Goal: Task Accomplishment & Management: Use online tool/utility

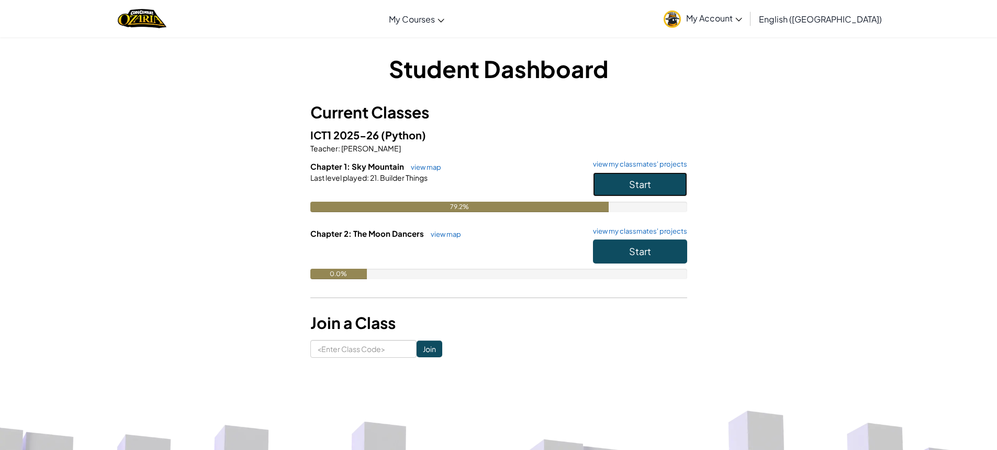
drag, startPoint x: 606, startPoint y: 191, endPoint x: 599, endPoint y: 194, distance: 7.3
click at [601, 193] on button "Start" at bounding box center [640, 184] width 94 height 24
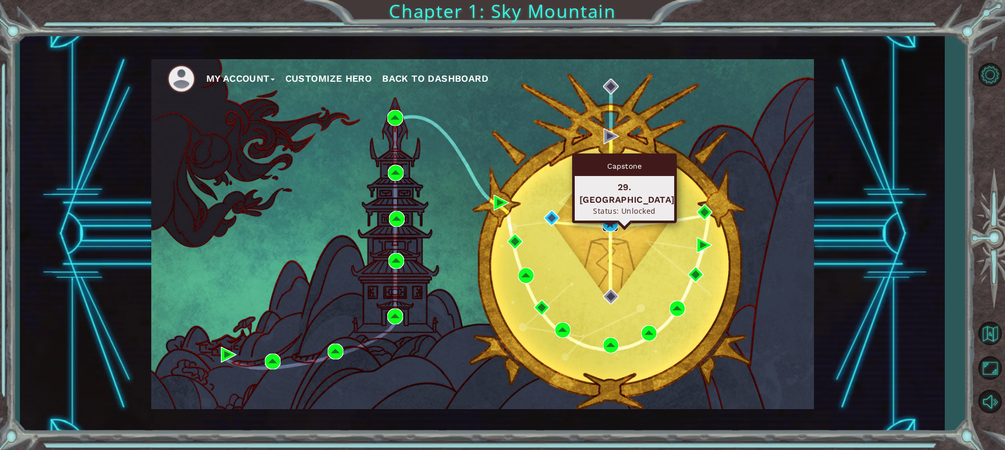
click at [612, 227] on img at bounding box center [611, 224] width 16 height 16
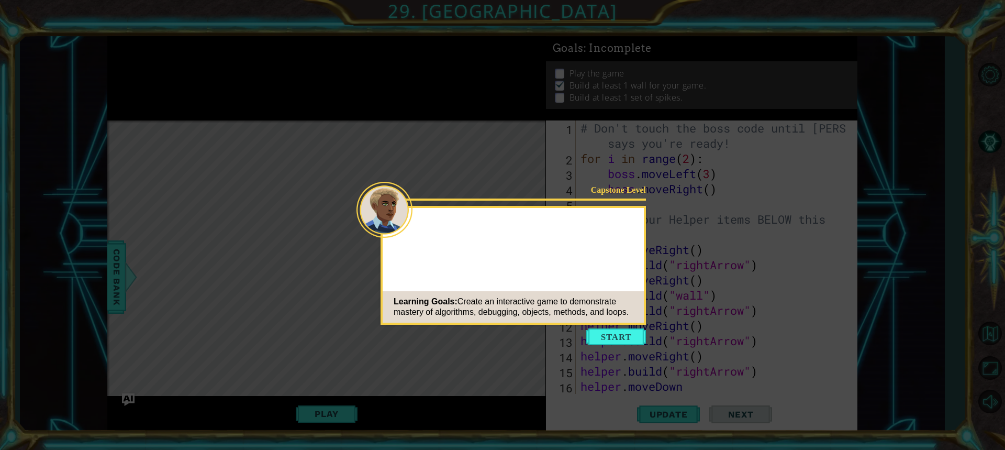
click at [628, 338] on button "Start" at bounding box center [616, 336] width 60 height 17
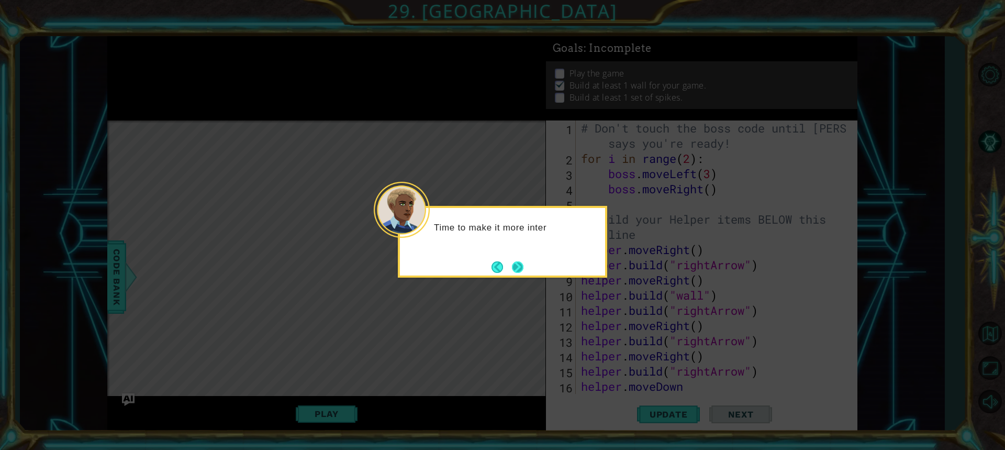
drag, startPoint x: 528, startPoint y: 260, endPoint x: 527, endPoint y: 265, distance: 5.9
click at [527, 265] on div "Time to make it more inter" at bounding box center [502, 242] width 209 height 72
click at [527, 266] on div "Time to make it more interesting" at bounding box center [502, 242] width 209 height 72
click at [516, 270] on button "Next" at bounding box center [518, 267] width 12 height 12
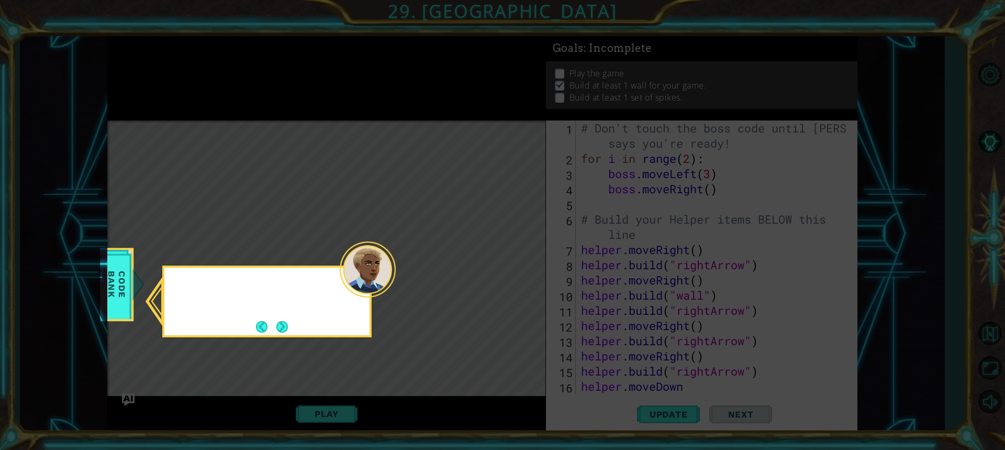
drag, startPoint x: 516, startPoint y: 268, endPoint x: 506, endPoint y: 261, distance: 12.2
click at [515, 266] on icon at bounding box center [502, 225] width 1005 height 450
drag, startPoint x: 291, startPoint y: 324, endPoint x: 280, endPoint y: 322, distance: 11.7
click at [288, 322] on div "In the CODE BANK , go to Items and then obstacles to learn more about ho" at bounding box center [266, 302] width 205 height 69
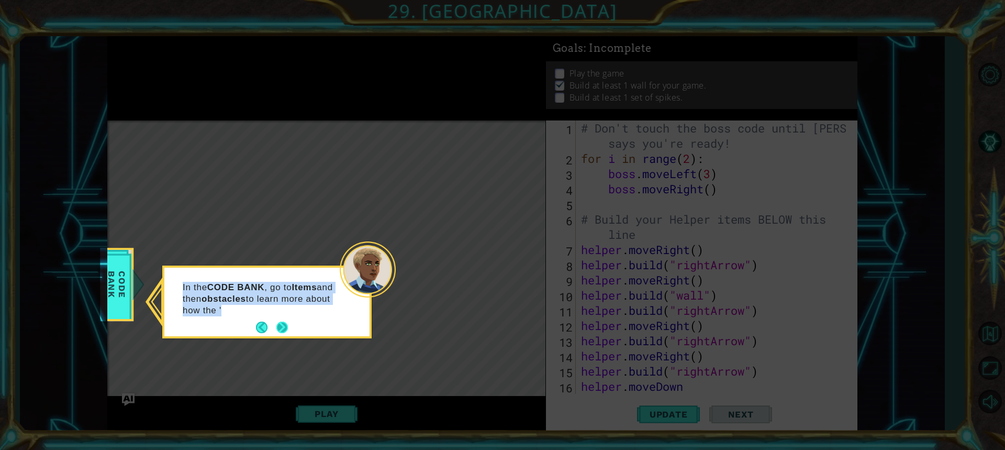
click at [278, 325] on button "Next" at bounding box center [282, 327] width 12 height 12
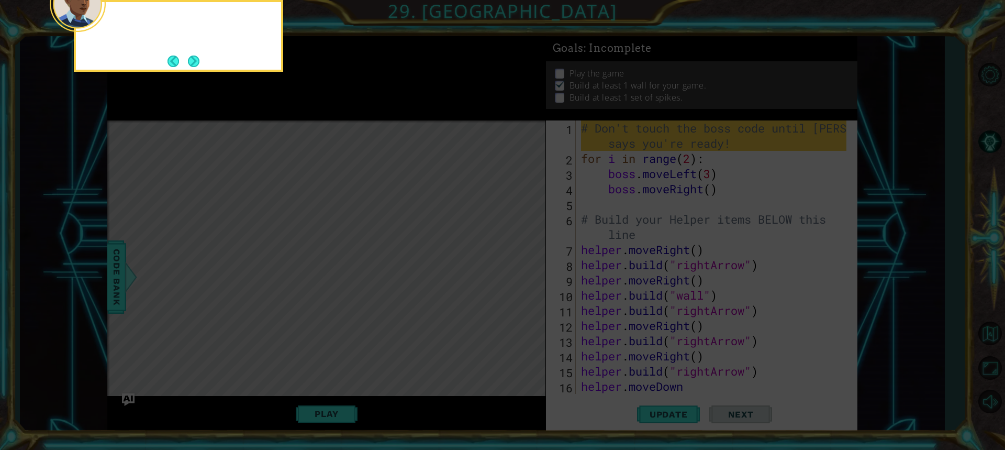
click at [277, 325] on icon at bounding box center [502, 67] width 1005 height 765
click at [191, 58] on button "Next" at bounding box center [194, 61] width 12 height 12
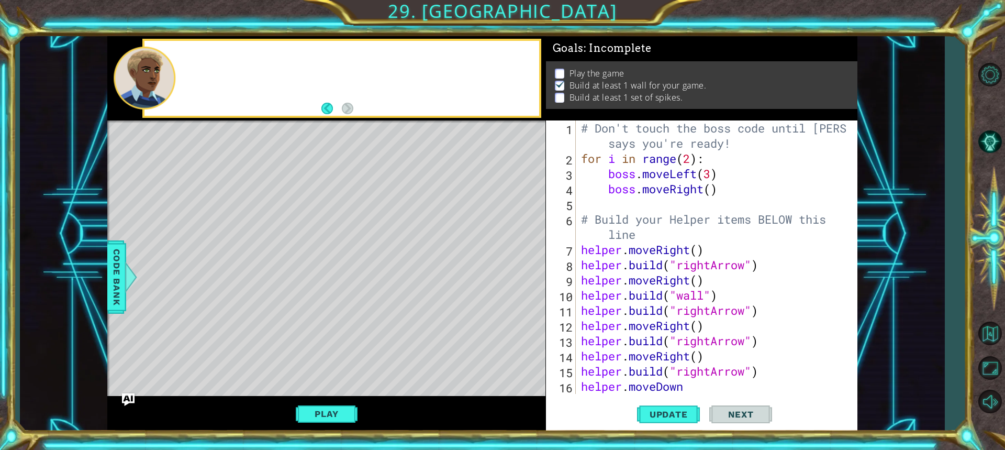
click at [191, 58] on div at bounding box center [341, 78] width 395 height 75
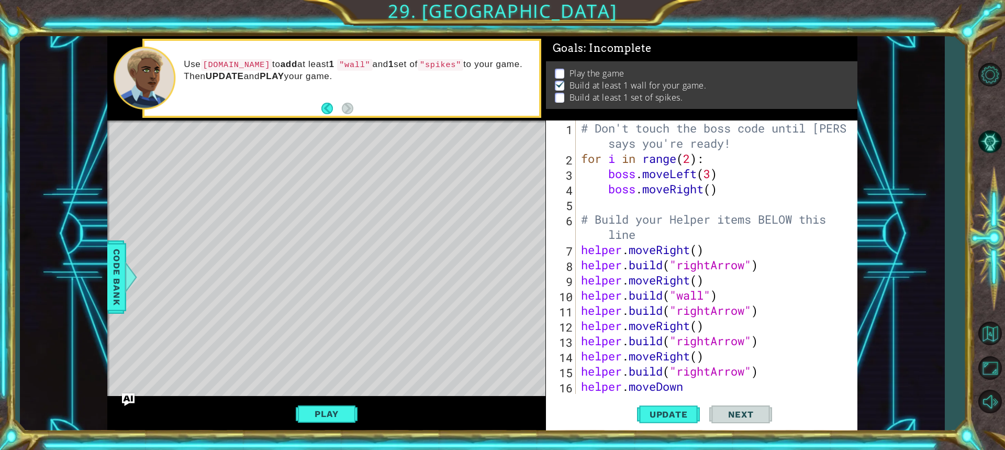
click at [431, 161] on div "Level Map" at bounding box center [349, 274] width 484 height 308
click at [672, 421] on button "Update" at bounding box center [668, 413] width 63 height 31
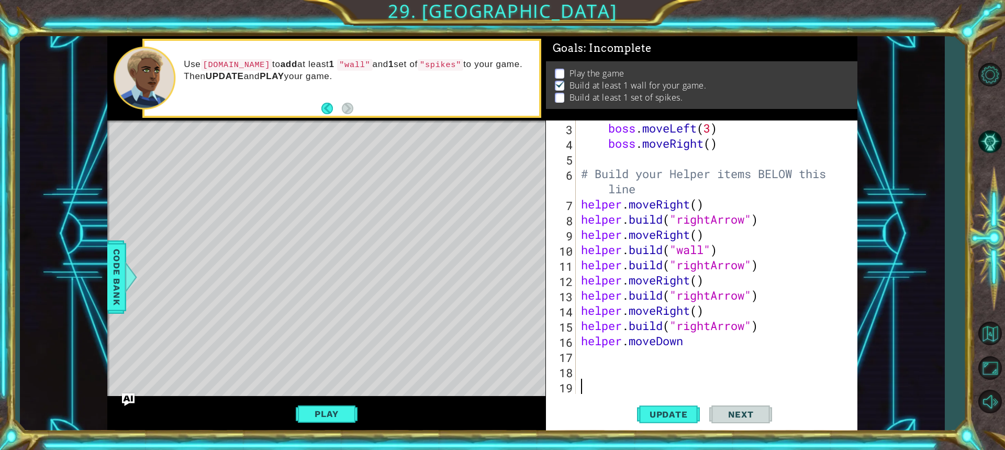
scroll to position [46, 0]
click at [581, 361] on div "boss . moveLeft ( 3 ) boss . moveRight ( ) # Build your Helper items BELOW this…" at bounding box center [715, 272] width 273 height 304
click at [654, 414] on span "Update" at bounding box center [668, 414] width 59 height 10
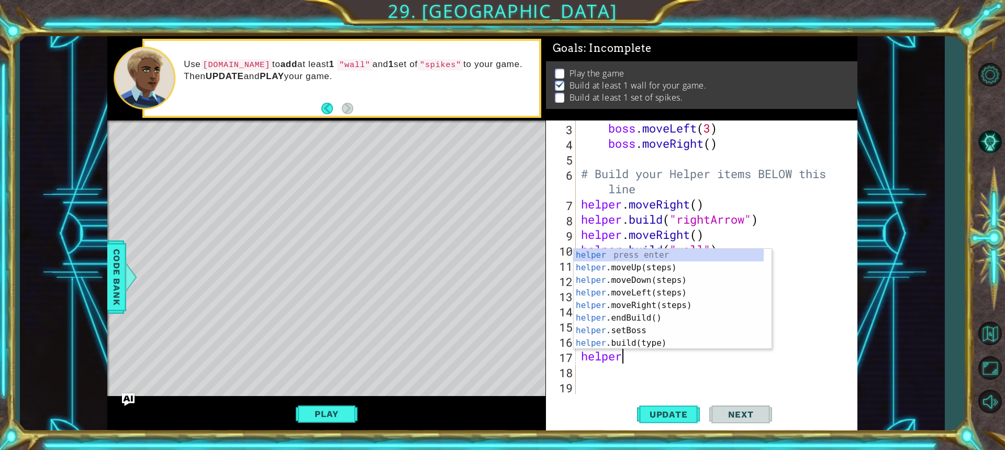
scroll to position [0, 2]
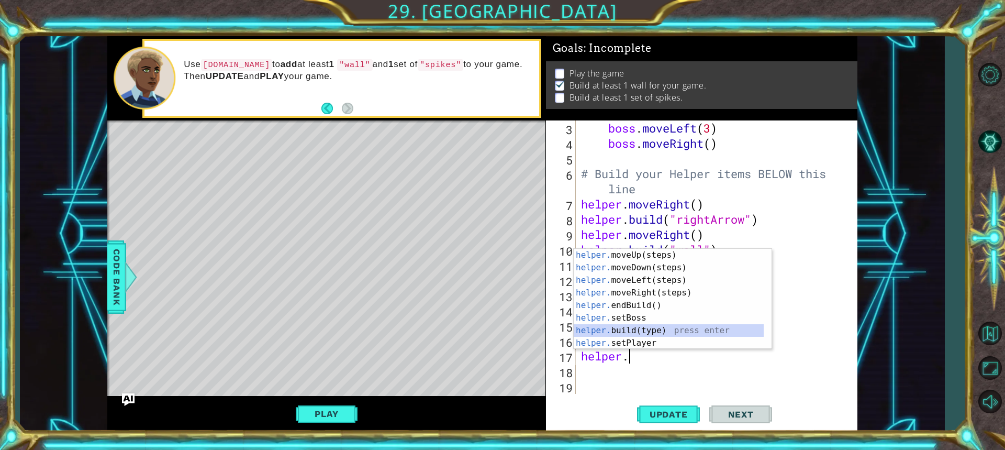
click at [663, 329] on div "helper. moveUp(steps) press enter helper. moveDown(steps) press enter helper. m…" at bounding box center [669, 312] width 190 height 126
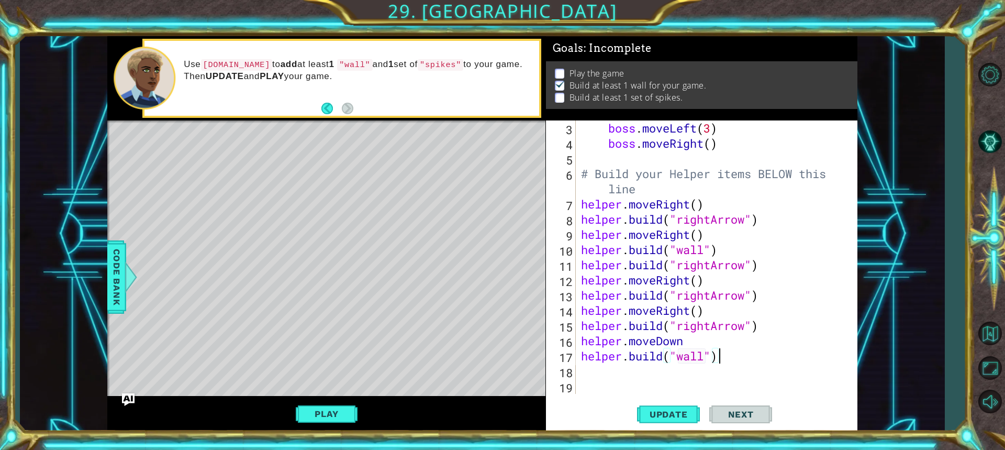
click at [734, 362] on div "boss . moveLeft ( 3 ) boss . moveRight ( ) # Build your Helper items BELOW this…" at bounding box center [715, 272] width 273 height 304
drag, startPoint x: 591, startPoint y: 370, endPoint x: 585, endPoint y: 358, distance: 14.0
click at [585, 358] on div "boss . moveLeft ( 3 ) boss . moveRight ( ) # Build your Helper items BELOW this…" at bounding box center [715, 272] width 273 height 304
type textarea "[DOMAIN_NAME]("wall")"
click at [590, 372] on div "boss . moveLeft ( 3 ) boss . moveRight ( ) # Build your Helper items BELOW this…" at bounding box center [713, 256] width 268 height 273
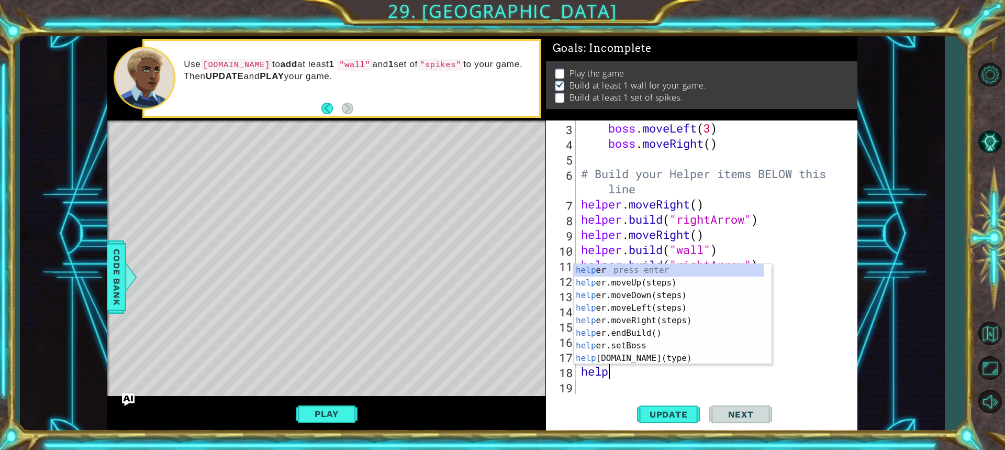
scroll to position [0, 1]
click at [638, 358] on div "helper press enter helper .moveUp(steps) press enter helper .moveDown(steps) pr…" at bounding box center [669, 327] width 190 height 126
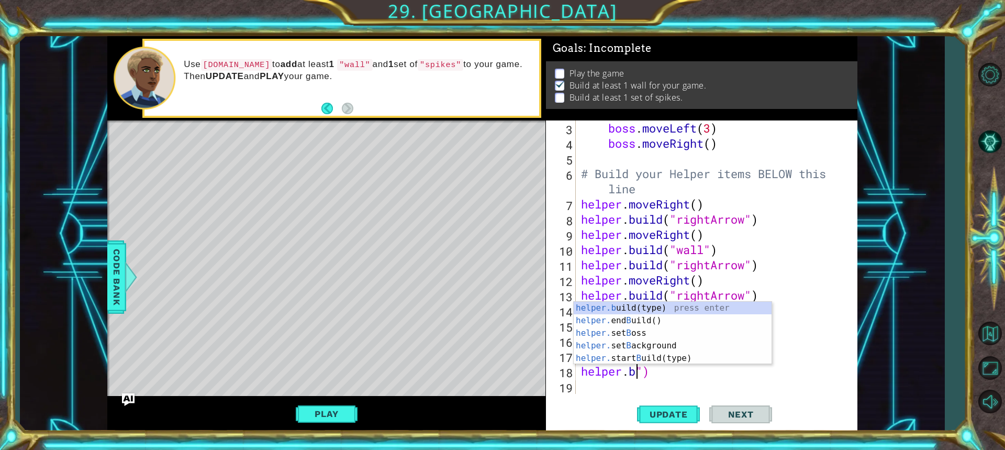
scroll to position [0, 2]
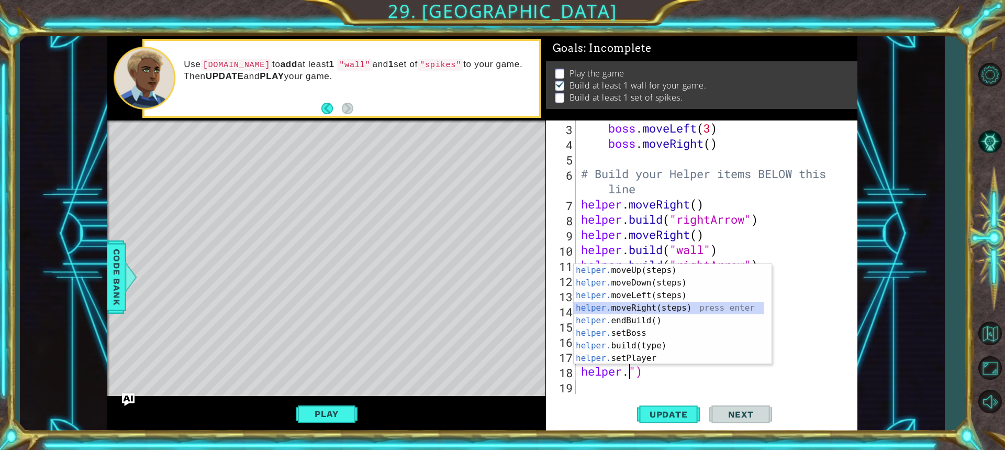
drag, startPoint x: 632, startPoint y: 307, endPoint x: 652, endPoint y: 328, distance: 28.9
click at [640, 313] on div "helper. moveUp(steps) press enter helper. moveDown(steps) press enter helper. m…" at bounding box center [669, 327] width 190 height 126
type textarea "helper.moveRight()")"
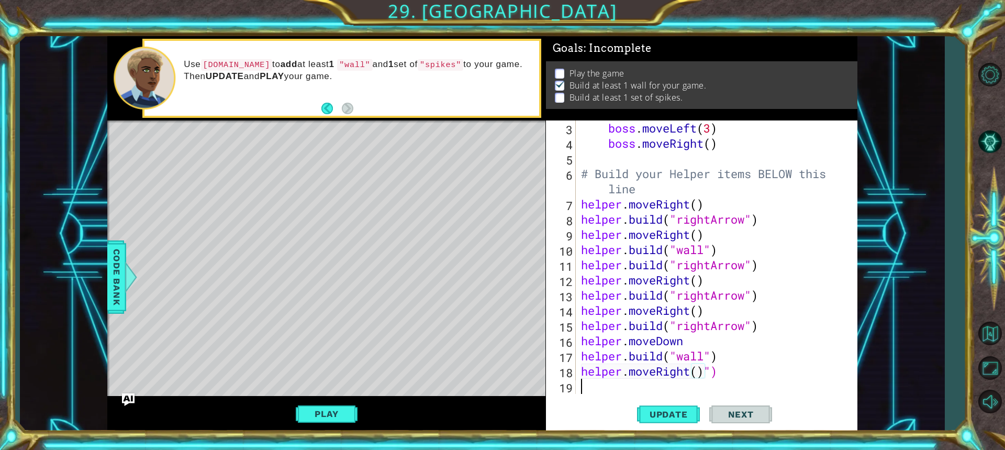
click at [587, 384] on div "boss . moveLeft ( 3 ) boss . moveRight ( ) # Build your Helper items BELOW this…" at bounding box center [715, 272] width 273 height 304
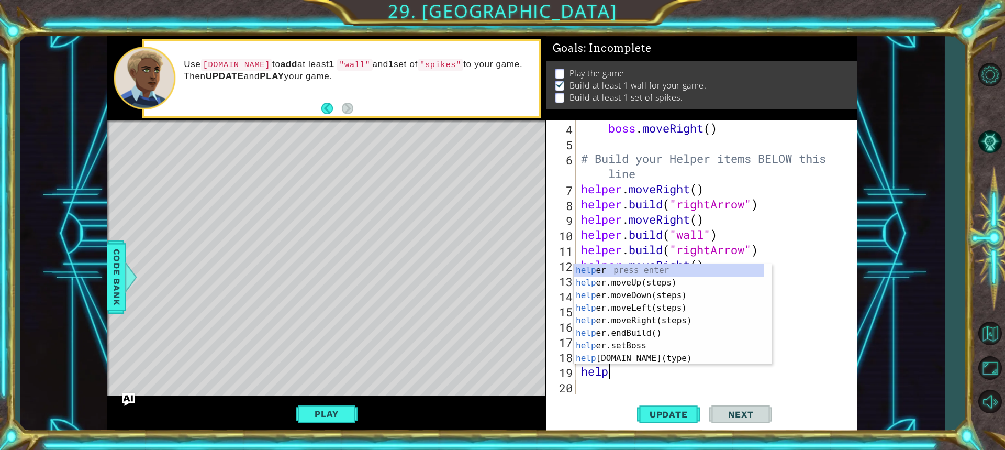
scroll to position [0, 1]
click at [650, 358] on div "help er press enter help er.moveUp(steps) press enter help er.moveDown(steps) p…" at bounding box center [669, 327] width 190 height 126
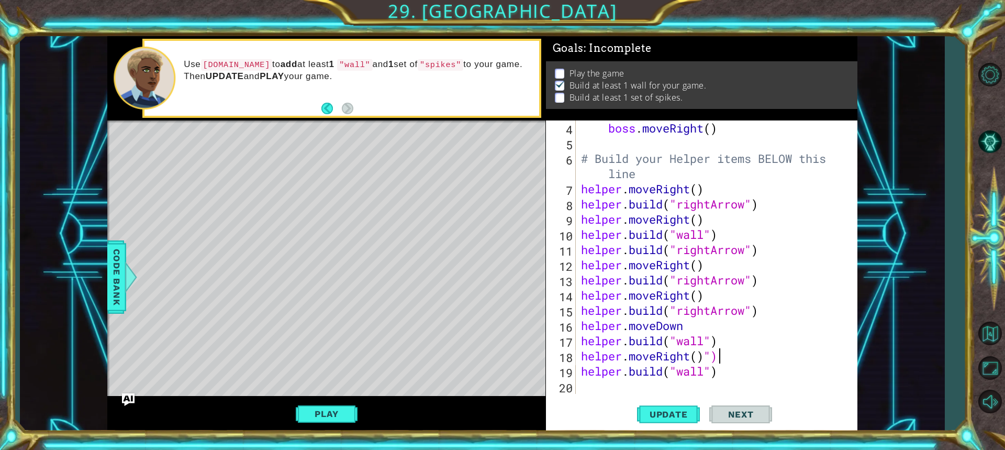
click at [794, 349] on div "boss . moveRight ( ) # Build your Helper items BELOW this line helper . moveRig…" at bounding box center [715, 272] width 273 height 304
click at [702, 364] on div "boss . moveRight ( ) # Build your Helper items BELOW this line helper . moveRig…" at bounding box center [715, 272] width 273 height 304
click at [702, 366] on div "boss . moveRight ( ) # Build your Helper items BELOW this line helper . moveRig…" at bounding box center [715, 272] width 273 height 304
click at [703, 372] on div "boss . moveRight ( ) # Build your Helper items BELOW this line helper . moveRig…" at bounding box center [715, 272] width 273 height 304
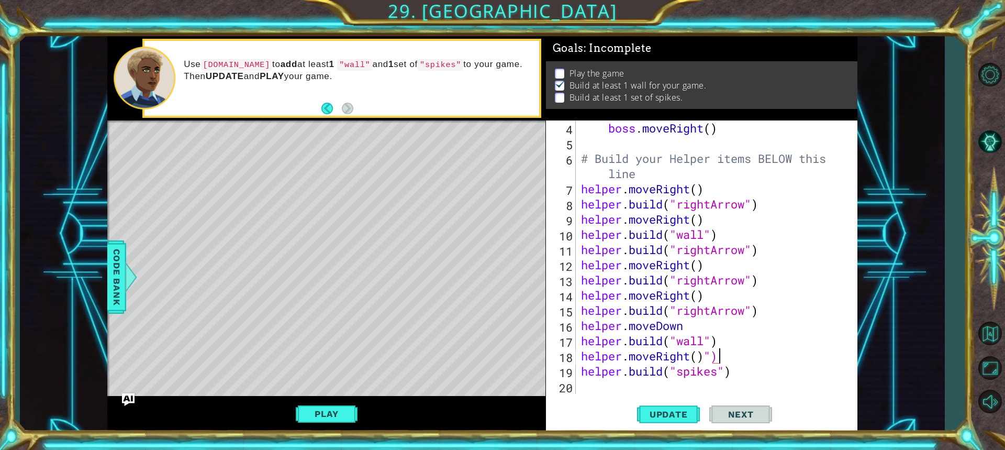
click at [724, 352] on div "boss . moveRight ( ) # Build your Helper items BELOW this line helper . moveRig…" at bounding box center [715, 272] width 273 height 304
type textarea "helper.moveRight()"
click at [668, 417] on span "Update" at bounding box center [668, 414] width 59 height 10
drag, startPoint x: 335, startPoint y: 404, endPoint x: 336, endPoint y: 418, distance: 14.2
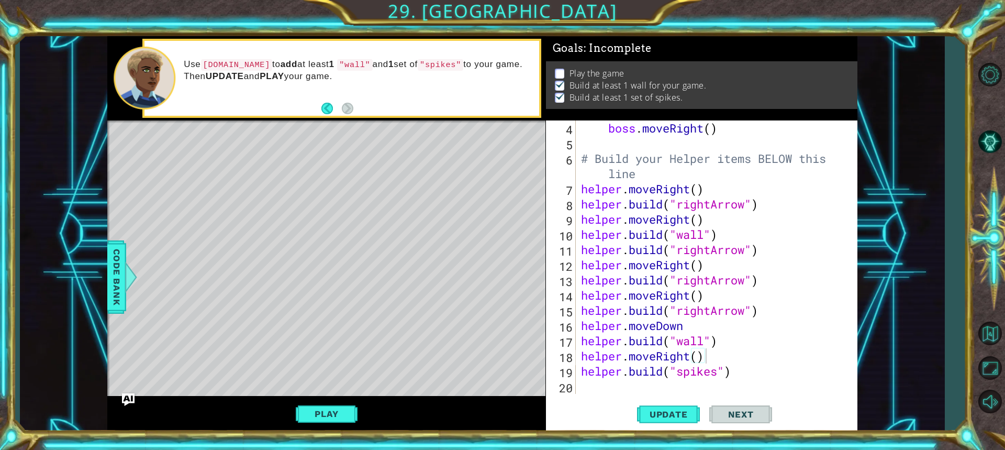
click at [333, 405] on button "Play" at bounding box center [326, 414] width 61 height 20
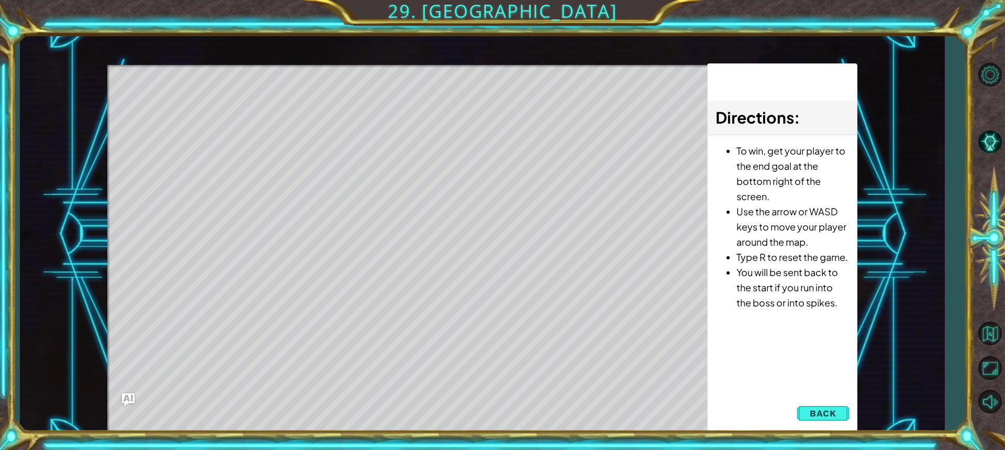
scroll to position [0, 0]
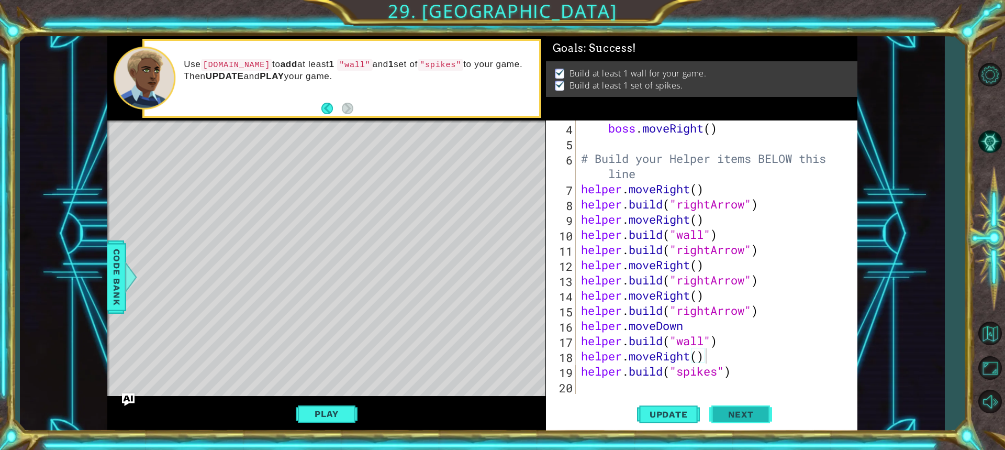
click at [731, 417] on span "Next" at bounding box center [741, 414] width 47 height 10
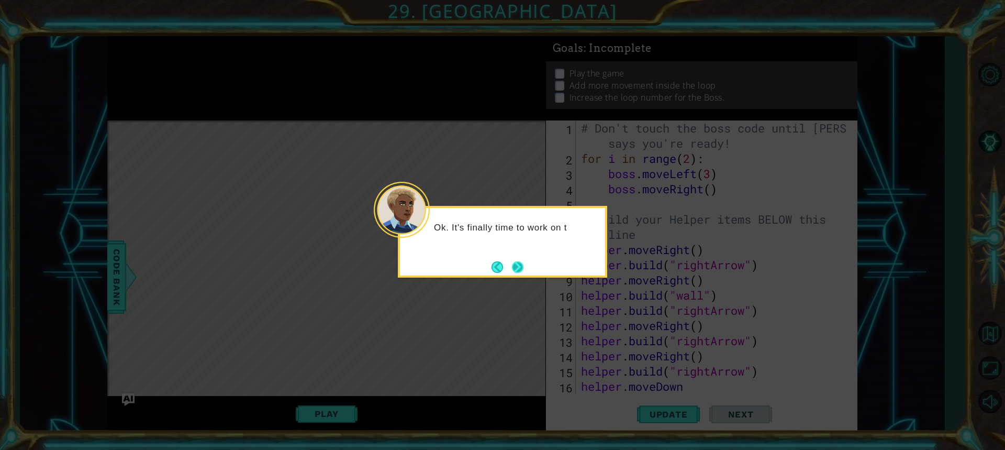
click at [519, 261] on button "Next" at bounding box center [518, 267] width 12 height 12
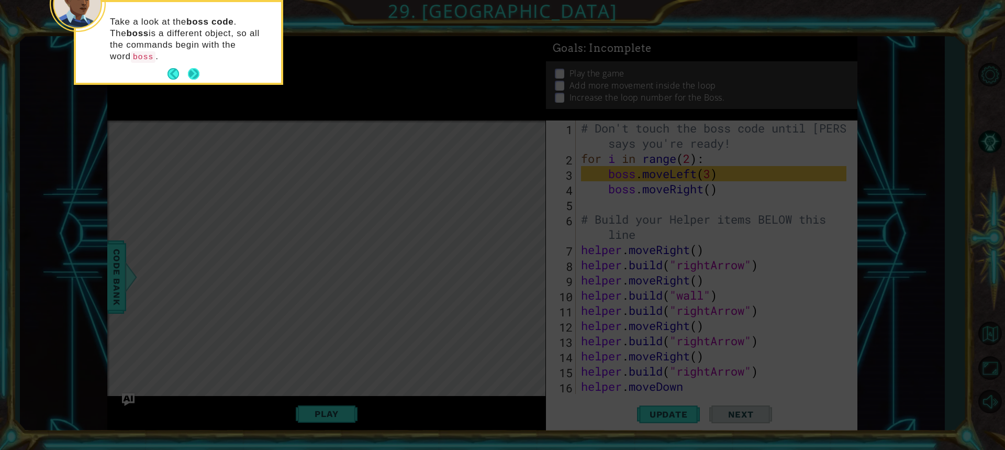
click at [197, 68] on button "Next" at bounding box center [194, 74] width 12 height 12
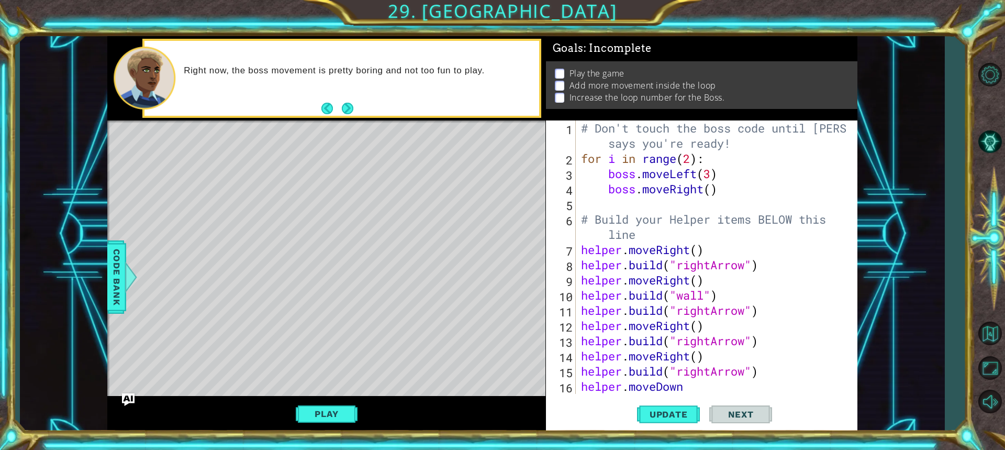
scroll to position [61, 0]
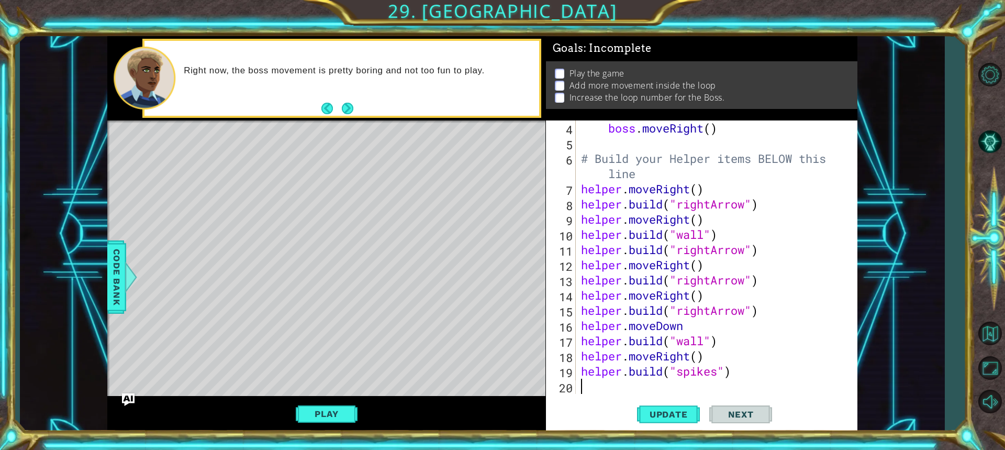
click at [574, 388] on div "20" at bounding box center [562, 387] width 28 height 15
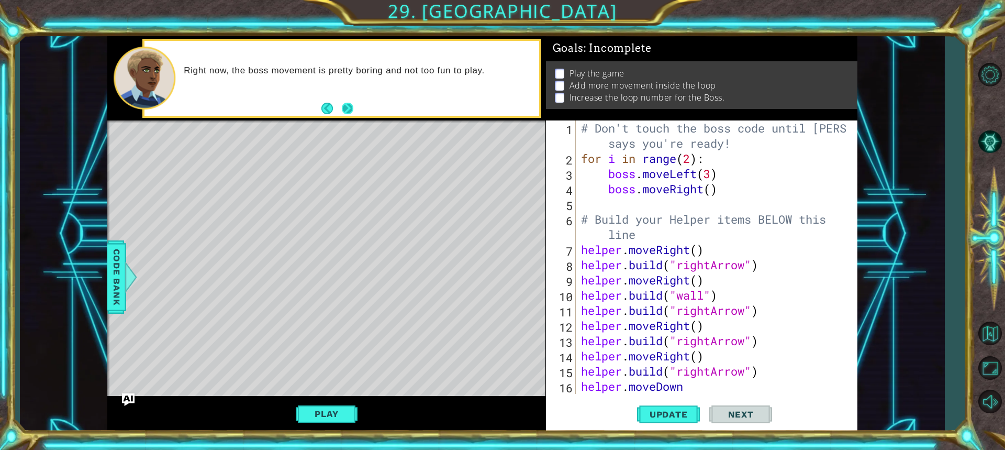
click at [349, 115] on footer at bounding box center [337, 109] width 32 height 16
click at [348, 107] on button "Next" at bounding box center [348, 109] width 12 height 12
drag, startPoint x: 326, startPoint y: 112, endPoint x: 339, endPoint y: 108, distance: 13.5
click at [332, 110] on button "Back" at bounding box center [331, 109] width 20 height 12
click at [340, 108] on footer at bounding box center [337, 109] width 32 height 16
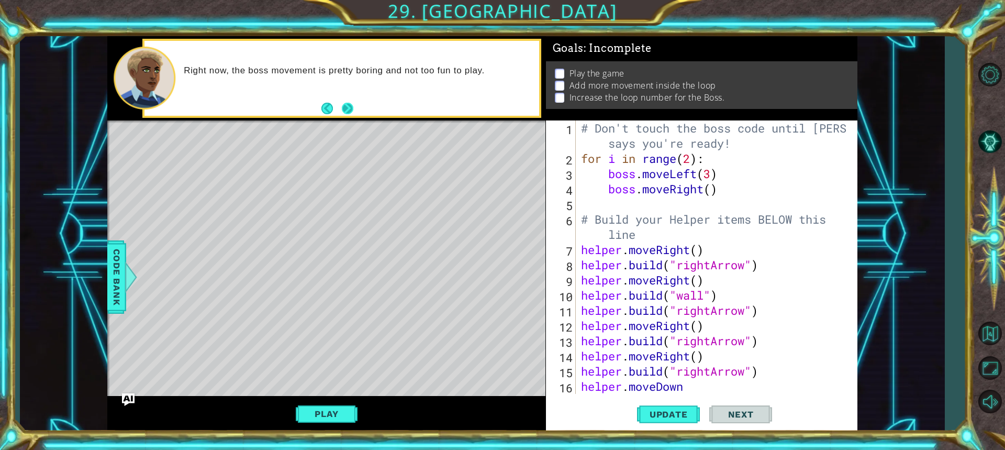
click at [342, 108] on button "Next" at bounding box center [348, 109] width 12 height 12
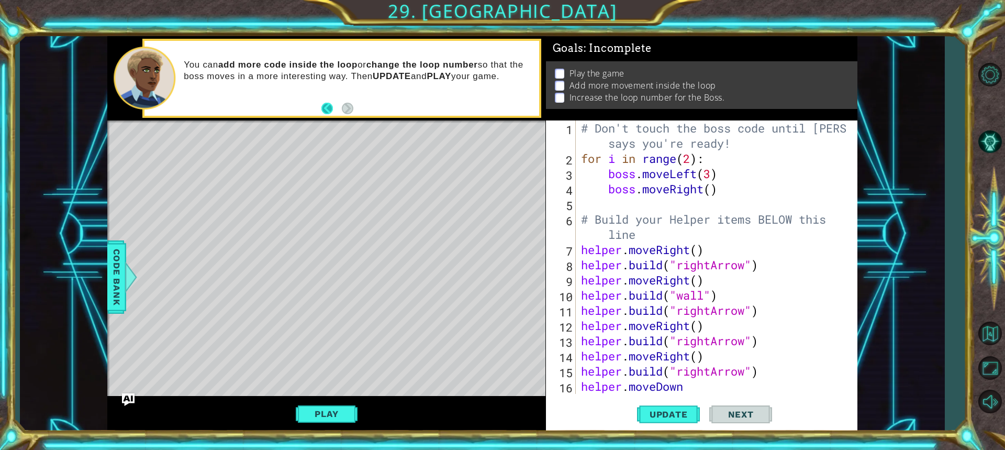
click at [326, 109] on button "Back" at bounding box center [331, 109] width 20 height 12
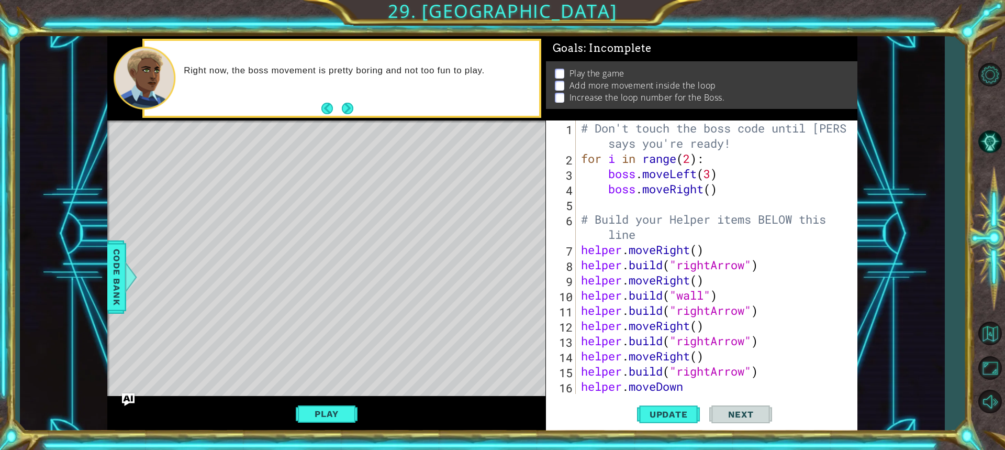
click at [337, 107] on button "Back" at bounding box center [331, 109] width 20 height 12
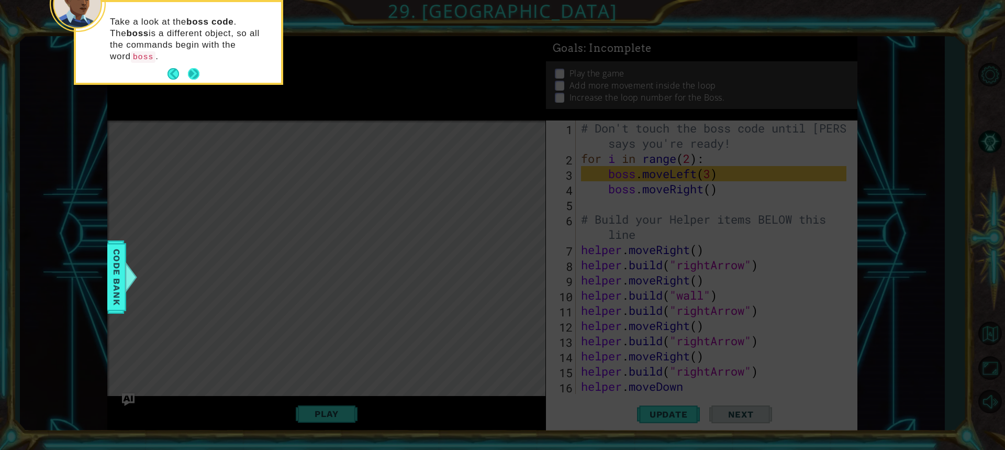
click at [199, 68] on button "Next" at bounding box center [194, 74] width 12 height 12
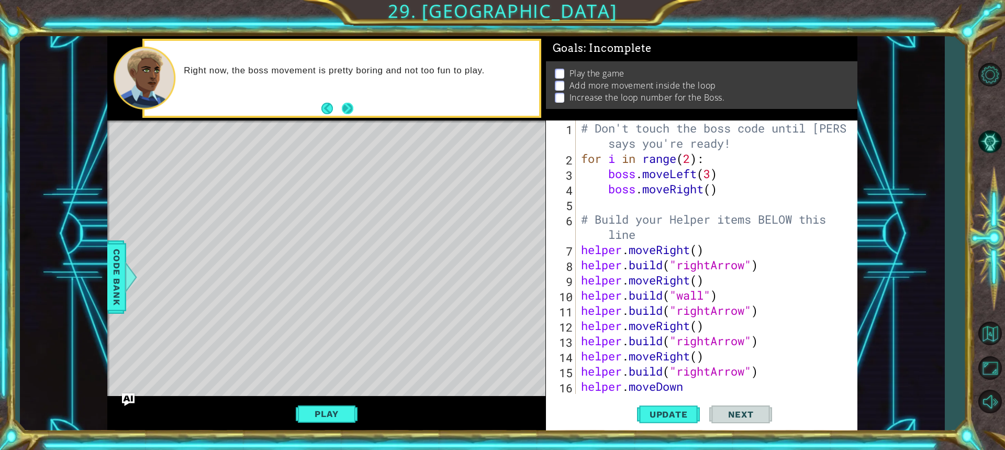
click at [349, 103] on button "Next" at bounding box center [348, 109] width 12 height 12
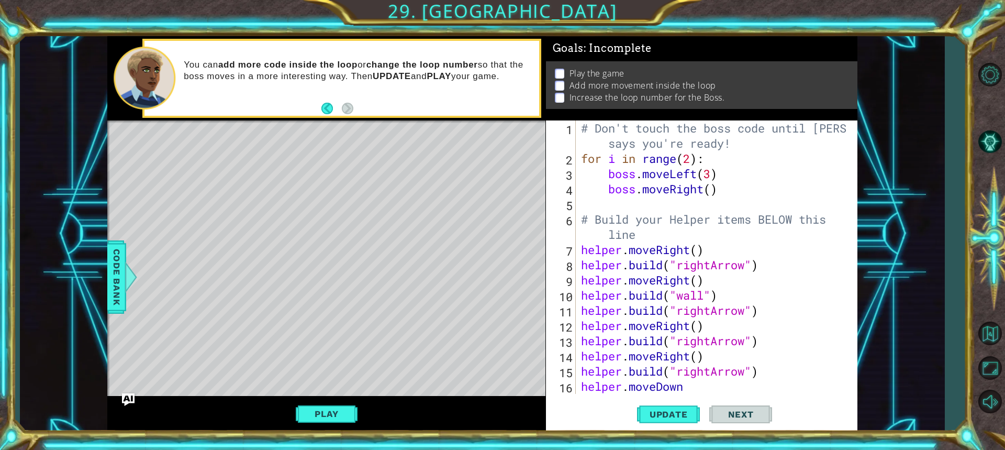
drag, startPoint x: 338, startPoint y: 69, endPoint x: 335, endPoint y: 77, distance: 9.6
click at [337, 71] on p "You can add more code inside the loop or change the loop number so that the bos…" at bounding box center [358, 70] width 348 height 23
click at [322, 88] on div "You can add more code inside the loop or change the loop number so that the bos…" at bounding box center [357, 78] width 363 height 49
click at [319, 88] on div "You can add more code inside the loop or change the loop number so that the bos…" at bounding box center [357, 78] width 363 height 49
click at [309, 89] on div "You can add more code inside the loop or change the loop number so that the bos…" at bounding box center [357, 78] width 363 height 49
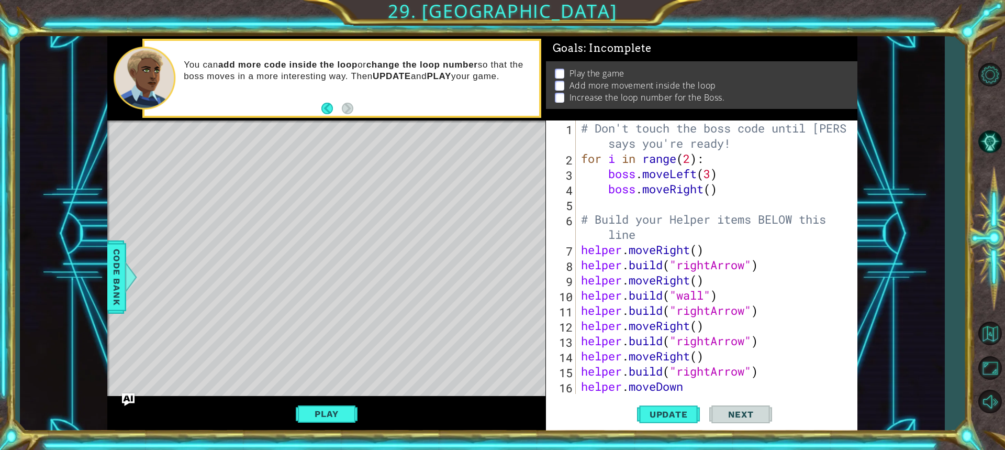
click at [298, 97] on div "You can add more code inside the loop or change the loop number so that the bos…" at bounding box center [357, 78] width 363 height 49
click at [306, 103] on div "You can add more code inside the loop or change the loop number so that the bos…" at bounding box center [341, 78] width 395 height 75
click at [319, 103] on div "You can add more code inside the loop or change the loop number so that the bos…" at bounding box center [341, 78] width 395 height 75
click at [321, 99] on div "You can add more code inside the loop or change the loop number so that the bos…" at bounding box center [357, 78] width 363 height 49
click at [326, 105] on button "Back" at bounding box center [331, 109] width 20 height 12
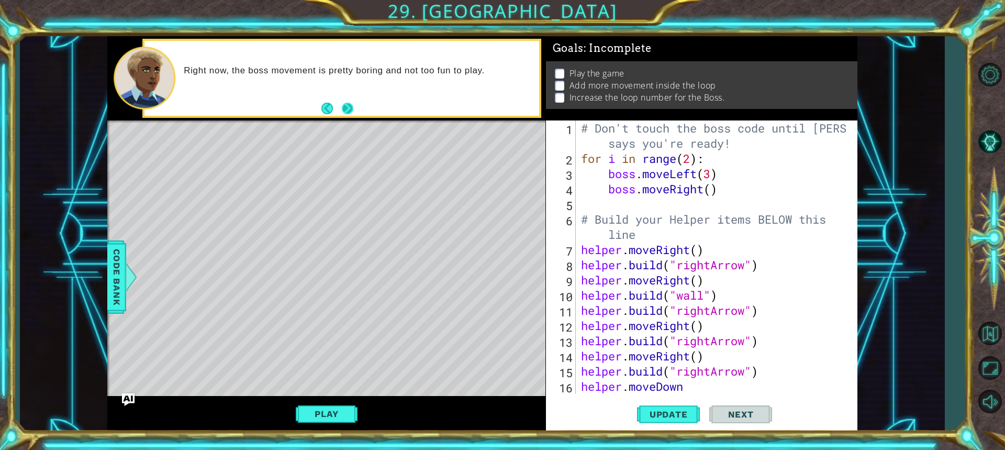
click at [346, 107] on button "Next" at bounding box center [348, 109] width 12 height 12
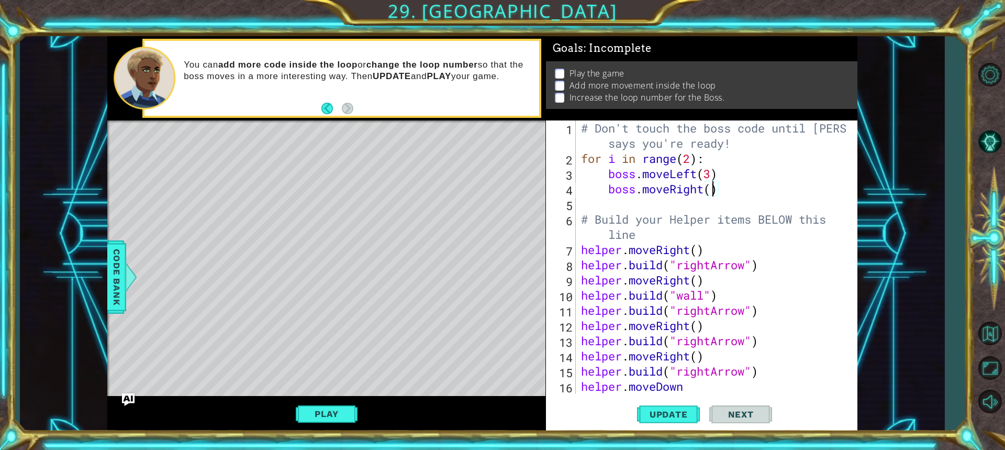
click at [714, 189] on div "# Don't touch the boss code until [PERSON_NAME] says you're ready! for i in ran…" at bounding box center [715, 279] width 273 height 319
type textarea "boss.moveRight(1)"
click at [727, 192] on div "# Don't touch the boss code until [PERSON_NAME] says you're ready! for i in ran…" at bounding box center [715, 279] width 273 height 319
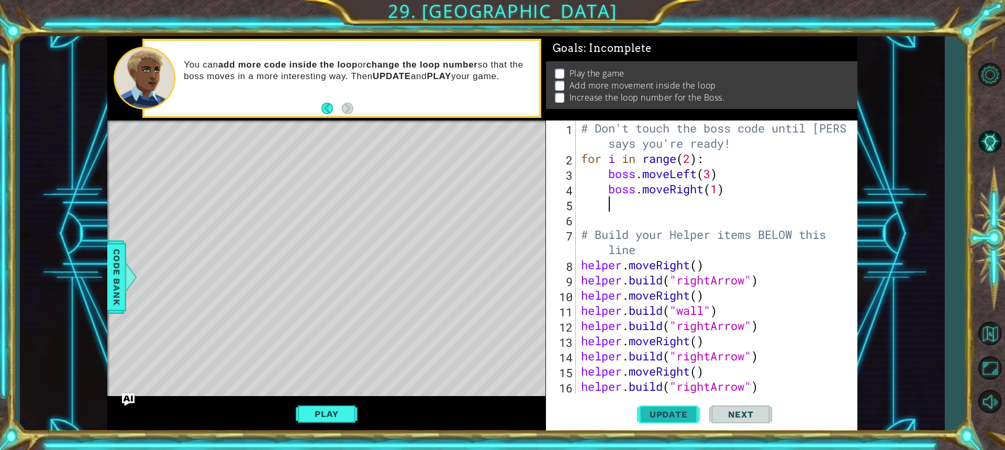
click at [659, 412] on span "Update" at bounding box center [668, 414] width 59 height 10
click at [317, 408] on button "Play" at bounding box center [326, 414] width 61 height 20
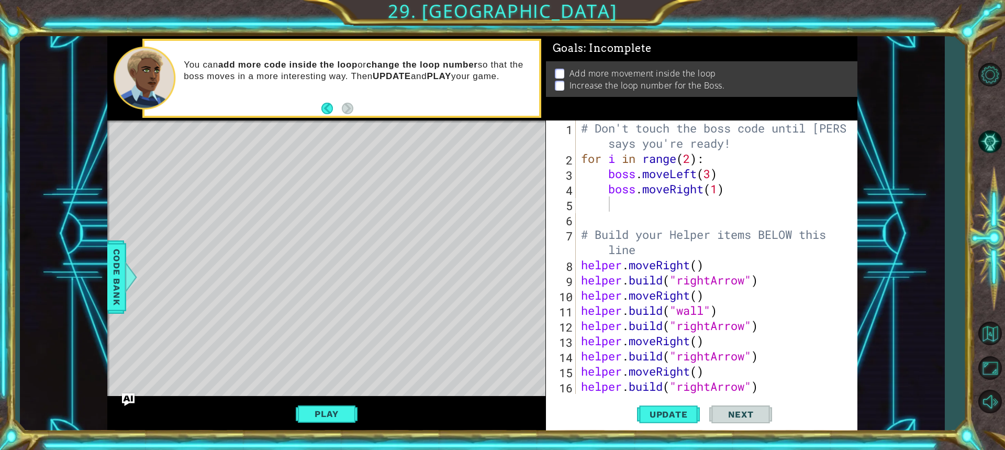
click at [669, 203] on div "# Don't touch the boss code until [PERSON_NAME] says you're ready! for i in ran…" at bounding box center [715, 279] width 273 height 319
type textarea "b"
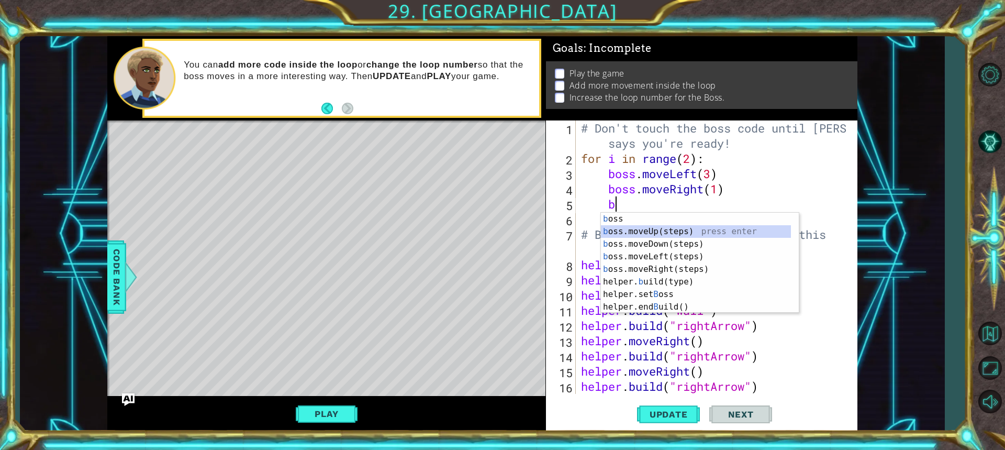
click at [652, 230] on div "b oss press enter b oss.moveUp(steps) press enter b oss.moveDown(steps) press e…" at bounding box center [700, 276] width 198 height 126
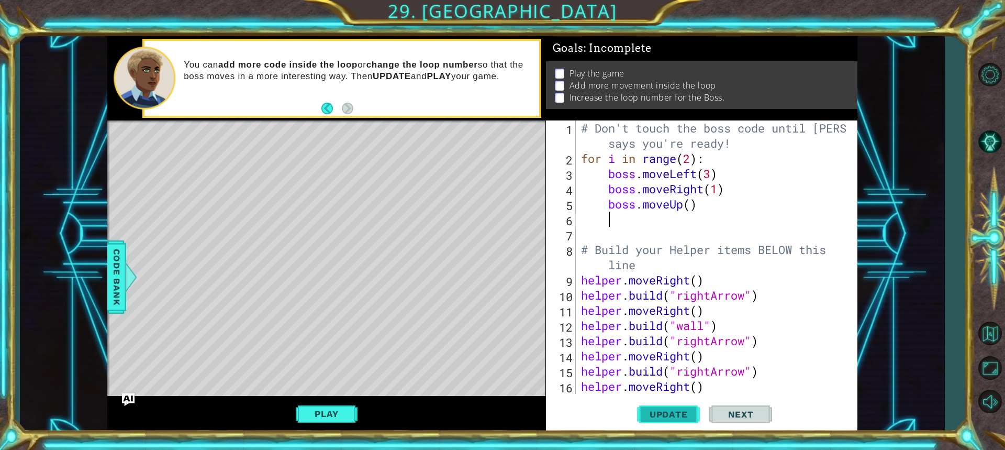
click at [667, 407] on button "Update" at bounding box center [668, 413] width 63 height 31
click at [349, 415] on button "Play" at bounding box center [326, 414] width 61 height 20
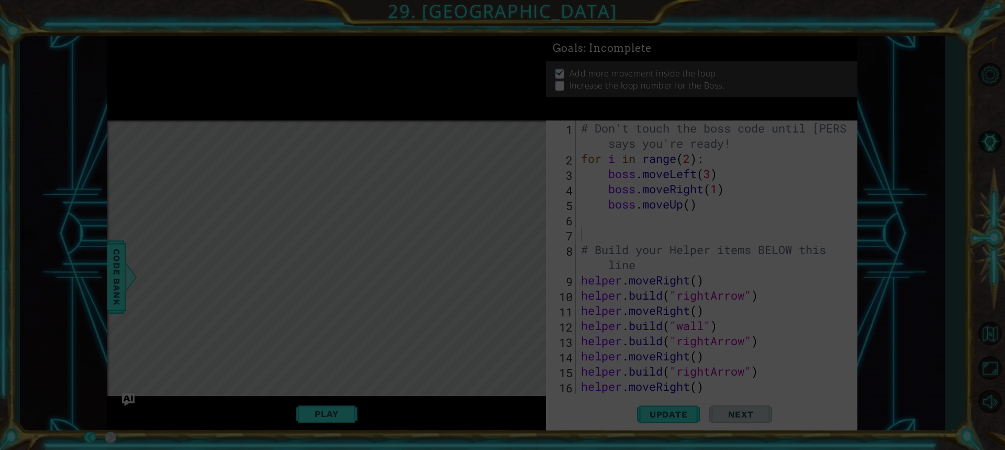
type textarea "# Build your Helper items BELOW this line"
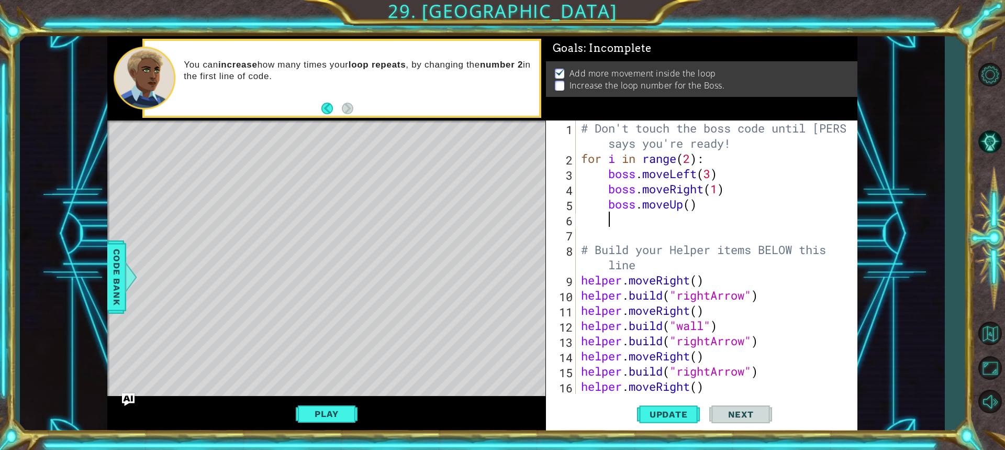
click at [610, 222] on div "# Don't touch the boss code until [PERSON_NAME] says you're ready! for i in ran…" at bounding box center [715, 279] width 273 height 319
type textarea "b"
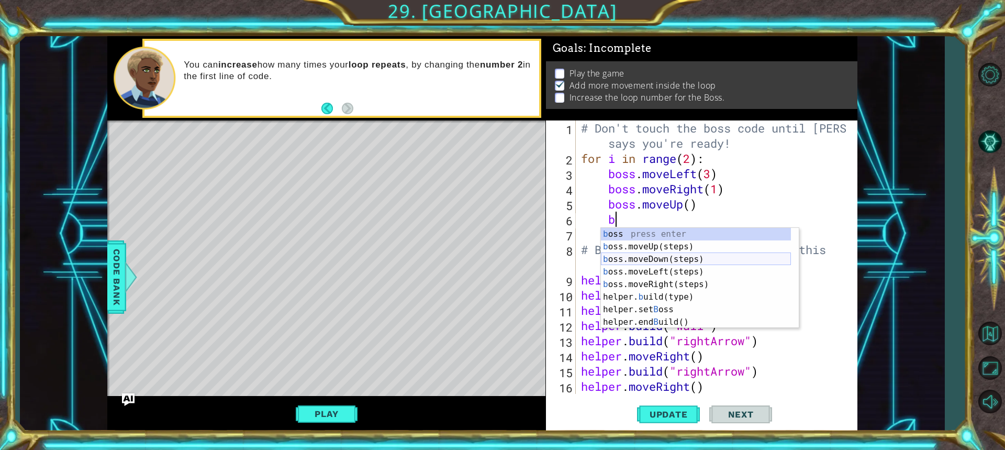
click at [671, 260] on div "b oss press enter b oss.moveUp(steps) press enter b oss.moveDown(steps) press e…" at bounding box center [696, 291] width 190 height 126
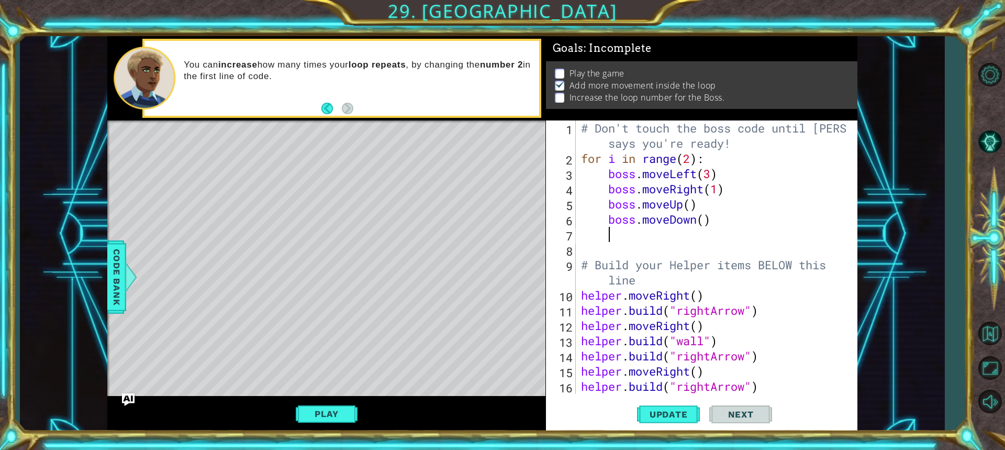
scroll to position [0, 1]
drag, startPoint x: 671, startPoint y: 425, endPoint x: 643, endPoint y: 413, distance: 30.2
click at [659, 419] on button "Update" at bounding box center [668, 413] width 63 height 31
click at [336, 407] on button "Play" at bounding box center [326, 414] width 61 height 20
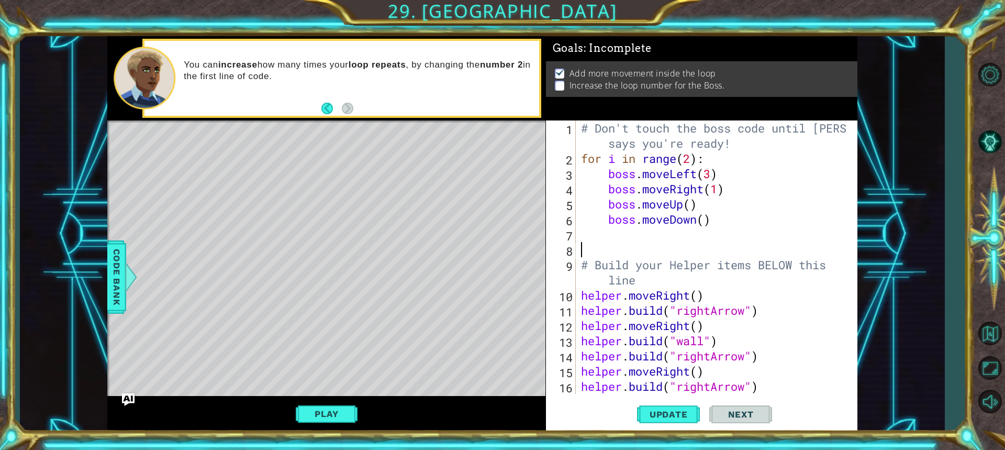
scroll to position [0, 0]
click at [630, 243] on div "# Don't touch the boss code until [PERSON_NAME] says you're ready! for i in ran…" at bounding box center [715, 279] width 273 height 319
click at [625, 235] on div "# Don't touch the boss code until [PERSON_NAME] says you're ready! for i in ran…" at bounding box center [715, 279] width 273 height 319
type textarea "b"
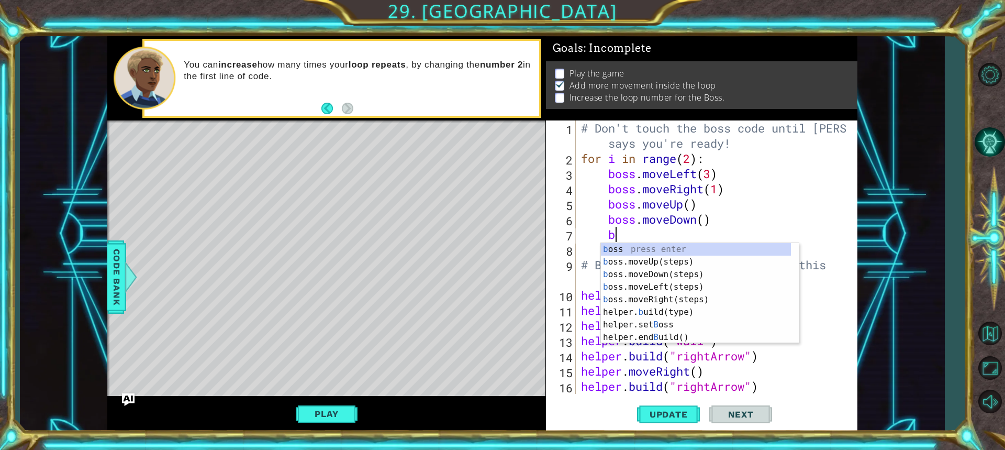
scroll to position [0, 1]
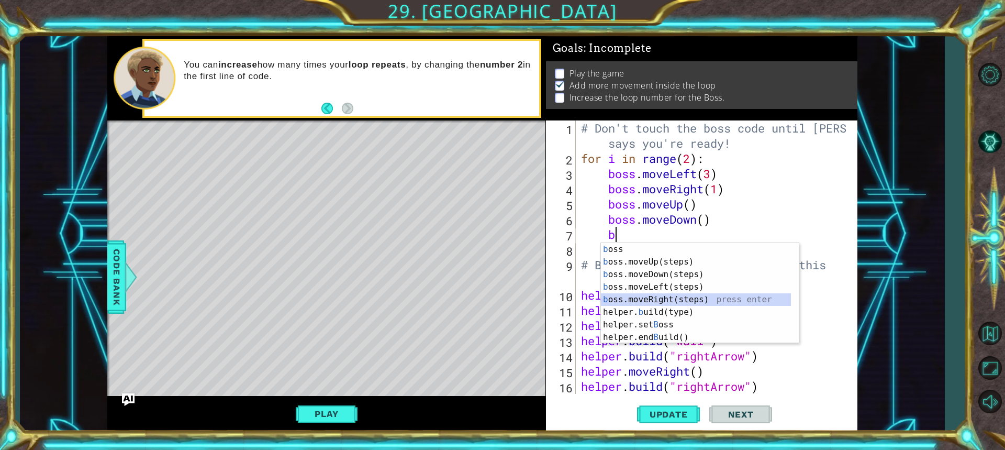
click at [681, 296] on div "b oss press enter b oss.moveUp(steps) press enter b oss.moveDown(steps) press e…" at bounding box center [696, 306] width 190 height 126
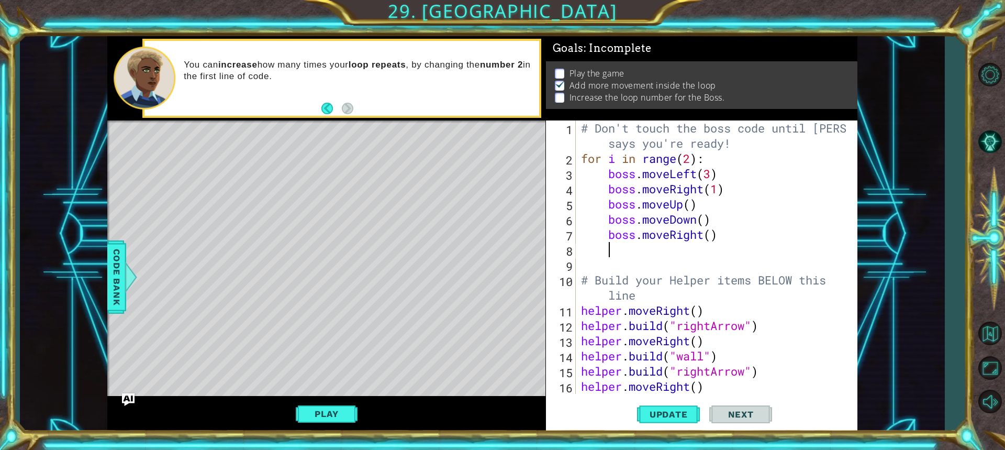
click at [709, 237] on div "# Don't touch the boss code until [PERSON_NAME] says you're ready! for i in ran…" at bounding box center [715, 279] width 273 height 319
click at [706, 221] on div "# Don't touch the boss code until [PERSON_NAME] says you're ready! for i in ran…" at bounding box center [715, 279] width 273 height 319
click at [688, 212] on div "# Don't touch the boss code until [PERSON_NAME] says you're ready! for i in ran…" at bounding box center [715, 279] width 273 height 319
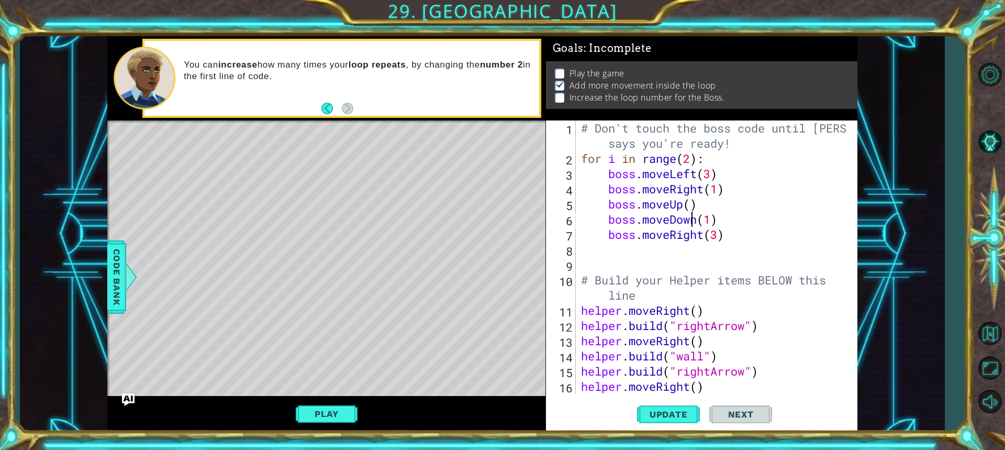
click at [689, 204] on div "# Don't touch the boss code until [PERSON_NAME] says you're ready! for i in ran…" at bounding box center [715, 279] width 273 height 319
type textarea "boss.moveUp(2)"
click at [696, 413] on span "Update" at bounding box center [668, 414] width 59 height 10
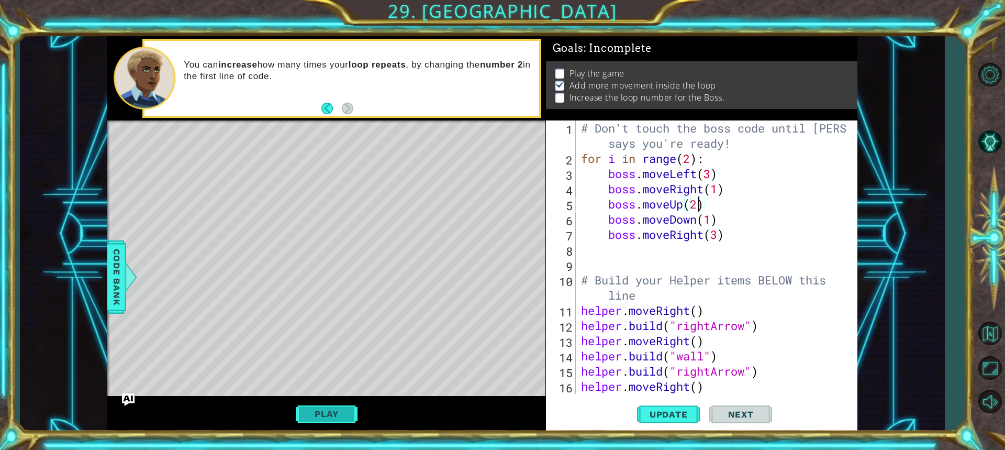
drag, startPoint x: 317, startPoint y: 424, endPoint x: 323, endPoint y: 421, distance: 6.1
click at [322, 422] on div "Play" at bounding box center [326, 414] width 438 height 36
click at [329, 420] on button "Play" at bounding box center [326, 414] width 61 height 20
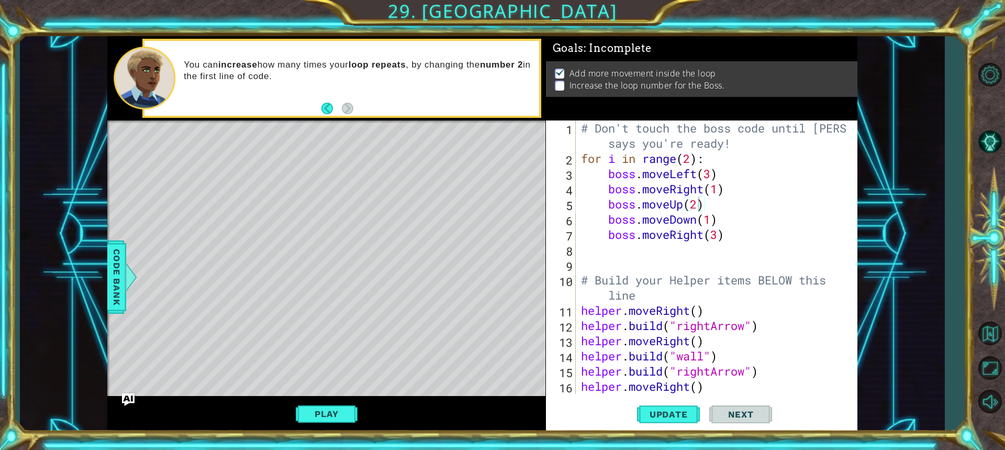
scroll to position [0, 1]
click at [606, 252] on div "# Don't touch the boss code until [PERSON_NAME] says you're ready! for i in ran…" at bounding box center [715, 279] width 273 height 319
click at [330, 108] on button "Back" at bounding box center [331, 109] width 20 height 12
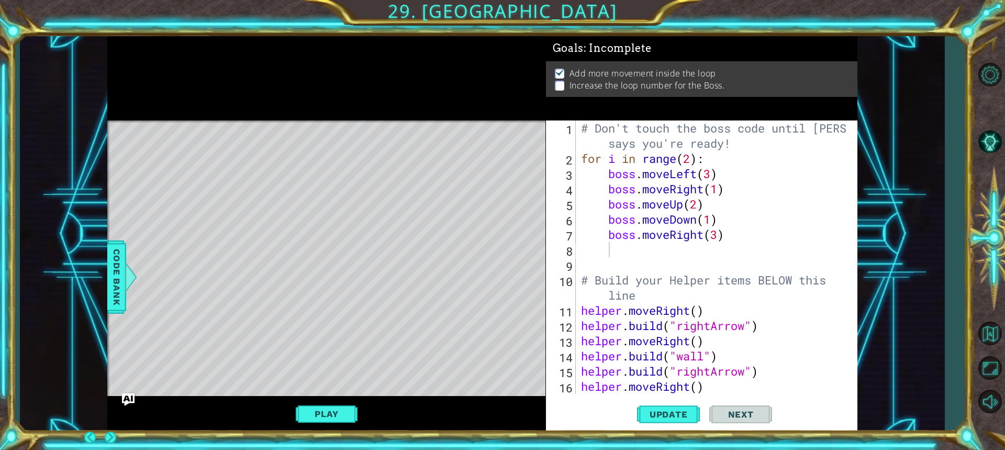
click at [339, 106] on div at bounding box center [326, 78] width 438 height 84
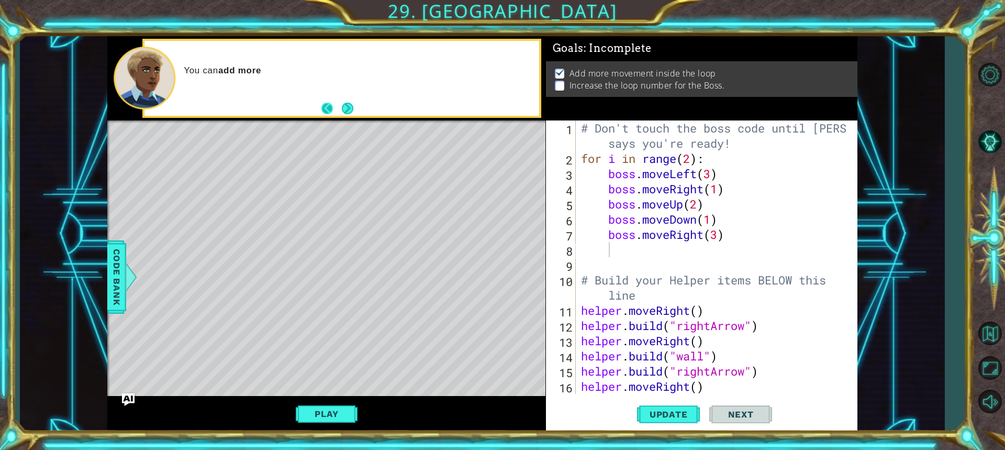
drag, startPoint x: 343, startPoint y: 101, endPoint x: 327, endPoint y: 104, distance: 16.4
click at [336, 102] on footer at bounding box center [337, 109] width 32 height 16
drag, startPoint x: 327, startPoint y: 104, endPoint x: 346, endPoint y: 100, distance: 19.2
click at [333, 103] on button "Back" at bounding box center [331, 109] width 20 height 12
drag, startPoint x: 346, startPoint y: 100, endPoint x: 326, endPoint y: 104, distance: 20.2
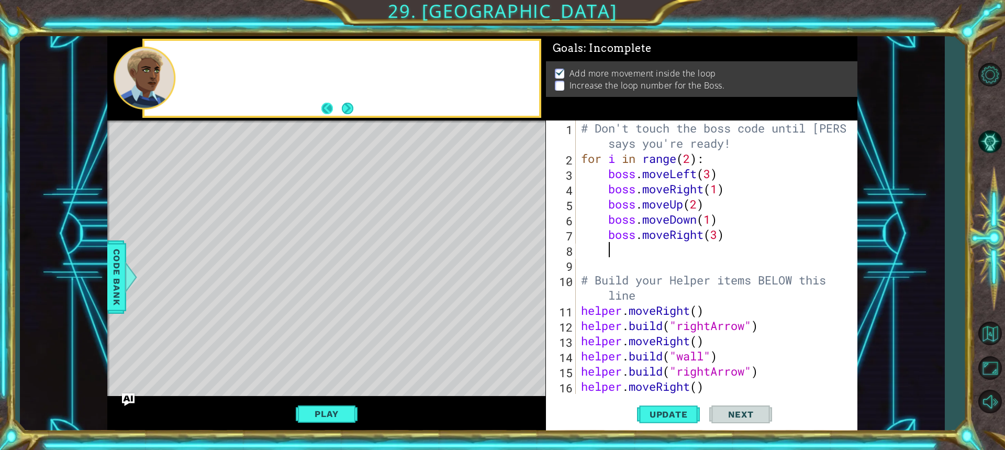
click at [335, 102] on div at bounding box center [326, 78] width 438 height 84
drag, startPoint x: 317, startPoint y: 106, endPoint x: 337, endPoint y: 104, distance: 19.4
click at [321, 106] on div "Ri" at bounding box center [341, 78] width 395 height 75
drag, startPoint x: 342, startPoint y: 105, endPoint x: 327, endPoint y: 108, distance: 16.1
click at [337, 106] on footer at bounding box center [337, 109] width 32 height 16
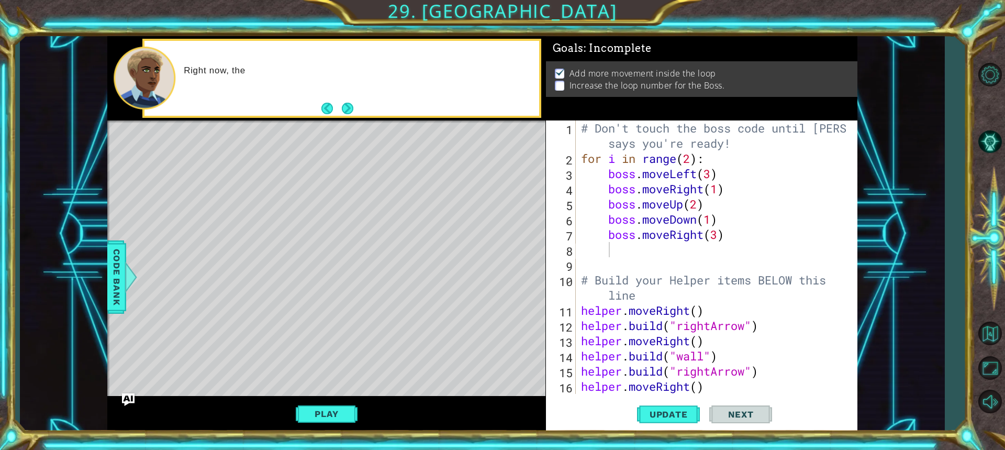
drag, startPoint x: 327, startPoint y: 108, endPoint x: 359, endPoint y: 105, distance: 32.1
click at [352, 105] on footer at bounding box center [337, 109] width 32 height 16
drag, startPoint x: 360, startPoint y: 105, endPoint x: 349, endPoint y: 107, distance: 11.7
click at [355, 106] on div "Right now, the boss mo" at bounding box center [341, 78] width 395 height 75
click at [347, 107] on button "Next" at bounding box center [348, 109] width 12 height 12
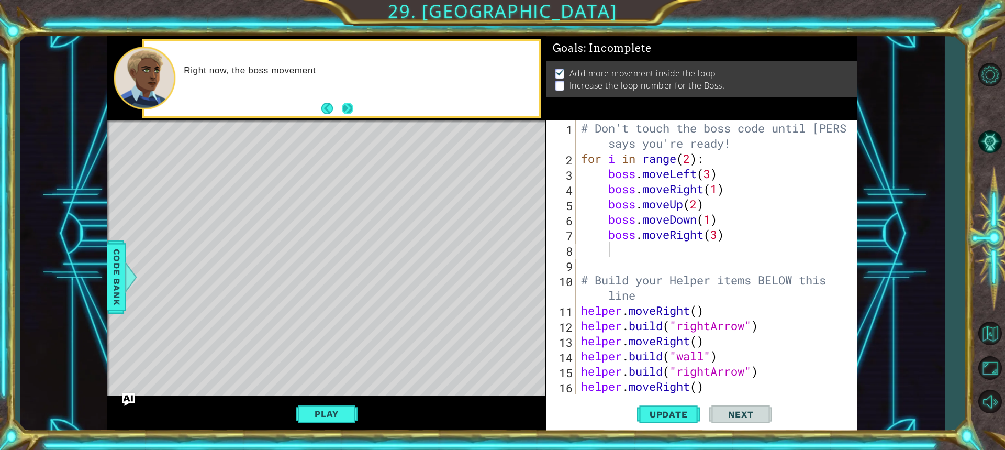
click at [347, 107] on div "Right now, the boss movement" at bounding box center [326, 78] width 438 height 84
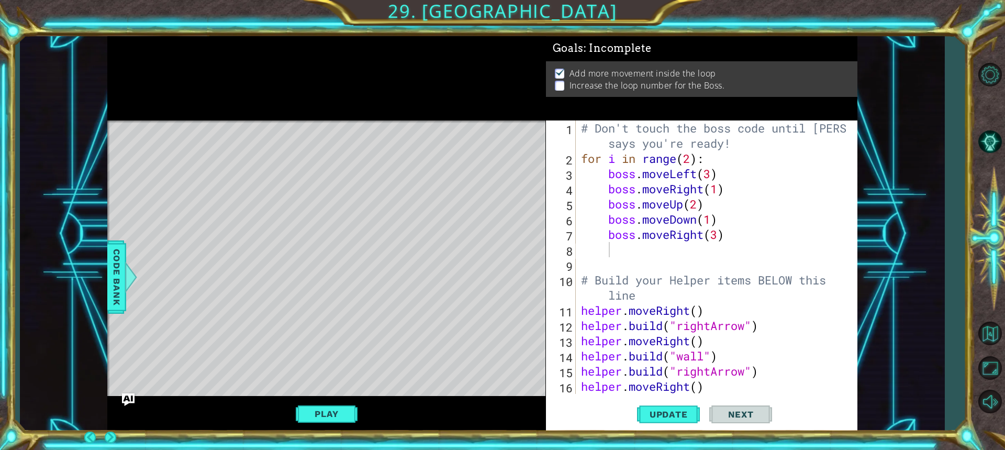
click at [347, 107] on div at bounding box center [326, 78] width 438 height 84
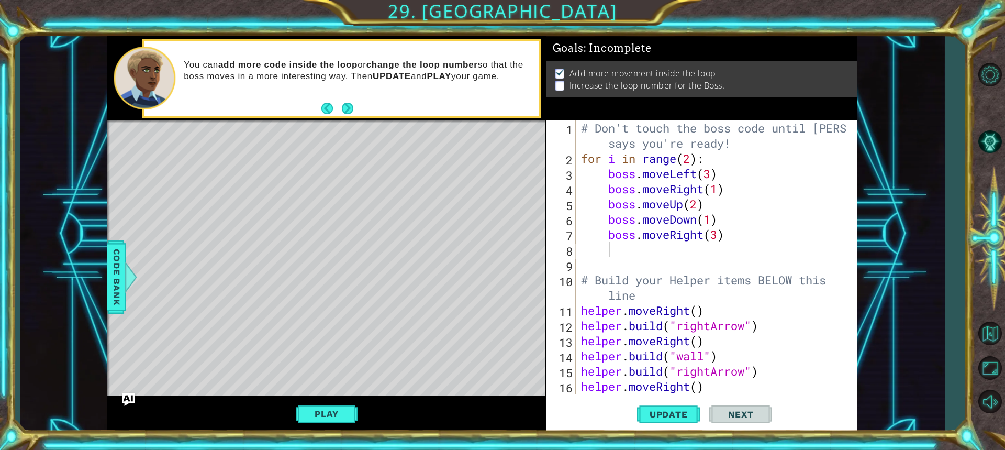
click at [320, 112] on div "You can add more code inside the loop or change the loop number so that the bos…" at bounding box center [341, 78] width 395 height 75
click at [341, 108] on footer at bounding box center [337, 109] width 32 height 16
click at [342, 108] on button "Next" at bounding box center [348, 109] width 12 height 12
click at [345, 107] on div "You can add more code inside the loop or change the loop number so that the bos…" at bounding box center [326, 78] width 438 height 84
click at [330, 110] on button "Back" at bounding box center [331, 109] width 20 height 12
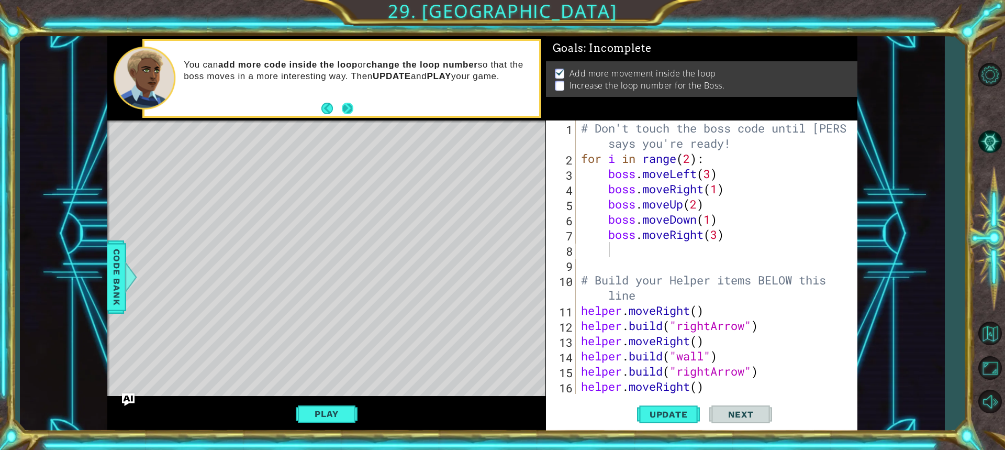
click at [349, 105] on button "Next" at bounding box center [348, 109] width 12 height 12
drag, startPoint x: 331, startPoint y: 107, endPoint x: 341, endPoint y: 128, distance: 23.0
click at [331, 107] on button "Back" at bounding box center [331, 109] width 20 height 12
click at [691, 154] on div "# Don't touch the boss code until [PERSON_NAME] says you're ready! for i in ran…" at bounding box center [715, 279] width 273 height 319
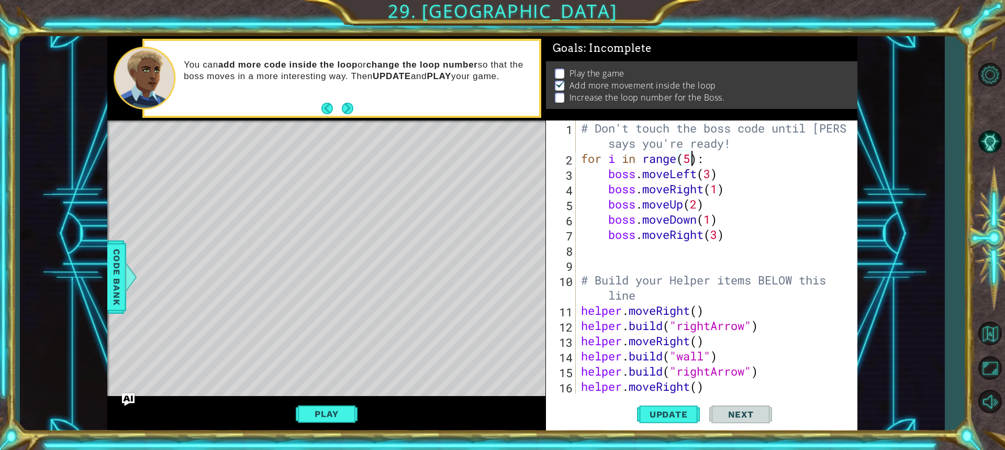
scroll to position [0, 5]
type textarea "for i in range(5):"
click at [669, 416] on span "Update" at bounding box center [668, 414] width 59 height 10
drag, startPoint x: 313, startPoint y: 398, endPoint x: 313, endPoint y: 405, distance: 6.3
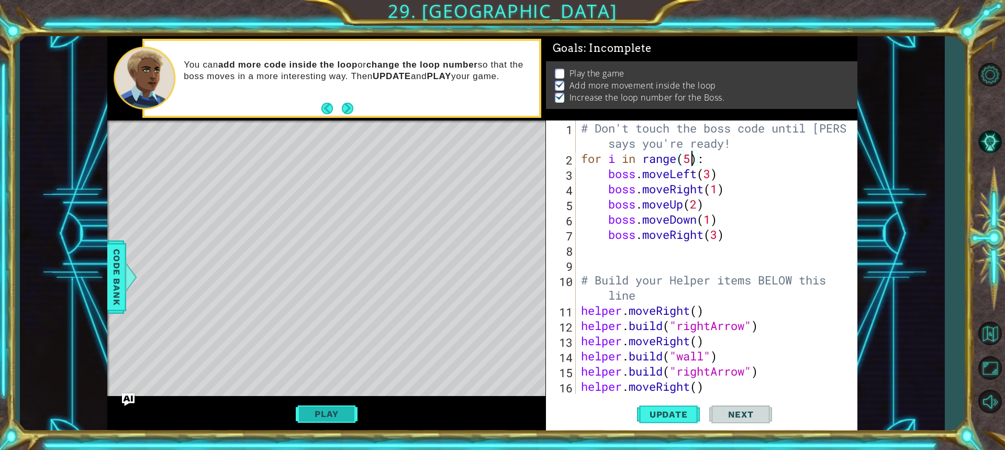
click at [313, 405] on div "Play" at bounding box center [326, 414] width 438 height 36
click at [313, 405] on button "Play" at bounding box center [326, 414] width 61 height 20
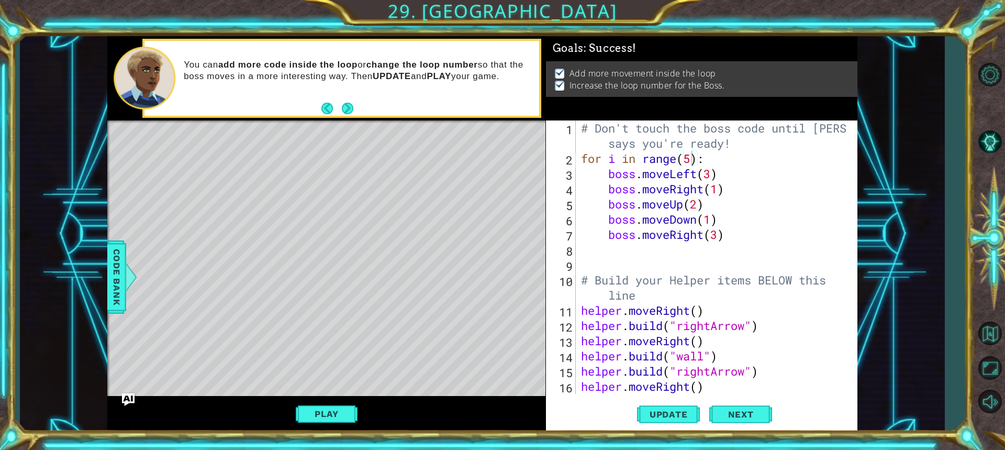
scroll to position [0, 0]
click at [741, 411] on span "Next" at bounding box center [741, 414] width 47 height 10
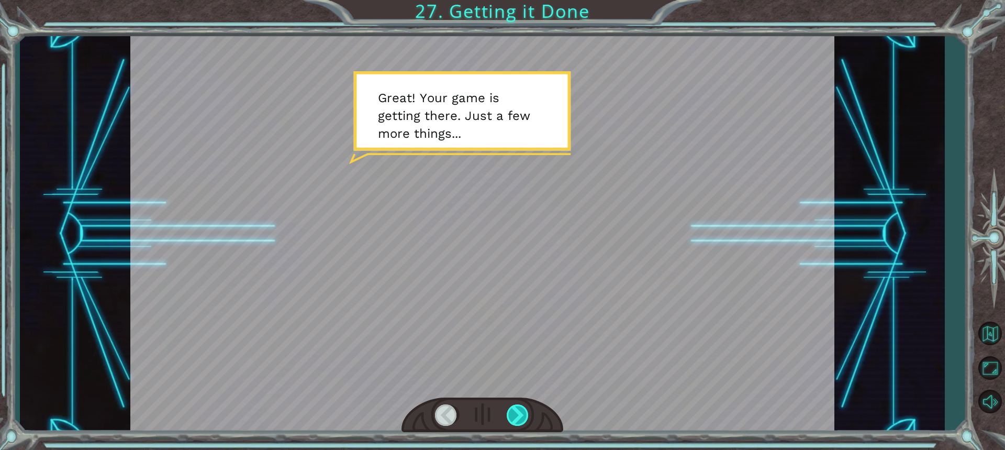
click at [515, 413] on div at bounding box center [518, 414] width 23 height 21
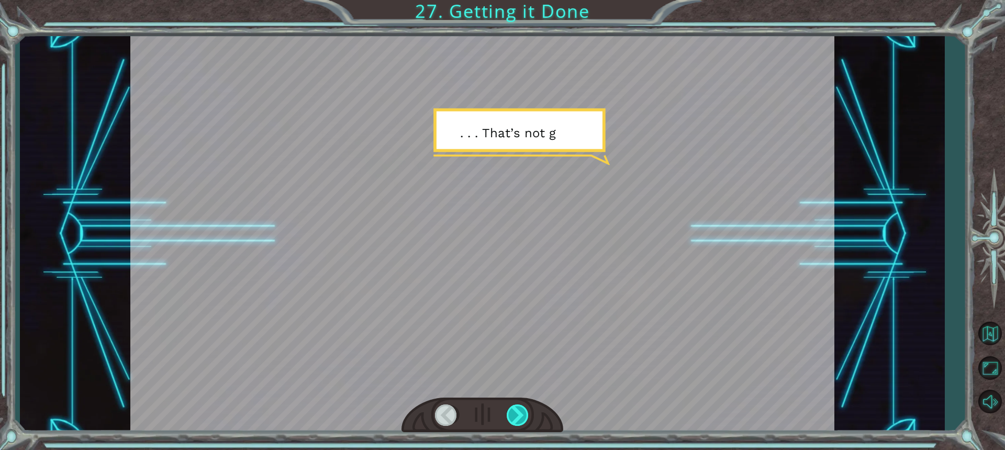
click at [510, 416] on div at bounding box center [518, 414] width 23 height 21
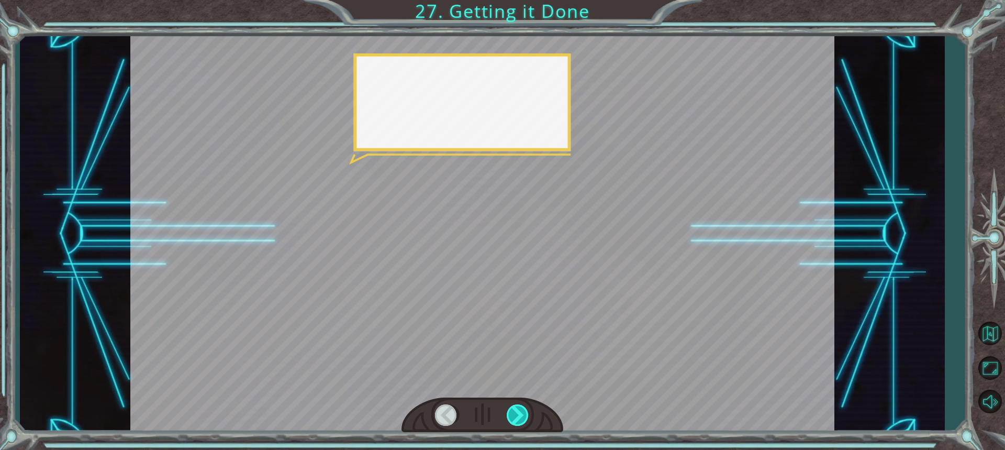
click at [510, 416] on div at bounding box center [518, 414] width 23 height 21
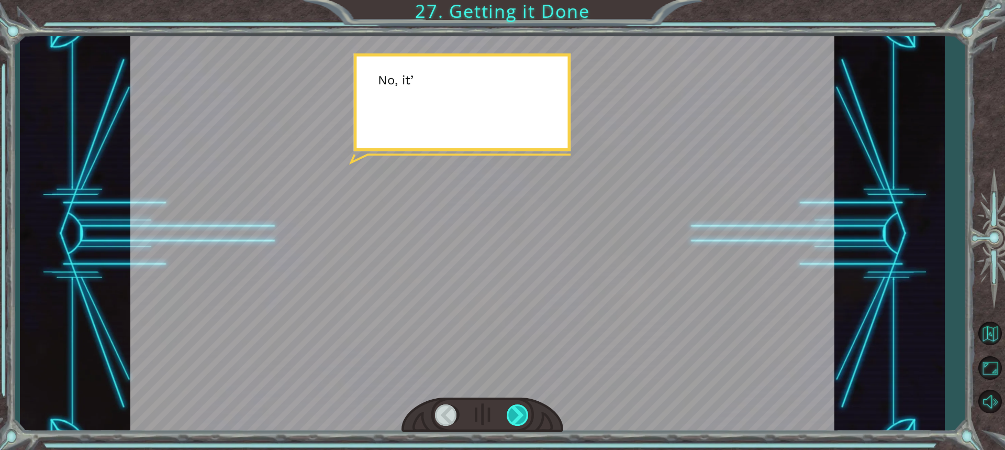
click at [510, 416] on div at bounding box center [518, 414] width 23 height 21
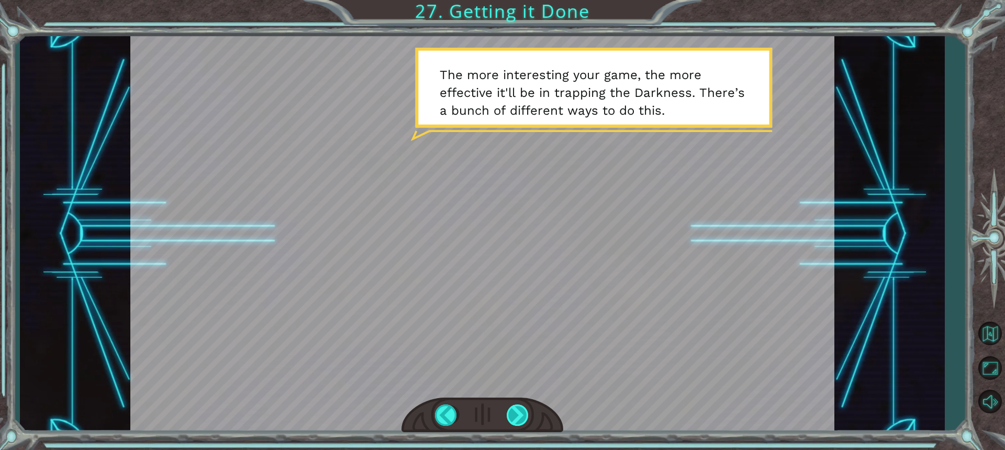
click at [512, 413] on div at bounding box center [518, 414] width 23 height 21
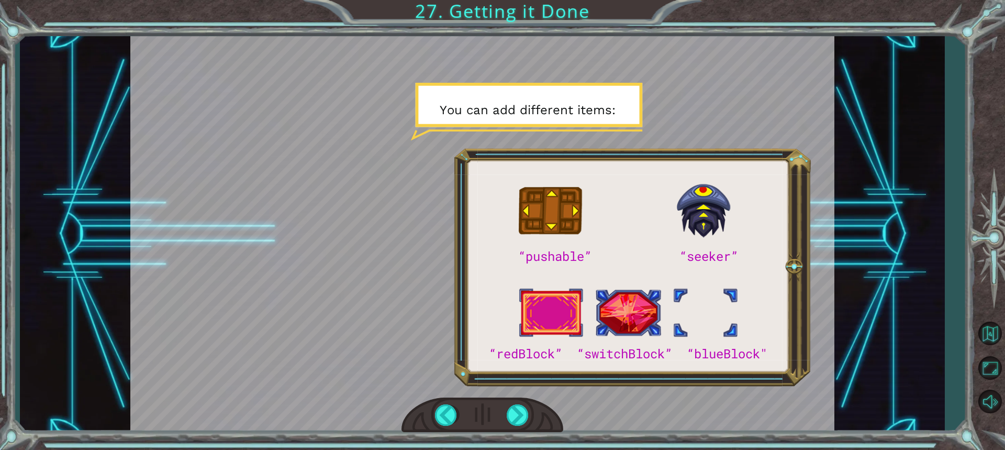
click at [616, 308] on div at bounding box center [482, 234] width 704 height 396
click at [653, 324] on div at bounding box center [482, 234] width 704 height 396
click at [521, 416] on div at bounding box center [518, 414] width 23 height 21
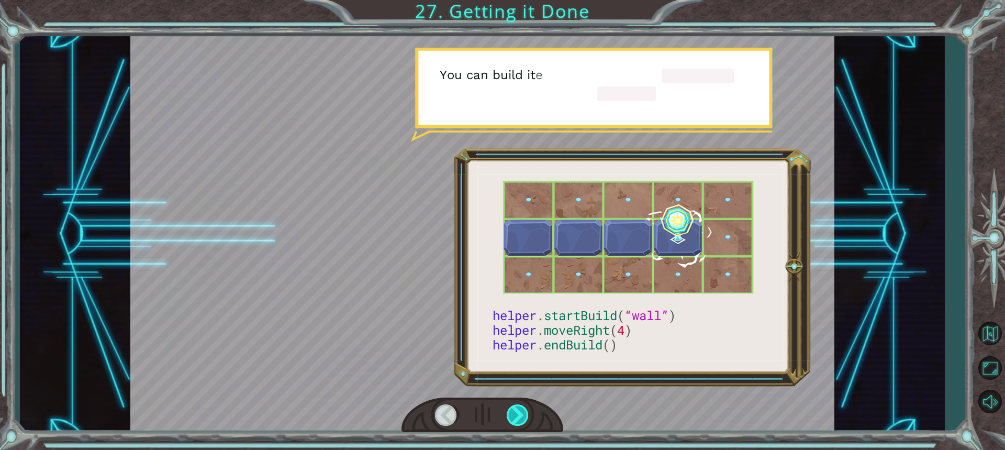
click at [520, 416] on div at bounding box center [518, 414] width 23 height 21
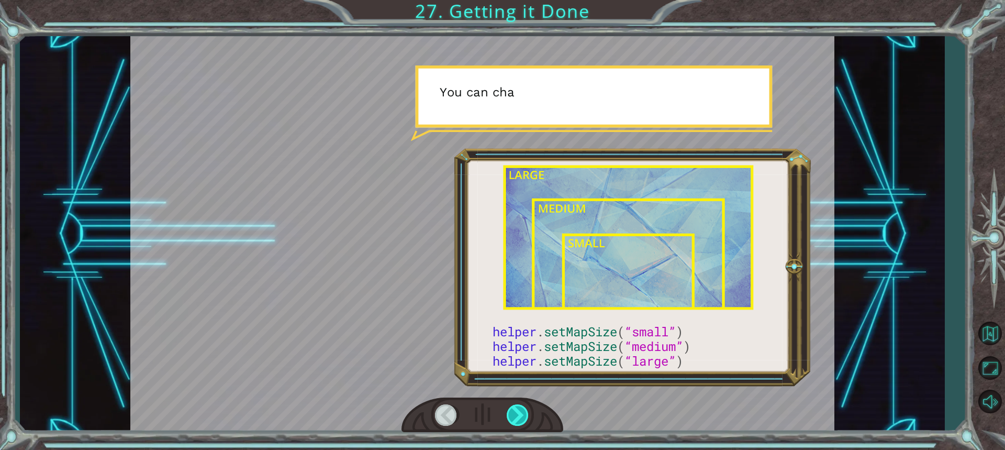
click at [520, 416] on div at bounding box center [518, 414] width 23 height 21
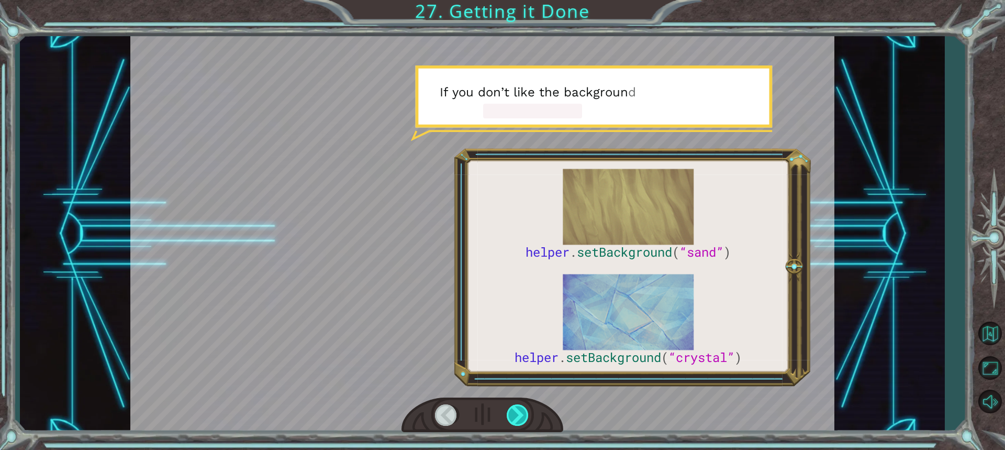
click at [520, 416] on div at bounding box center [518, 414] width 23 height 21
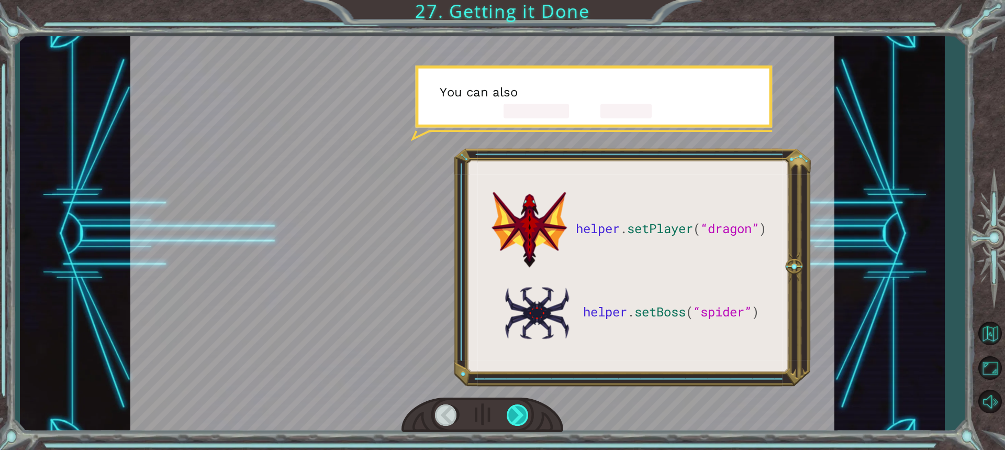
click at [520, 416] on div at bounding box center [518, 414] width 23 height 21
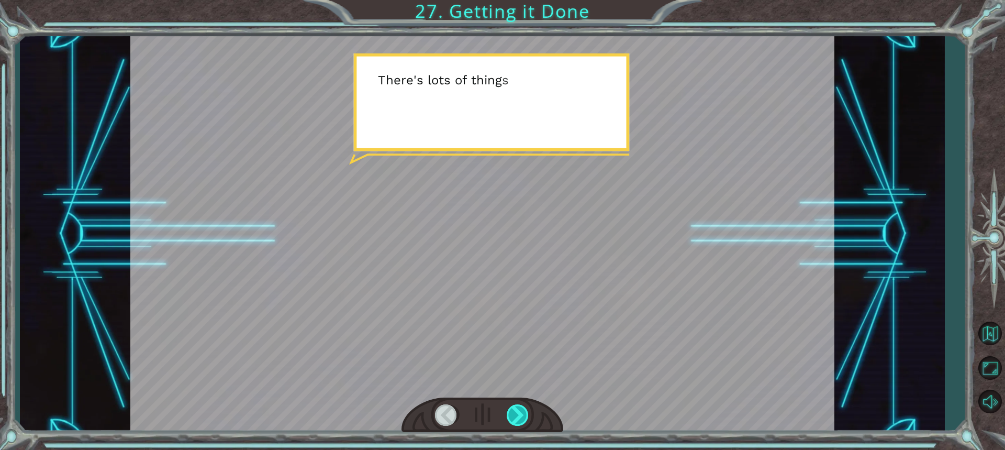
click at [520, 416] on div at bounding box center [518, 414] width 23 height 21
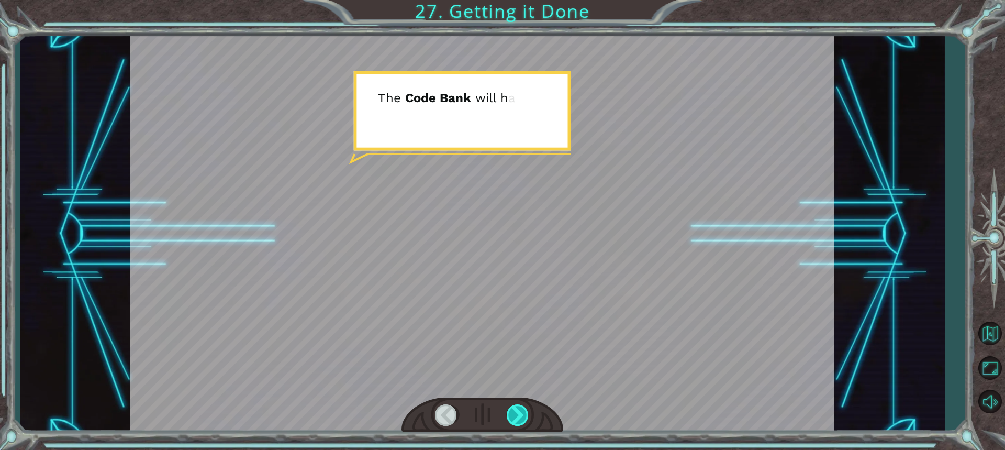
click at [520, 416] on div at bounding box center [518, 414] width 23 height 21
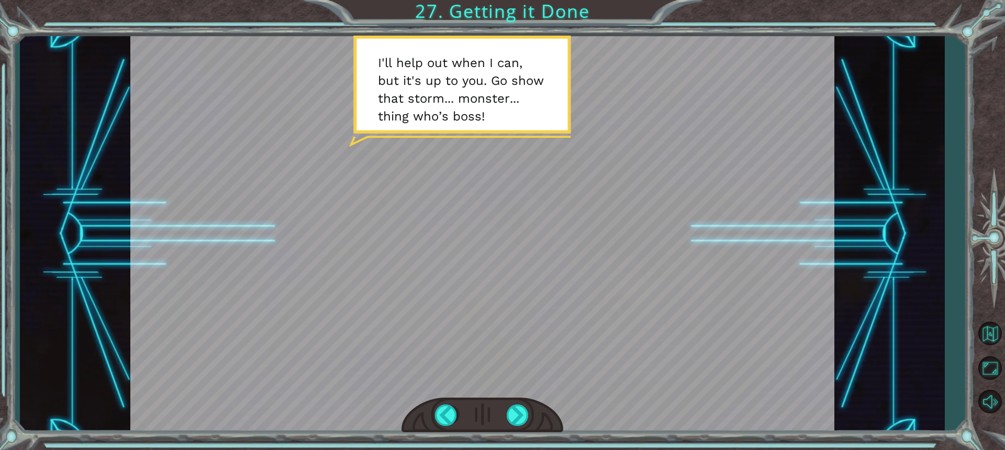
click at [573, 381] on div at bounding box center [482, 234] width 704 height 396
click at [517, 419] on div at bounding box center [518, 414] width 23 height 21
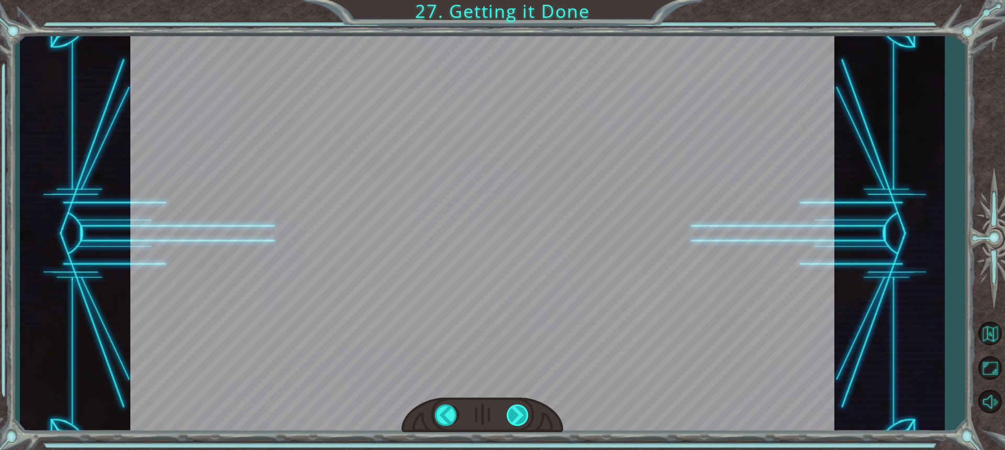
click at [517, 0] on div "helper . setPlayer ( “dragon” ) helper . setBoss ( “spider” ) G r e a t ! Y o u…" at bounding box center [502, 0] width 1005 height 0
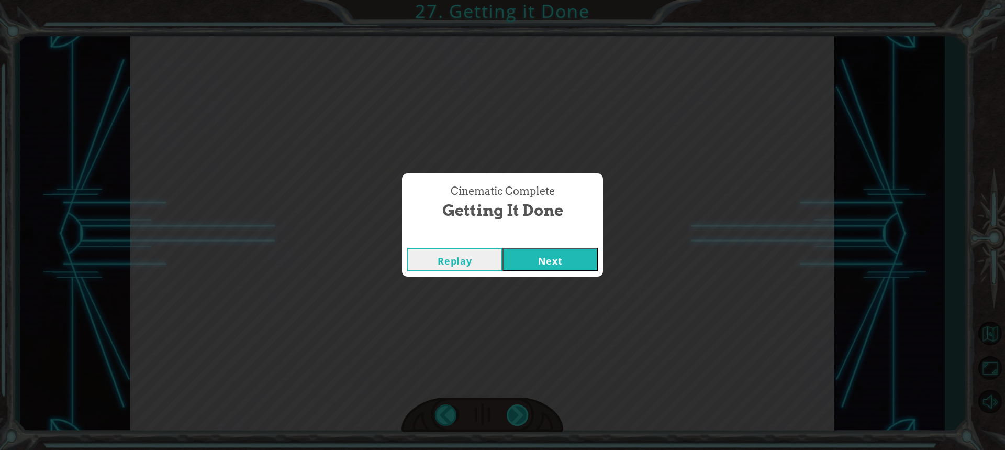
click at [517, 419] on div "Cinematic Complete Getting it Done Replay Next" at bounding box center [502, 225] width 1005 height 450
click at [546, 253] on button "Next" at bounding box center [550, 260] width 95 height 24
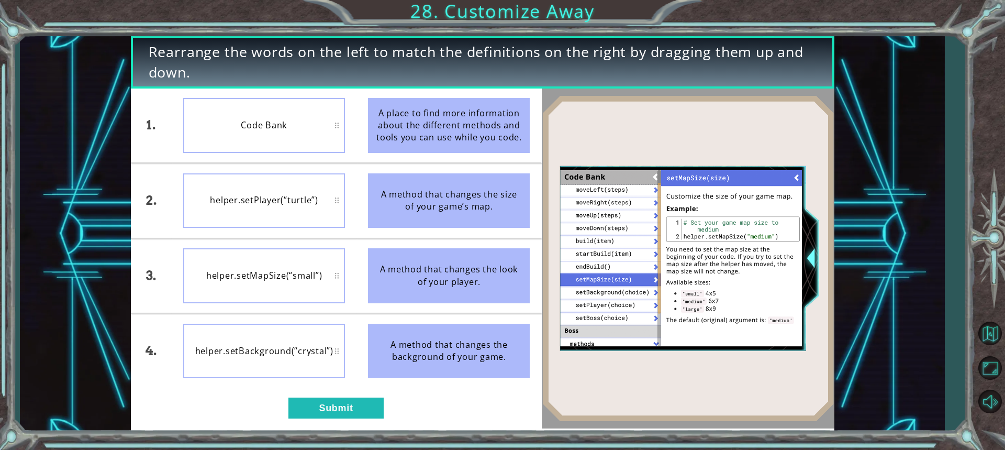
drag, startPoint x: 471, startPoint y: 266, endPoint x: 374, endPoint y: 285, distance: 98.8
click at [373, 297] on div "A method that changes the look of your player." at bounding box center [449, 275] width 162 height 55
drag, startPoint x: 396, startPoint y: 280, endPoint x: 406, endPoint y: 279, distance: 9.6
click at [402, 280] on div "A method that changes the look of your player." at bounding box center [449, 275] width 162 height 55
drag, startPoint x: 406, startPoint y: 279, endPoint x: 410, endPoint y: 347, distance: 68.7
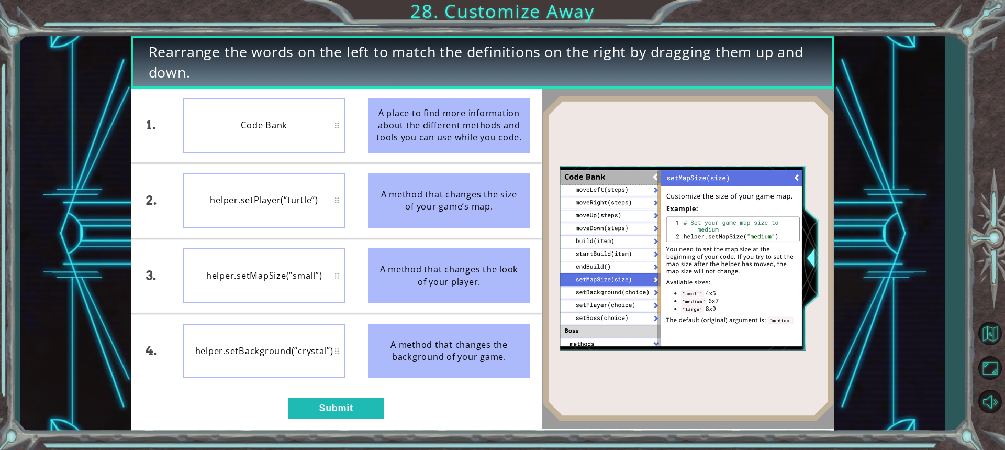
click at [406, 282] on div "A method that changes the look of your player." at bounding box center [449, 275] width 162 height 55
click at [412, 356] on div "A method that changes the background of your game." at bounding box center [449, 351] width 162 height 55
click at [419, 346] on div "A method that changes the background of your game." at bounding box center [449, 351] width 162 height 55
drag, startPoint x: 463, startPoint y: 326, endPoint x: 160, endPoint y: 311, distance: 303.0
click at [458, 326] on div "A method that changes the background of your game." at bounding box center [449, 351] width 162 height 55
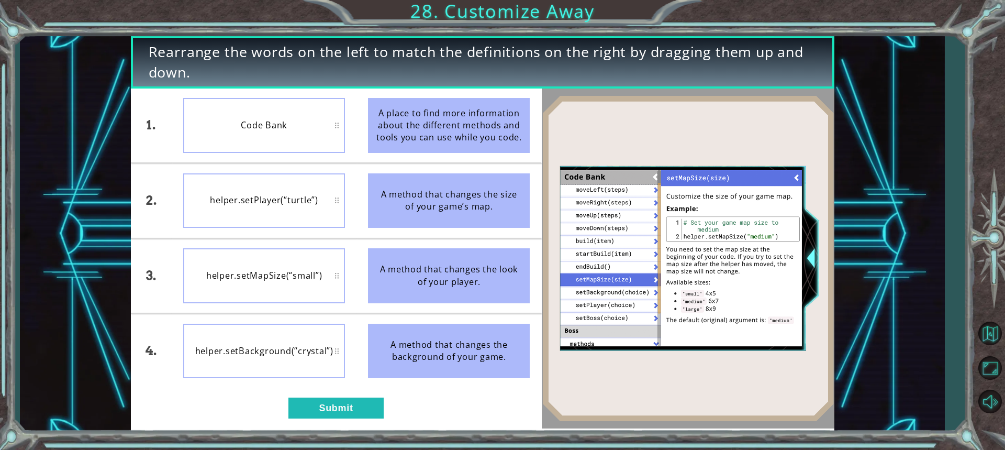
click at [224, 339] on div "helper.setBackground(“crystal”)" at bounding box center [264, 351] width 162 height 55
drag, startPoint x: 224, startPoint y: 339, endPoint x: 299, endPoint y: 421, distance: 111.9
click at [224, 345] on div "helper.setBackground(“crystal”)" at bounding box center [264, 351] width 162 height 55
click at [317, 406] on button "Submit" at bounding box center [335, 407] width 95 height 21
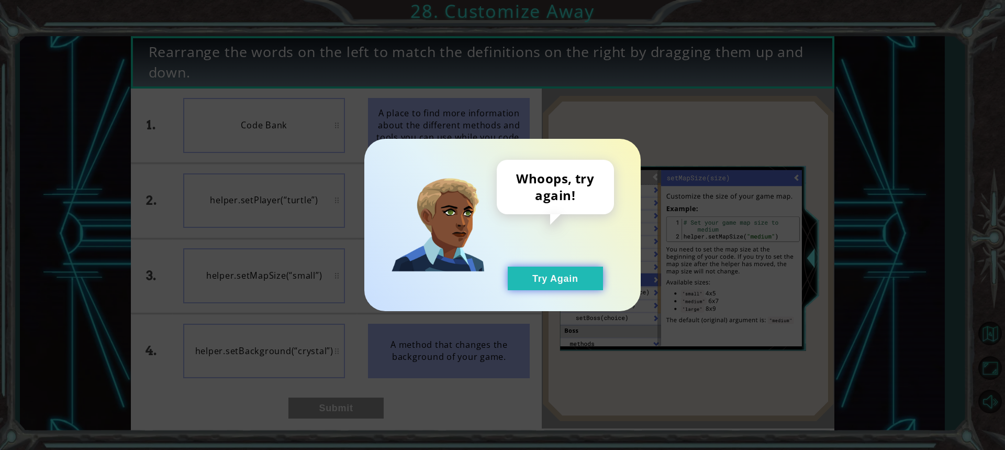
drag, startPoint x: 600, startPoint y: 272, endPoint x: 582, endPoint y: 280, distance: 19.2
click at [593, 276] on button "Try Again" at bounding box center [555, 278] width 95 height 24
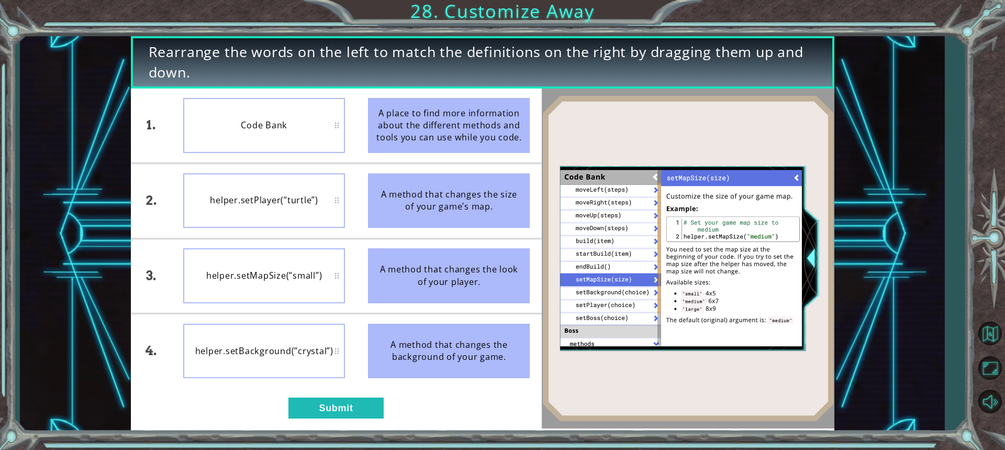
click at [582, 280] on button "Try Again" at bounding box center [555, 278] width 95 height 24
click at [279, 171] on li "helper.setPlayer(“turtle”)" at bounding box center [264, 200] width 185 height 74
click at [275, 197] on div "helper.setPlayer(“turtle”)" at bounding box center [264, 200] width 162 height 55
click at [326, 402] on button "Submit" at bounding box center [335, 407] width 95 height 21
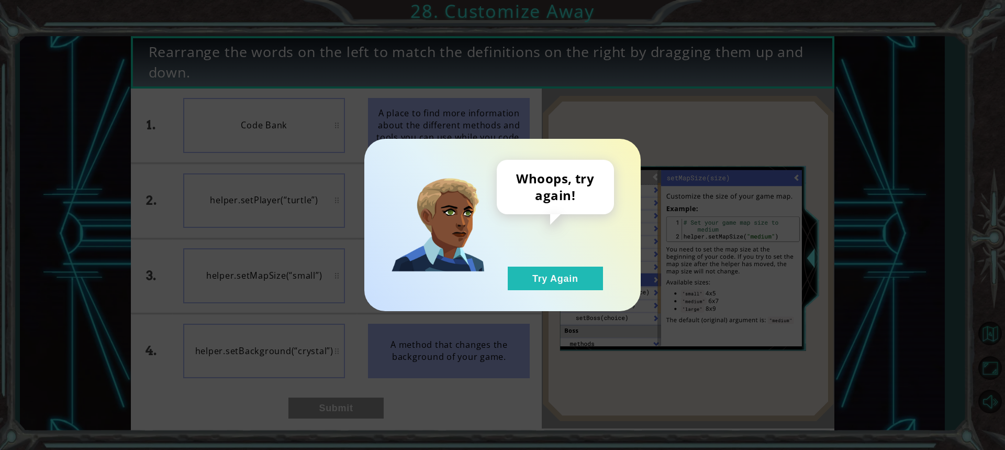
drag, startPoint x: 576, startPoint y: 301, endPoint x: 553, endPoint y: 303, distance: 23.7
click at [574, 309] on div "Whoops, try again! Try Again" at bounding box center [502, 225] width 276 height 172
click at [545, 275] on button "Try Again" at bounding box center [555, 278] width 95 height 24
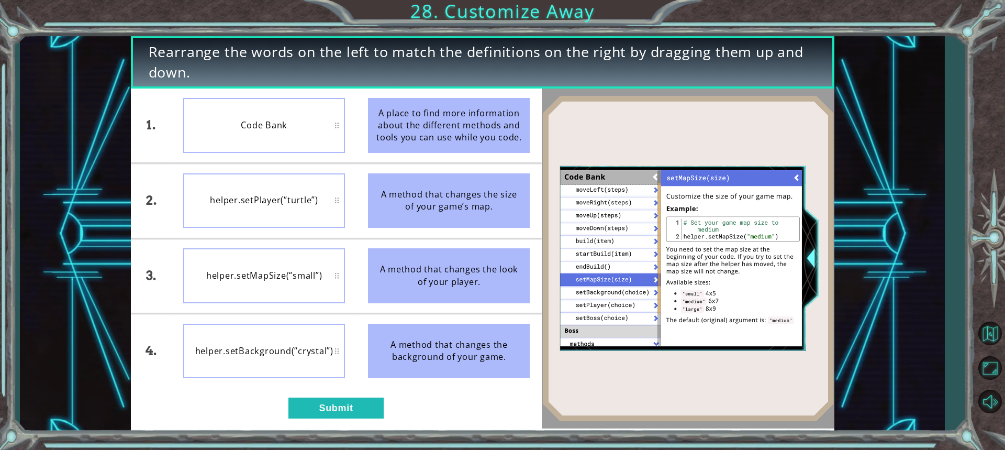
drag, startPoint x: 529, startPoint y: 278, endPoint x: 537, endPoint y: 286, distance: 11.5
drag, startPoint x: 497, startPoint y: 285, endPoint x: 274, endPoint y: 279, distance: 222.6
click at [262, 293] on div "1. 2. 3. 4. Code Bank helper.setPlayer(“turtle”) helper.setMapSize(“small”) hel…" at bounding box center [336, 237] width 411 height 299
drag, startPoint x: 375, startPoint y: 388, endPoint x: 384, endPoint y: 373, distance: 17.6
click at [407, 320] on div "1. 2. 3. 4. Code Bank helper.setPlayer(“turtle”) helper.setMapSize(“small”) hel…" at bounding box center [336, 258] width 411 height 340
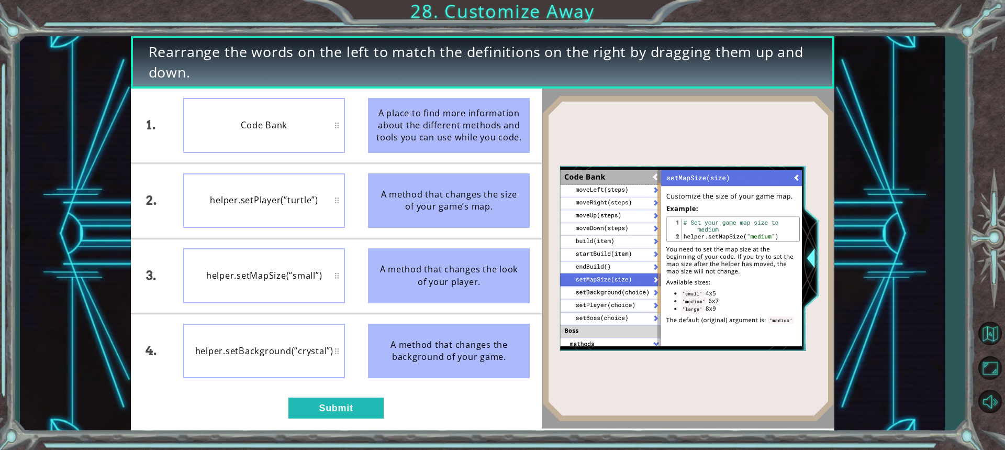
drag, startPoint x: 393, startPoint y: 340, endPoint x: 411, endPoint y: 302, distance: 42.6
click at [411, 302] on ul "A place to find more information about the different methods and tools you can …" at bounding box center [449, 237] width 185 height 299
click at [309, 402] on button "Submit" at bounding box center [335, 407] width 95 height 21
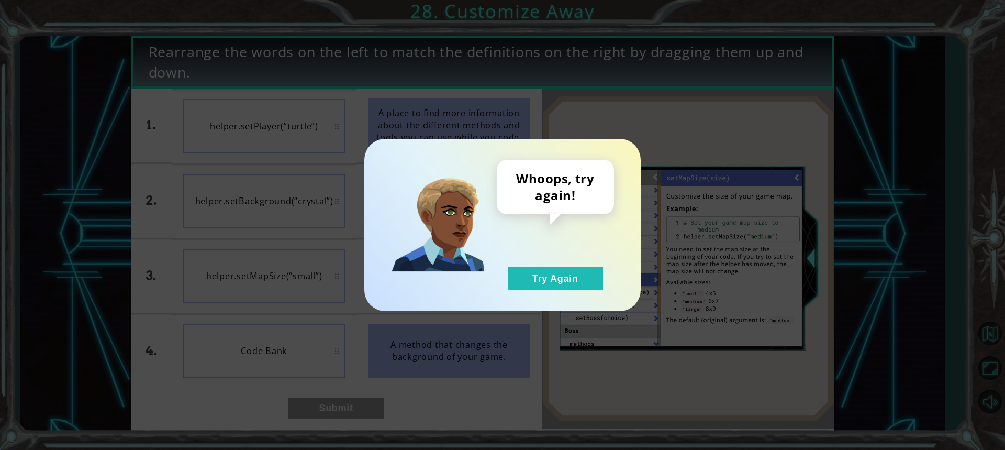
drag, startPoint x: 519, startPoint y: 264, endPoint x: 530, endPoint y: 297, distance: 35.1
click at [527, 293] on div "Whoops, try again! Try Again" at bounding box center [502, 225] width 276 height 172
drag, startPoint x: 535, startPoint y: 296, endPoint x: 541, endPoint y: 287, distance: 10.6
click at [538, 291] on div "Whoops, try again! Try Again" at bounding box center [502, 225] width 276 height 172
click at [541, 287] on button "Try Again" at bounding box center [555, 278] width 95 height 24
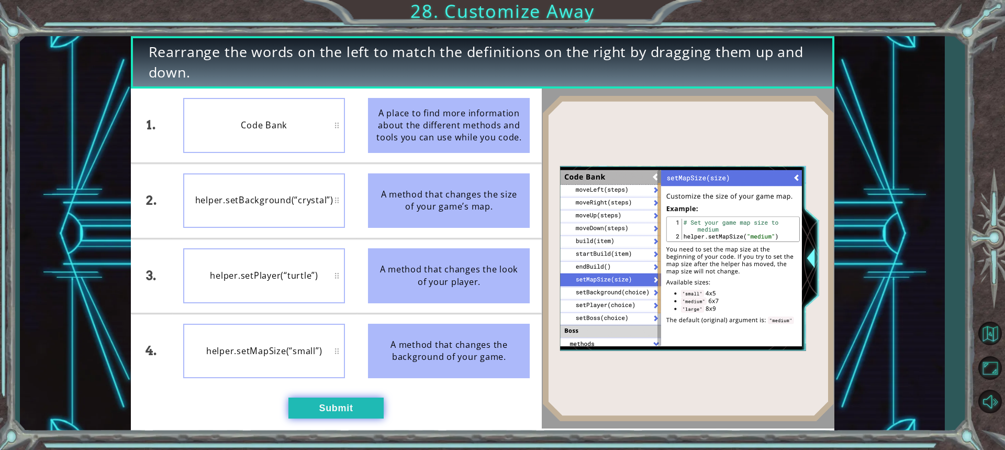
click at [336, 414] on button "Submit" at bounding box center [335, 407] width 95 height 21
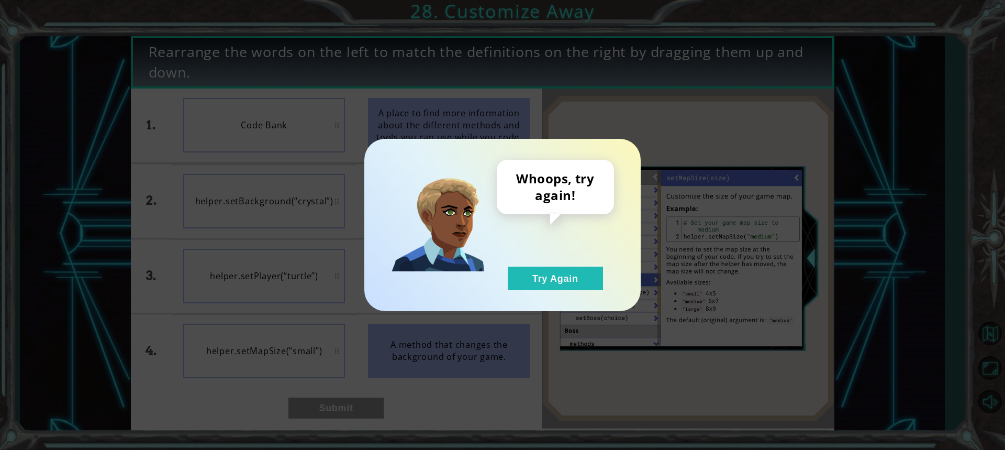
click at [545, 262] on div "Whoops, try again! Try Again" at bounding box center [555, 225] width 117 height 130
click at [544, 268] on button "Try Again" at bounding box center [555, 278] width 95 height 24
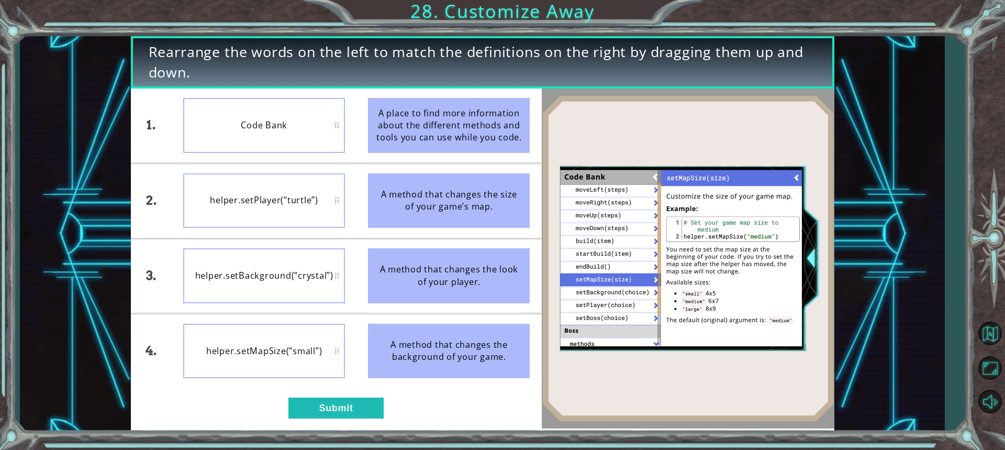
click at [315, 397] on div "1. 2. 3. 4. Code Bank helper.setPlayer(“turtle”) helper.setBackground(“crystal”…" at bounding box center [336, 258] width 411 height 340
click at [315, 411] on button "Submit" at bounding box center [335, 407] width 95 height 21
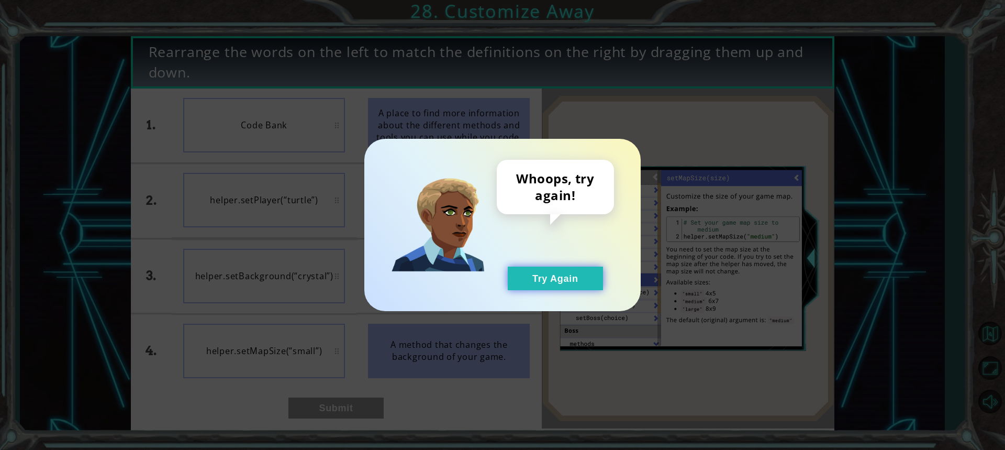
click at [580, 280] on button "Try Again" at bounding box center [555, 278] width 95 height 24
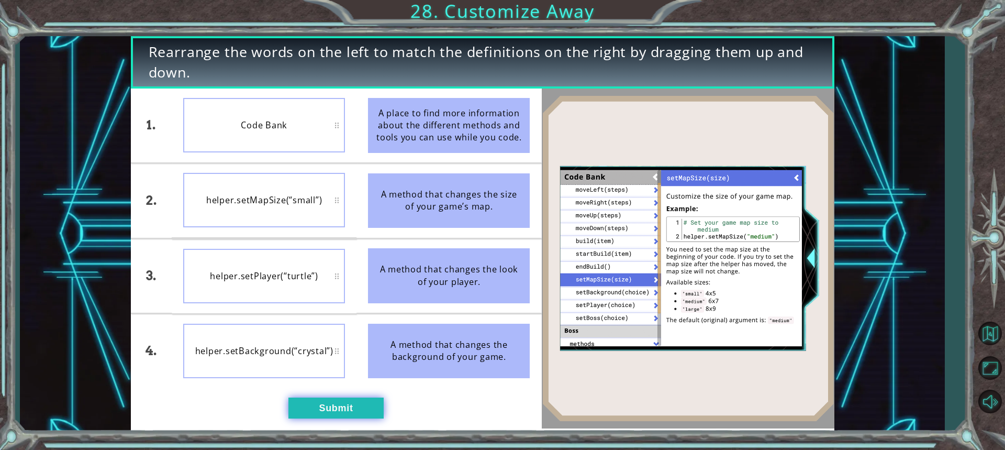
drag, startPoint x: 340, startPoint y: 388, endPoint x: 340, endPoint y: 407, distance: 18.9
click at [341, 388] on div "1. 2. 3. 4. Code Bank helper.setMapSize(“small”) helper.setPlayer(“turtle”) hel…" at bounding box center [336, 258] width 411 height 340
click at [339, 407] on button "Submit" at bounding box center [335, 407] width 95 height 21
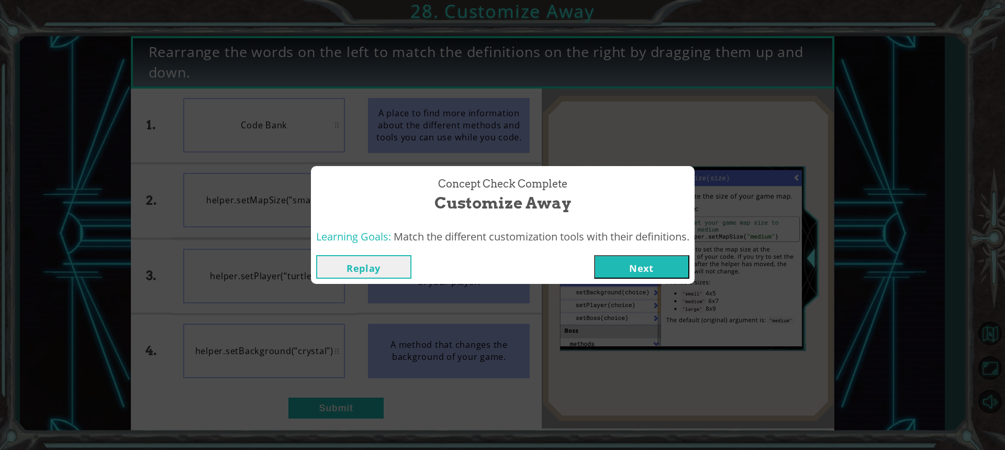
click at [626, 267] on button "Next" at bounding box center [641, 267] width 95 height 24
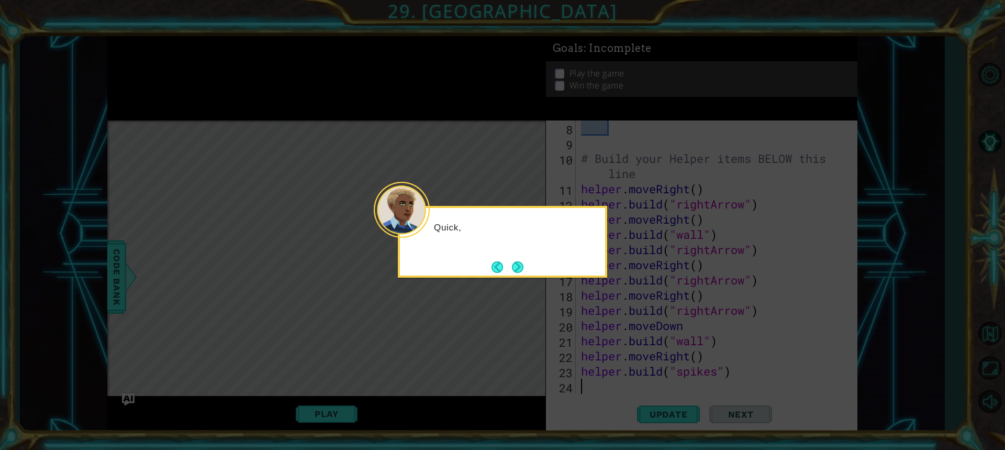
scroll to position [121, 0]
click at [507, 260] on div "Quick, we're runnin" at bounding box center [502, 242] width 209 height 72
click at [510, 262] on footer at bounding box center [508, 267] width 32 height 16
click at [512, 262] on button "Next" at bounding box center [518, 267] width 12 height 12
click at [513, 266] on button "Next" at bounding box center [518, 267] width 12 height 12
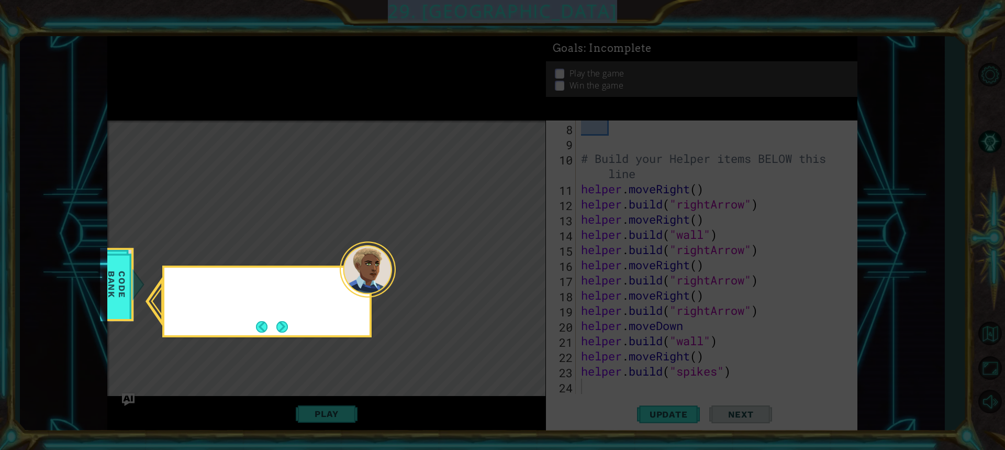
click at [513, 266] on icon at bounding box center [502, 225] width 1005 height 450
click at [288, 327] on button "Next" at bounding box center [282, 327] width 12 height 12
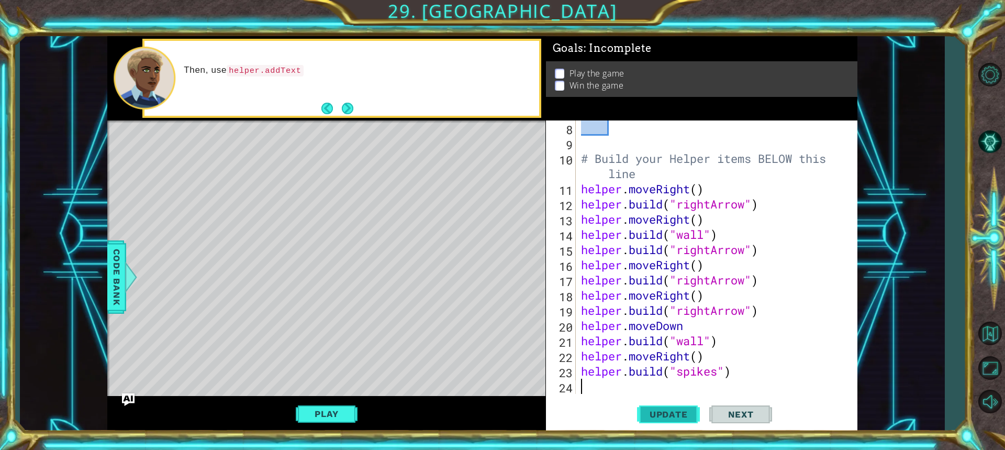
click at [652, 412] on span "Update" at bounding box center [668, 414] width 59 height 10
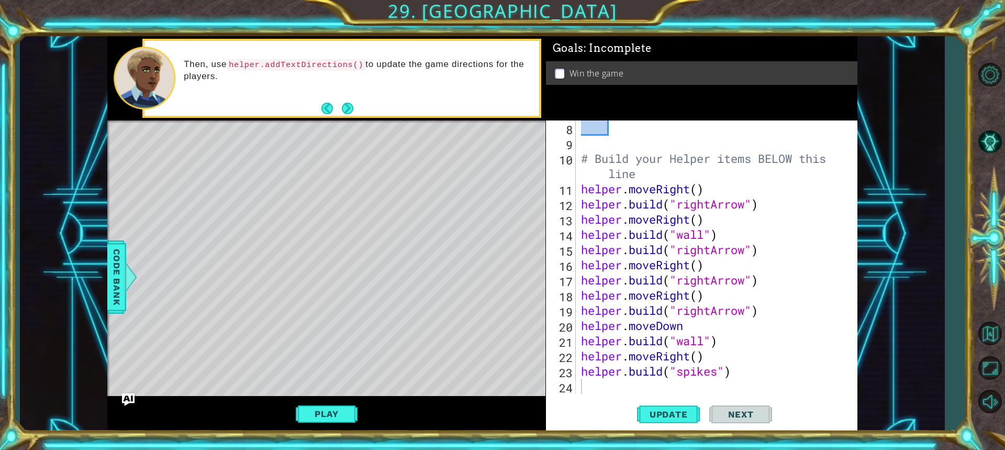
drag, startPoint x: 230, startPoint y: 60, endPoint x: 311, endPoint y: 66, distance: 80.9
click at [316, 66] on code "helper.addTextDirections()" at bounding box center [296, 65] width 139 height 12
drag, startPoint x: 231, startPoint y: 64, endPoint x: 266, endPoint y: 59, distance: 34.9
click at [266, 59] on code "helper.addTextDirections()" at bounding box center [296, 65] width 139 height 12
drag, startPoint x: 266, startPoint y: 59, endPoint x: 222, endPoint y: 74, distance: 46.0
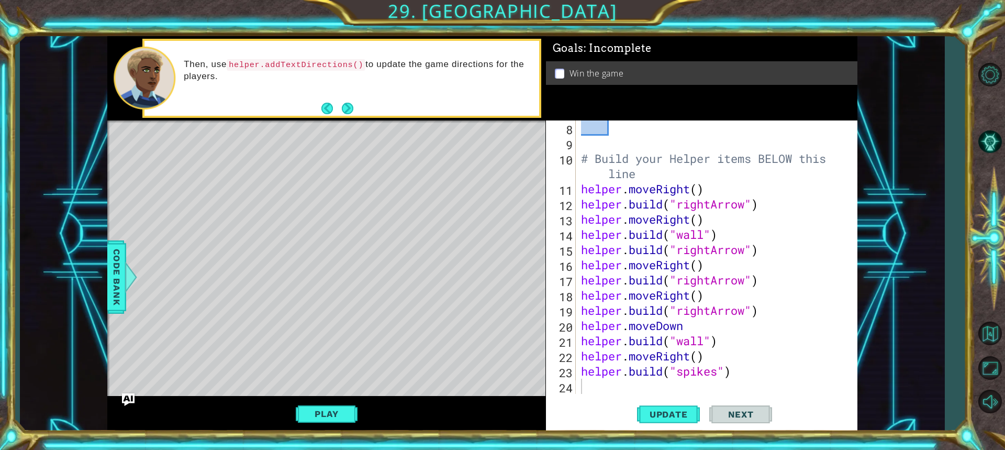
click at [219, 74] on p "Then, use helper.addTextDirections() to update the game directions for the play…" at bounding box center [358, 71] width 348 height 24
drag, startPoint x: 232, startPoint y: 62, endPoint x: 383, endPoint y: 73, distance: 151.1
click at [382, 73] on p "Then, use helper.addTextDirections() to update the game directions for the play…" at bounding box center [358, 71] width 348 height 24
drag, startPoint x: 359, startPoint y: 61, endPoint x: 320, endPoint y: 81, distance: 43.3
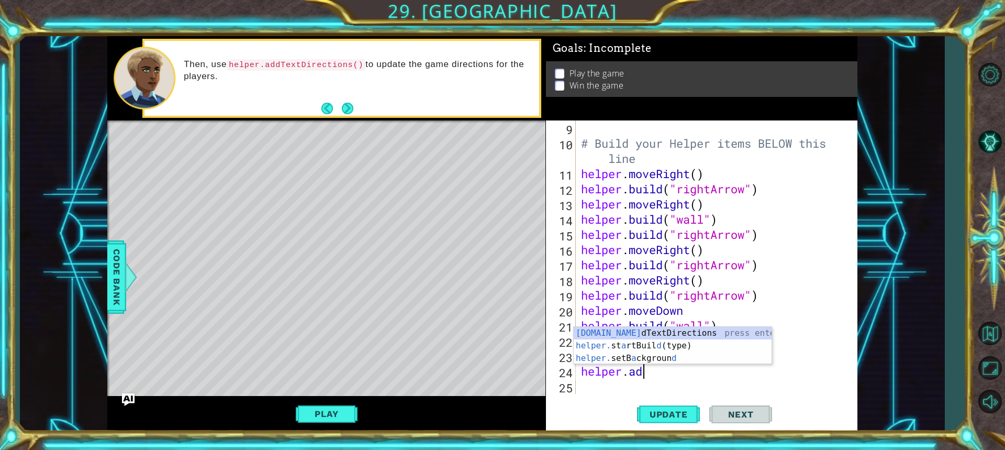
scroll to position [0, 3]
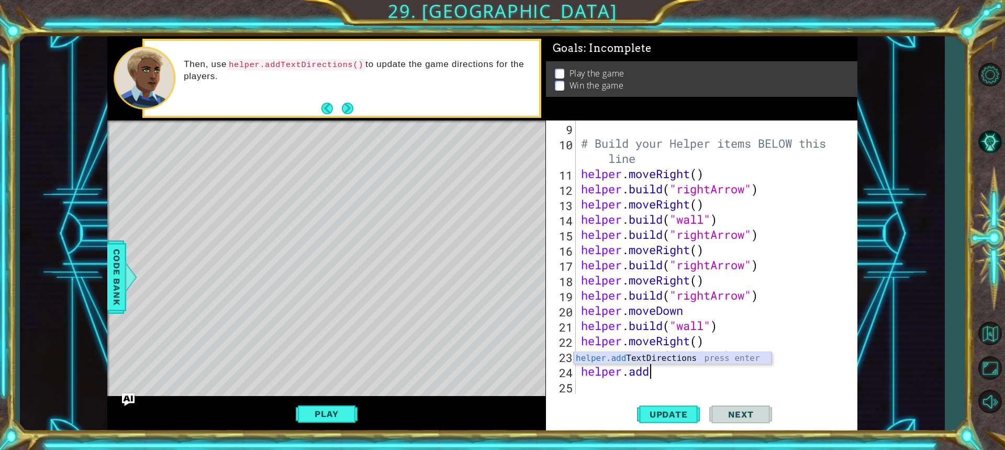
click at [709, 361] on div "helper.add TextDirections press enter" at bounding box center [673, 371] width 198 height 38
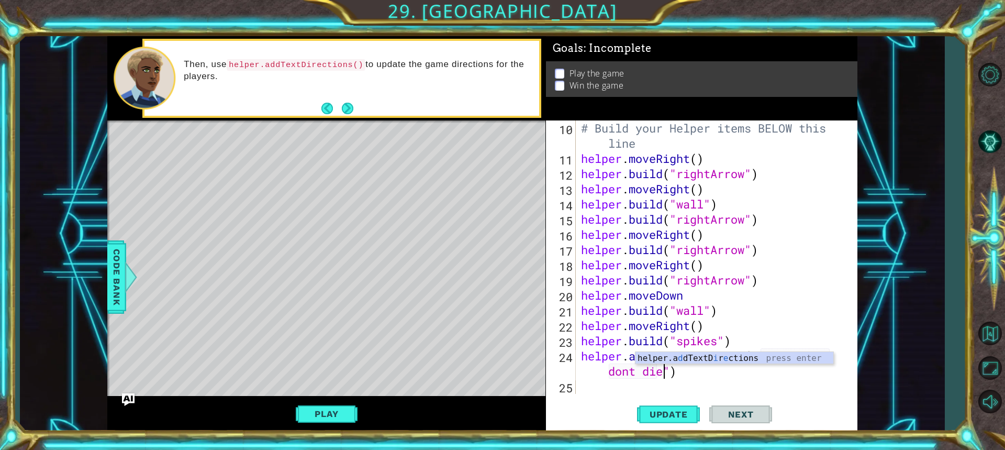
scroll to position [0, 14]
type textarea "helper.addTextDirections("do it and dont die")"
click at [341, 408] on button "Play" at bounding box center [326, 414] width 61 height 20
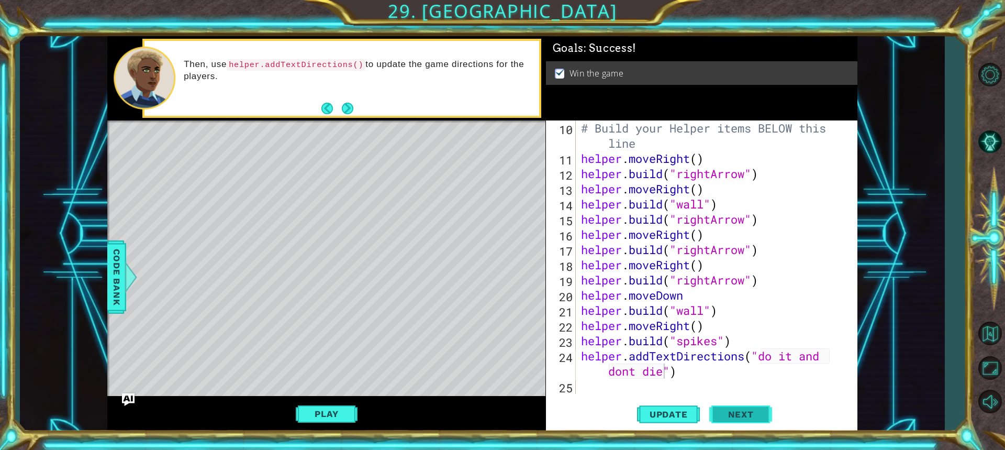
click at [733, 410] on button "Next" at bounding box center [740, 413] width 63 height 31
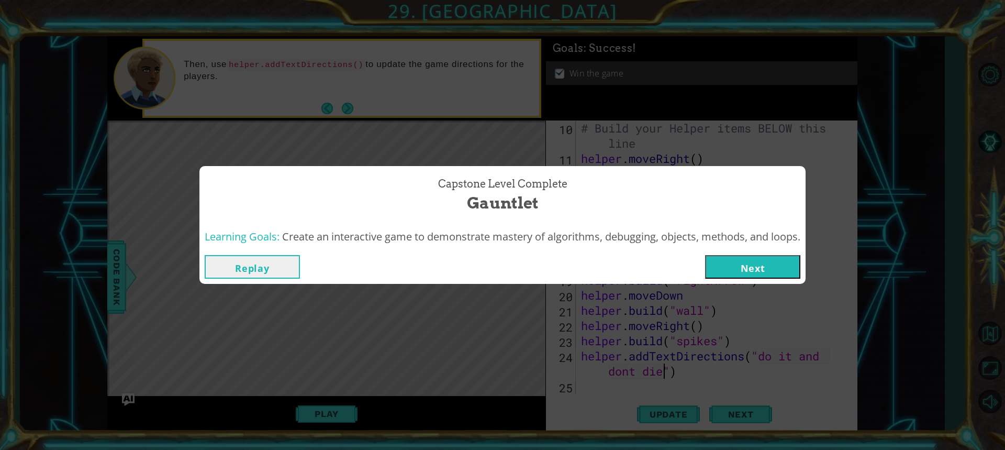
click at [741, 265] on button "Next" at bounding box center [752, 267] width 95 height 24
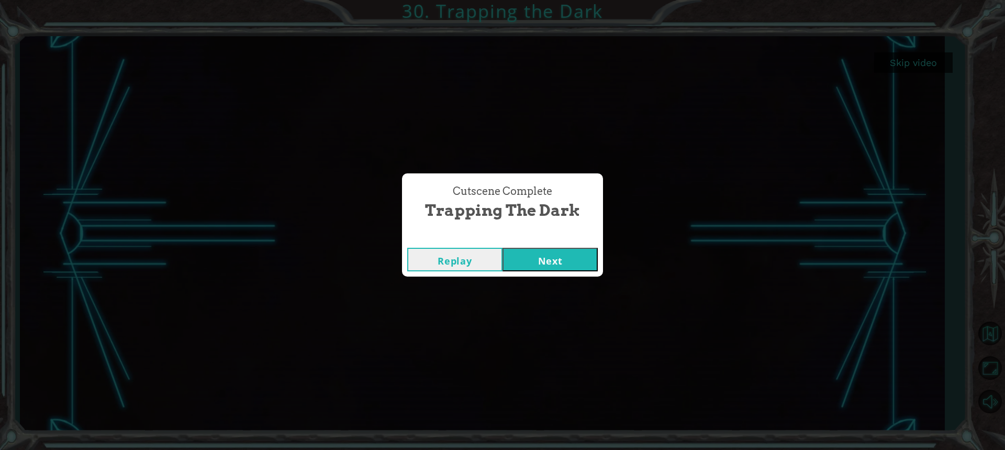
click at [565, 264] on button "Next" at bounding box center [550, 260] width 95 height 24
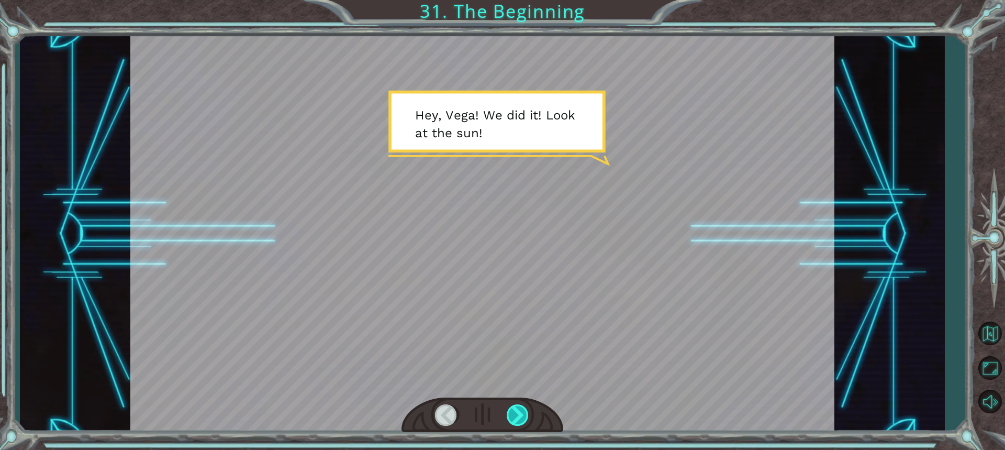
click at [516, 413] on div at bounding box center [518, 414] width 23 height 21
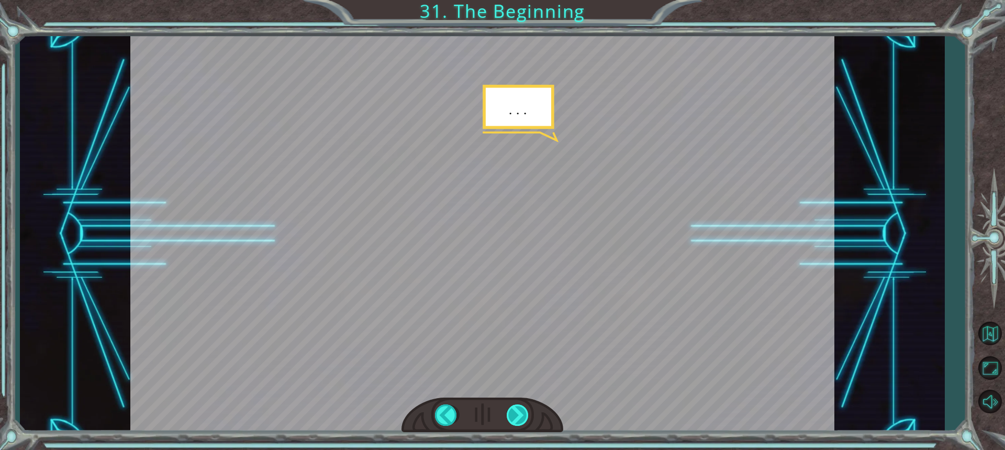
click at [518, 424] on div at bounding box center [518, 414] width 23 height 21
click at [514, 420] on div at bounding box center [518, 414] width 23 height 21
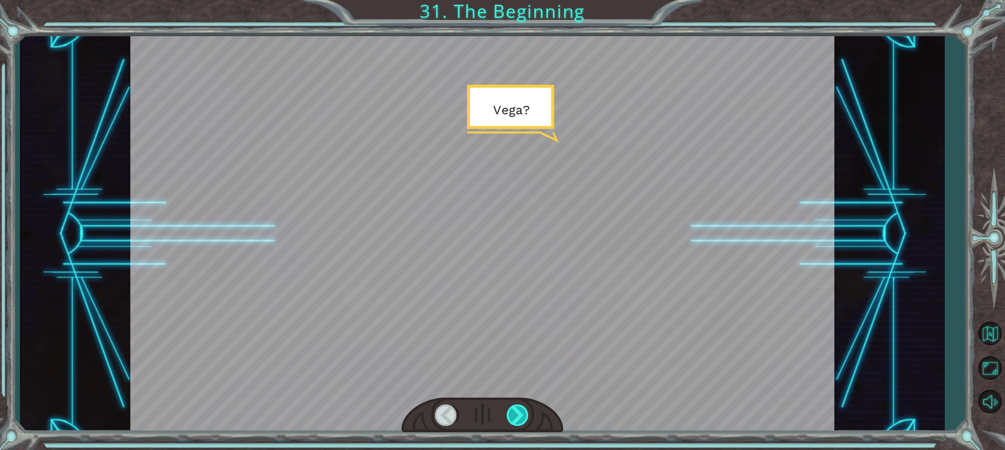
click at [515, 412] on div at bounding box center [518, 414] width 23 height 21
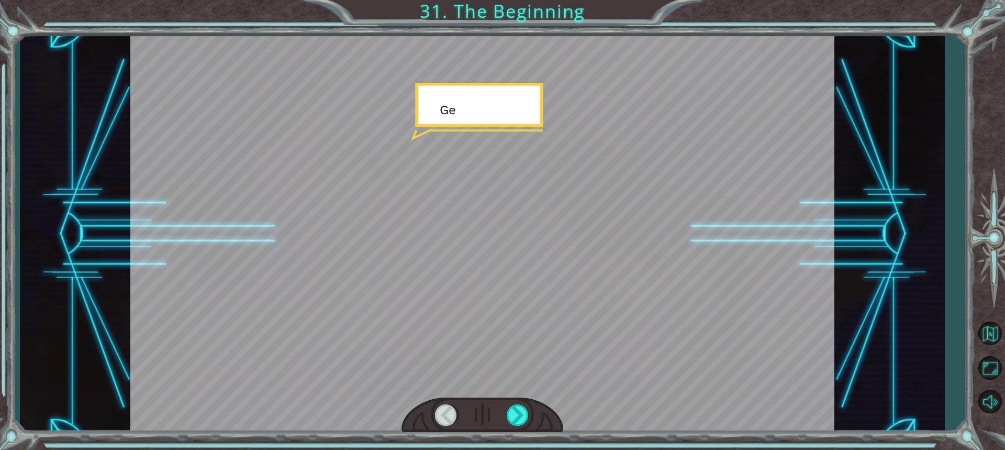
click at [516, 404] on div at bounding box center [483, 415] width 162 height 36
click at [517, 408] on div at bounding box center [518, 414] width 23 height 21
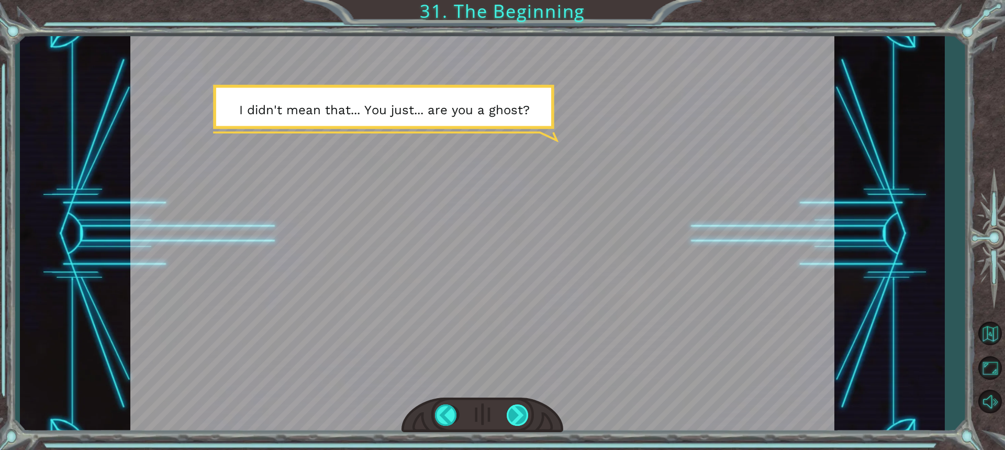
click at [520, 414] on div at bounding box center [518, 414] width 23 height 21
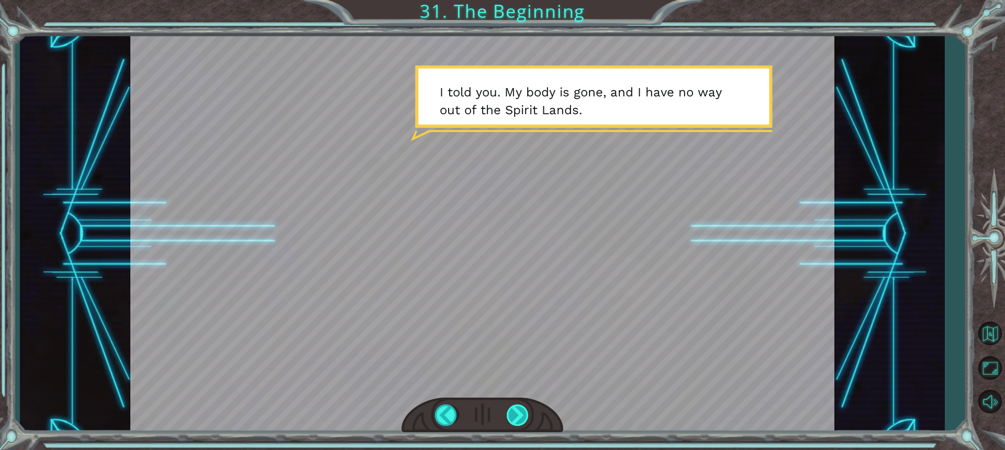
click at [517, 423] on div at bounding box center [518, 414] width 23 height 21
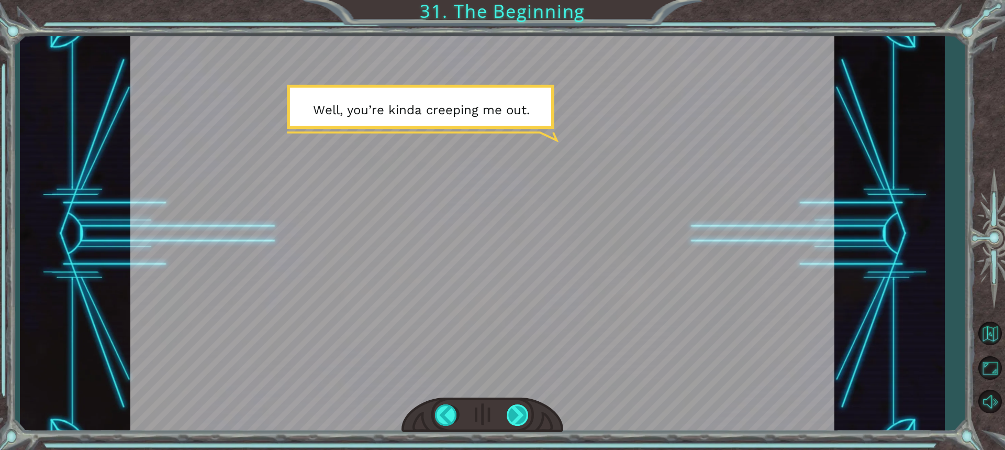
drag, startPoint x: 515, startPoint y: 402, endPoint x: 511, endPoint y: 422, distance: 20.1
click at [513, 408] on div at bounding box center [483, 415] width 162 height 36
click at [502, 417] on div at bounding box center [483, 415] width 162 height 36
click at [506, 412] on div at bounding box center [483, 415] width 162 height 36
drag, startPoint x: 511, startPoint y: 411, endPoint x: 533, endPoint y: 409, distance: 22.0
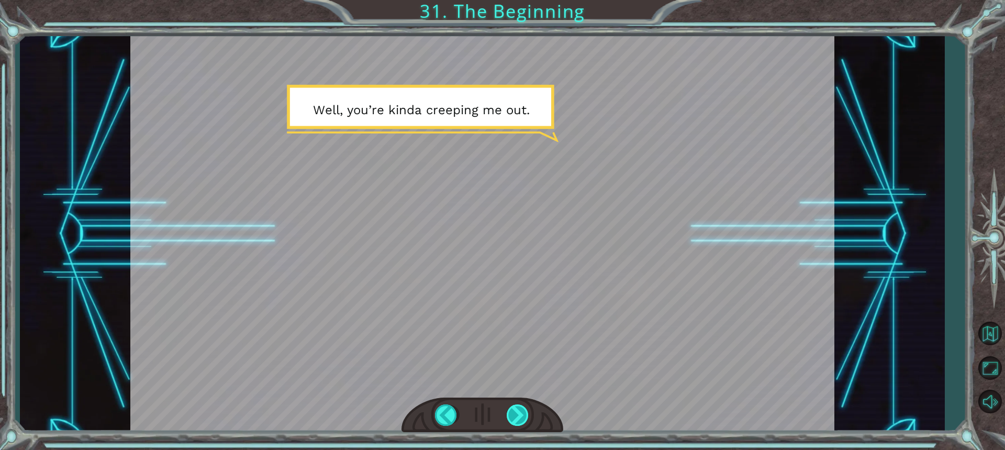
click at [516, 410] on div at bounding box center [518, 414] width 23 height 21
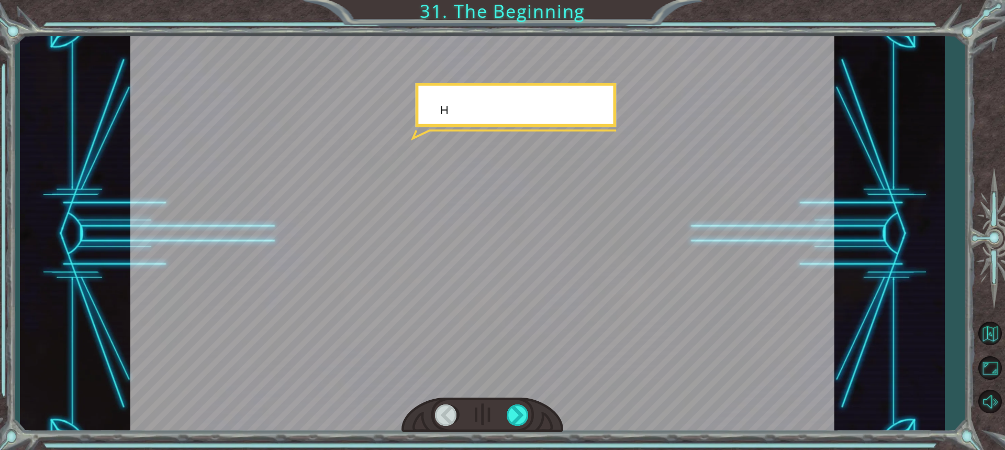
click at [533, 409] on div at bounding box center [483, 415] width 162 height 36
click at [519, 414] on div at bounding box center [518, 414] width 23 height 21
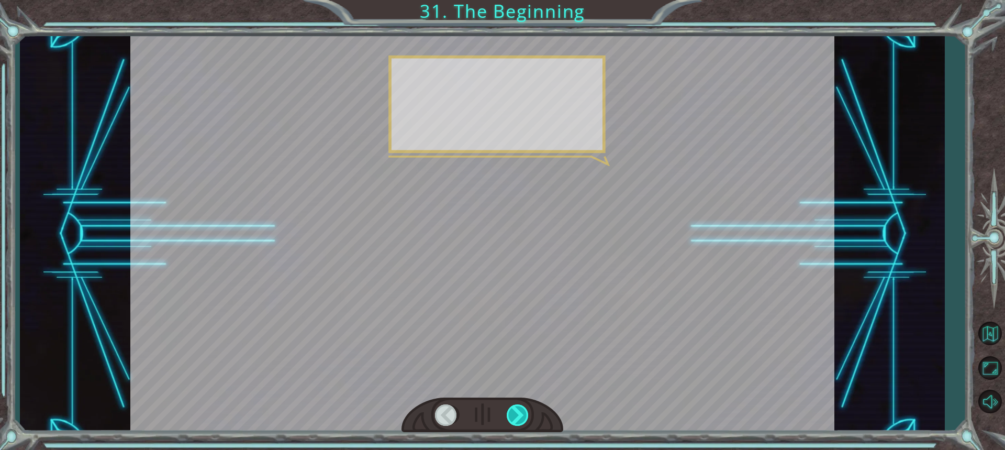
click at [518, 414] on div at bounding box center [518, 414] width 23 height 21
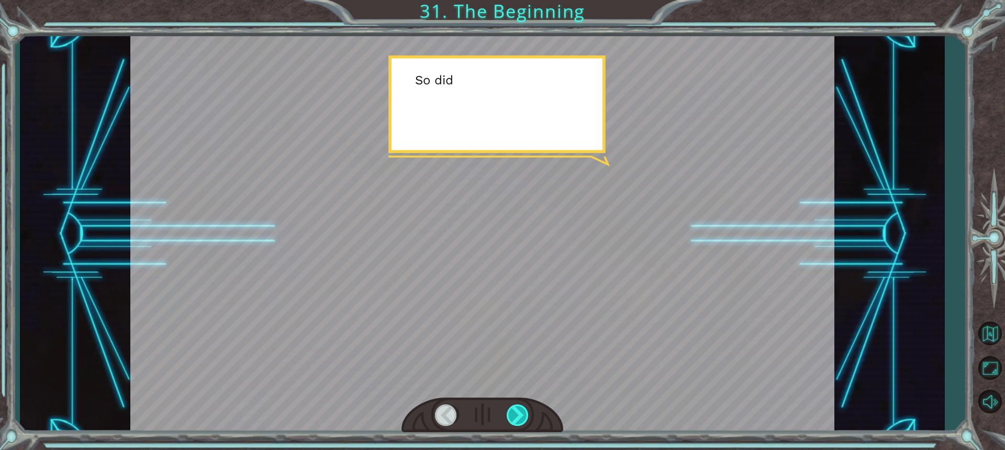
click at [518, 414] on div at bounding box center [518, 414] width 23 height 21
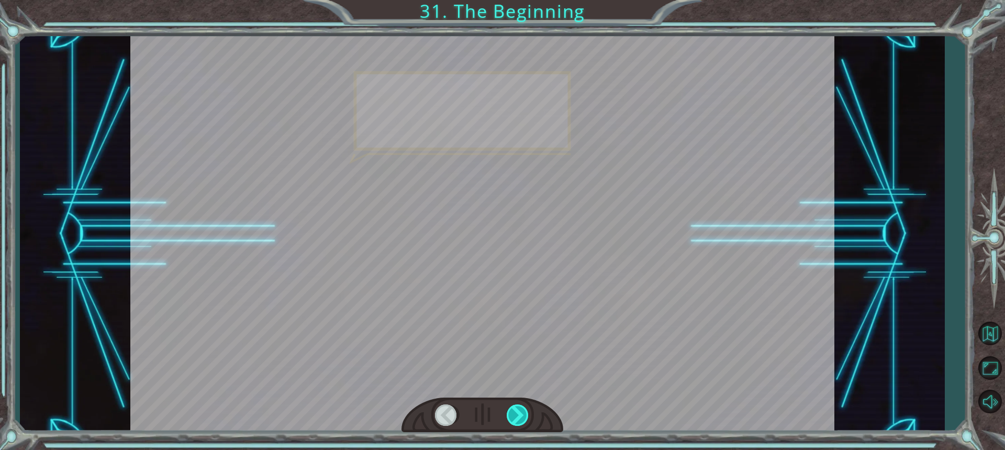
click at [518, 414] on div at bounding box center [518, 414] width 23 height 21
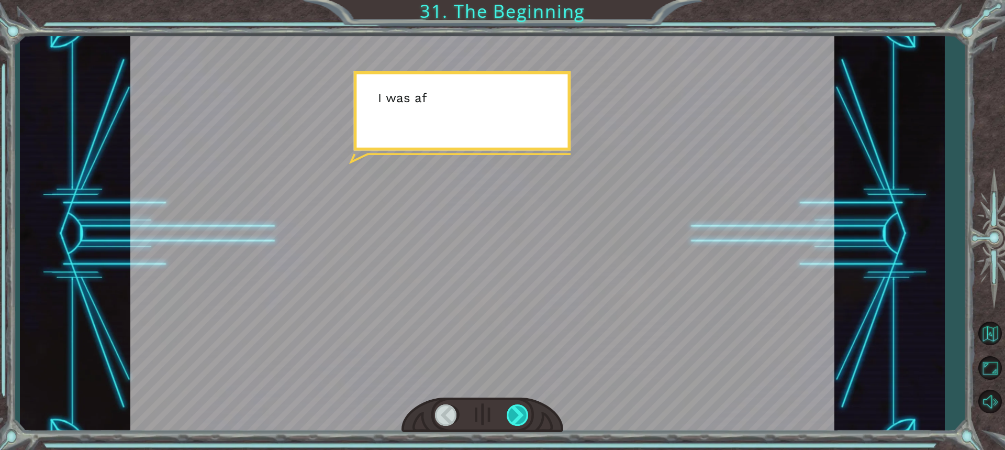
click at [518, 414] on div at bounding box center [518, 414] width 23 height 21
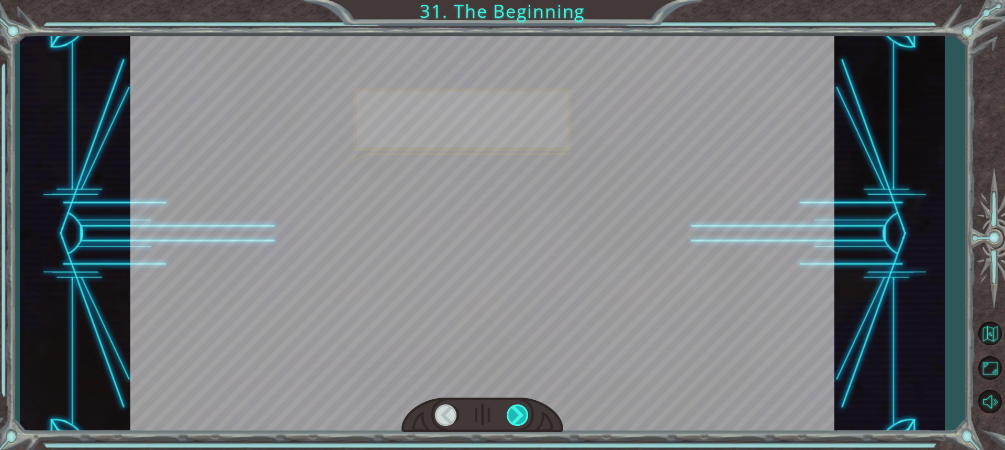
drag, startPoint x: 518, startPoint y: 414, endPoint x: 512, endPoint y: 414, distance: 5.8
click at [512, 414] on div at bounding box center [518, 414] width 23 height 21
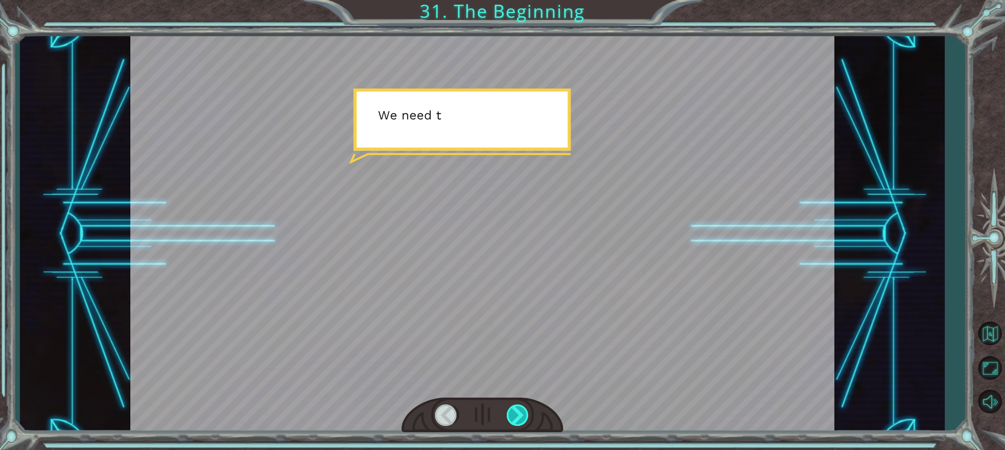
click at [508, 413] on div at bounding box center [518, 414] width 23 height 21
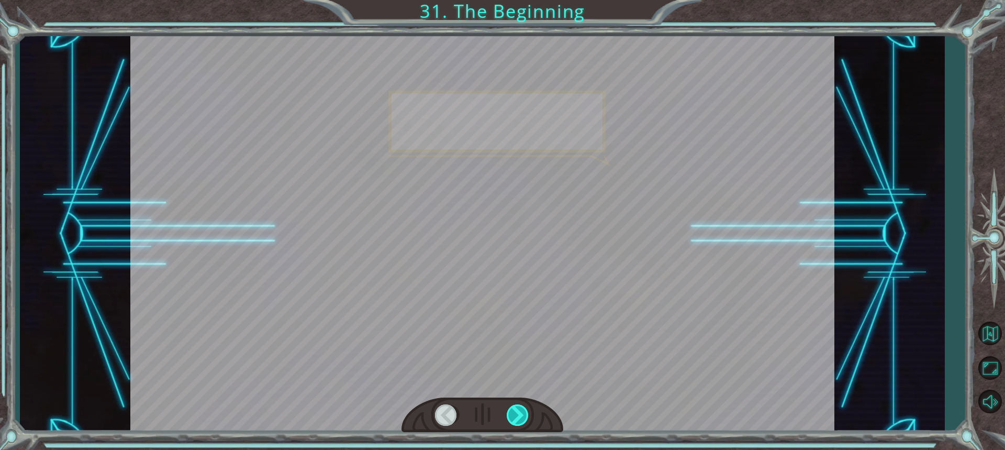
click at [508, 413] on div at bounding box center [518, 414] width 23 height 21
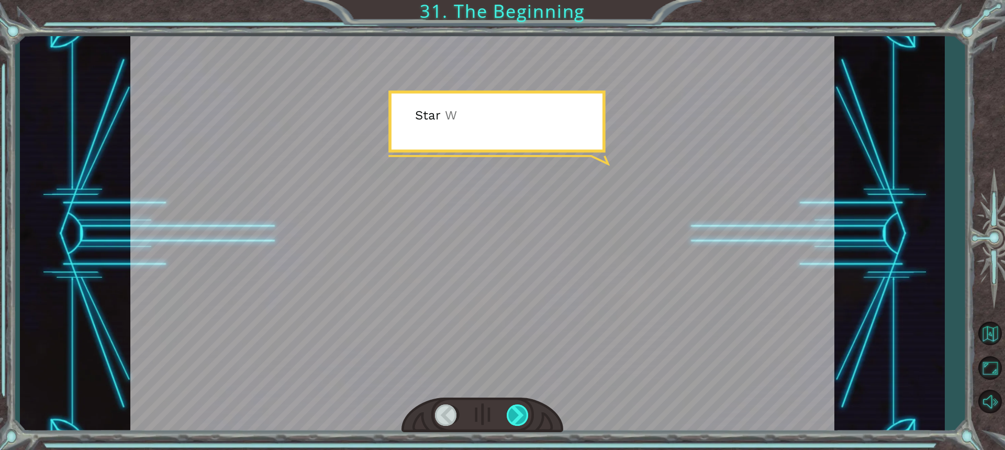
click at [508, 413] on div at bounding box center [518, 414] width 23 height 21
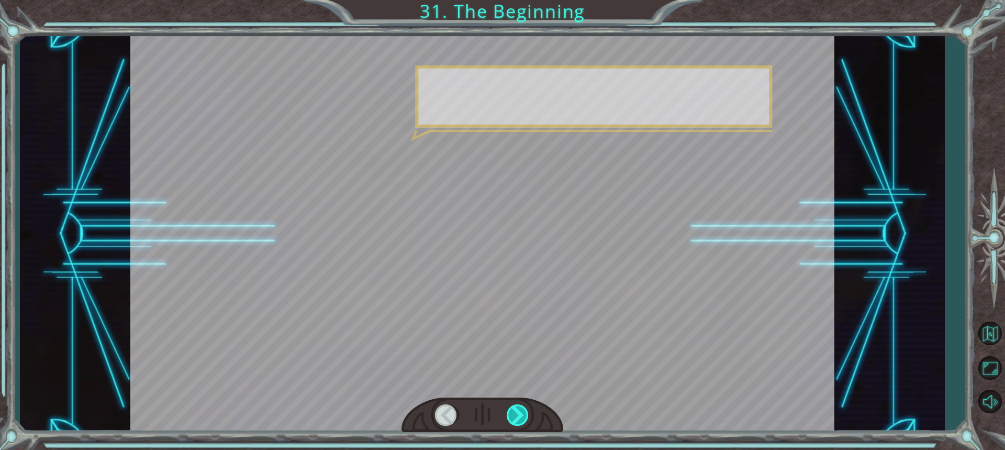
click at [508, 413] on div at bounding box center [518, 414] width 23 height 21
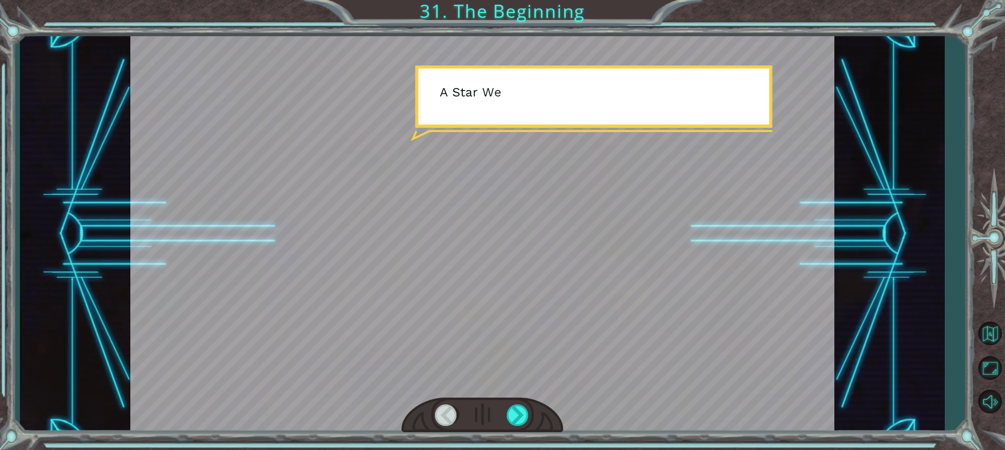
click at [506, 413] on div at bounding box center [483, 415] width 162 height 36
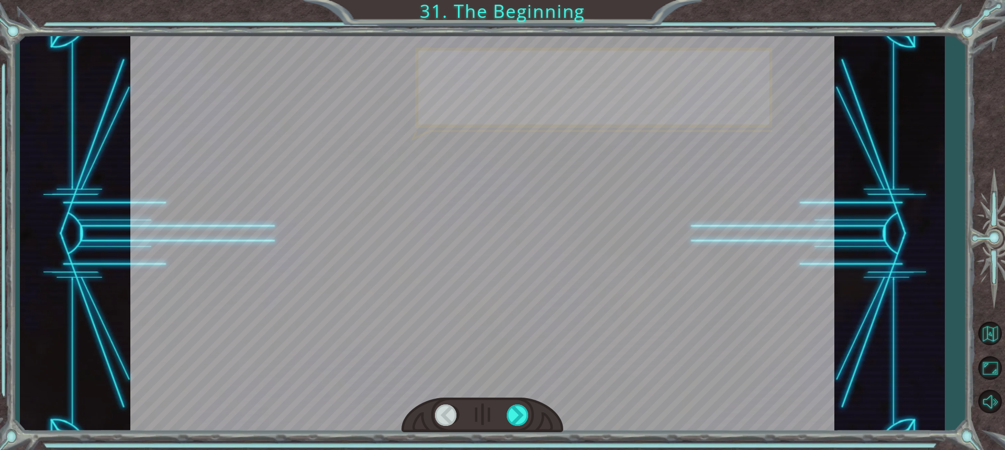
click at [506, 413] on div at bounding box center [483, 415] width 162 height 36
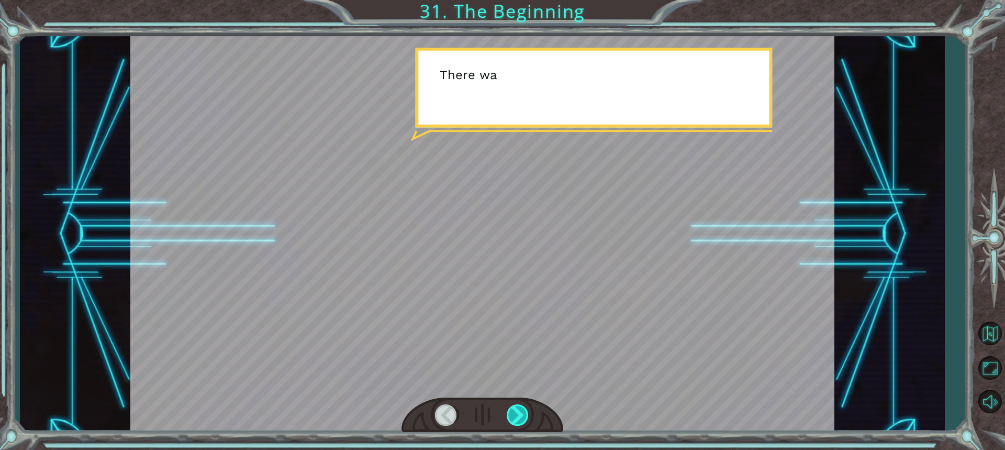
click at [508, 413] on div at bounding box center [518, 414] width 23 height 21
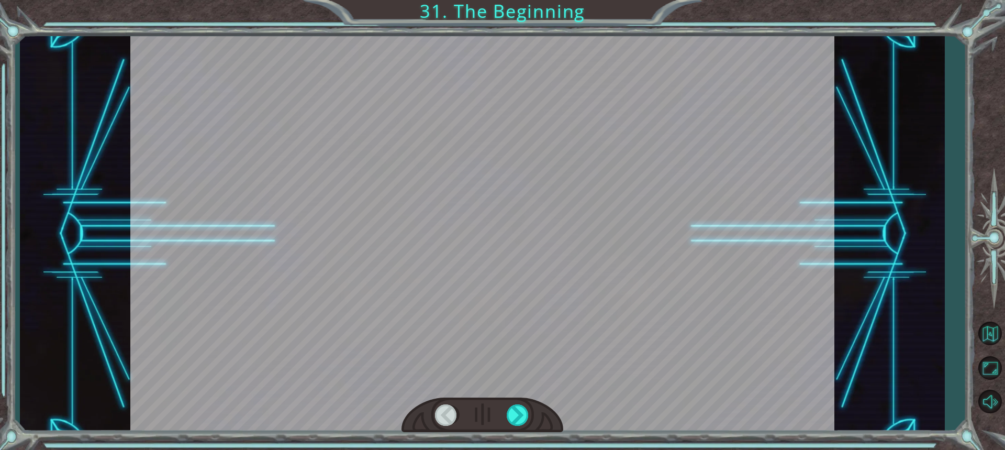
click at [506, 413] on div at bounding box center [483, 415] width 162 height 36
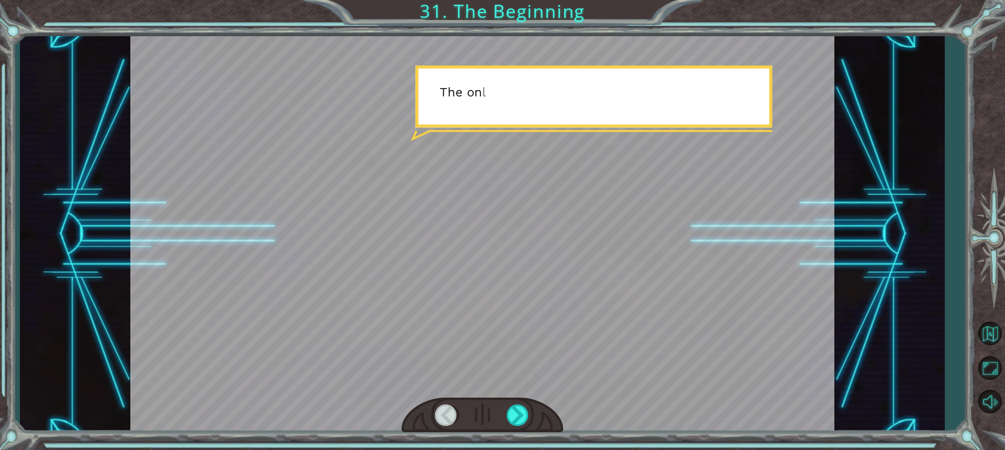
click at [506, 413] on div at bounding box center [483, 415] width 162 height 36
click at [508, 413] on div at bounding box center [518, 414] width 23 height 21
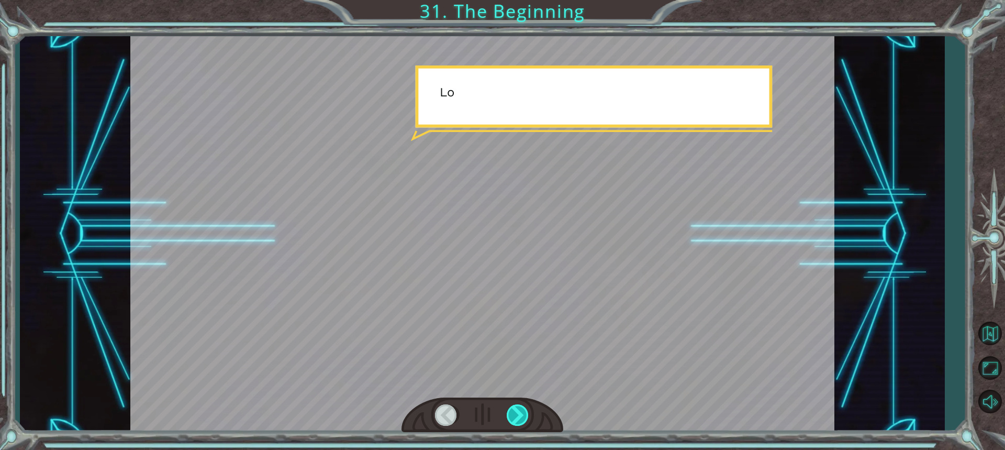
click at [508, 413] on div at bounding box center [518, 414] width 23 height 21
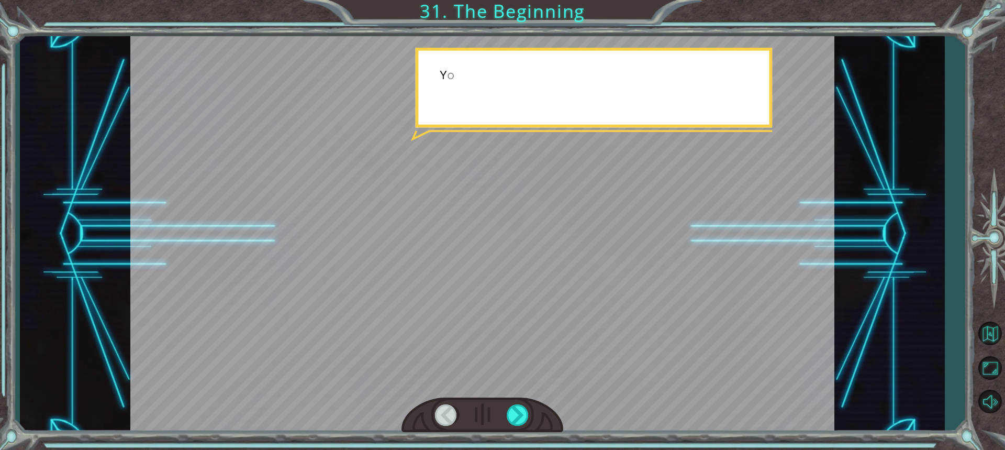
click at [506, 425] on div at bounding box center [483, 415] width 162 height 36
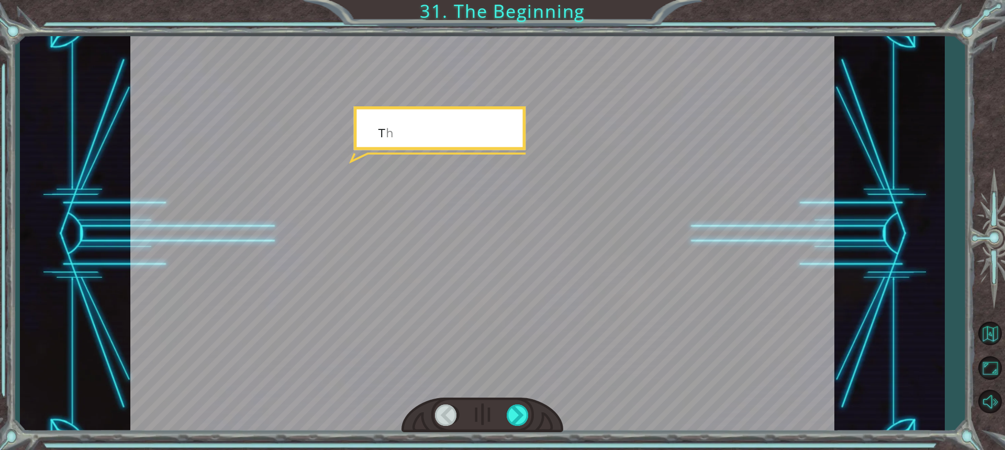
click at [515, 449] on div "Temporary Text H e y , V e g a ! W e d i d i t ! L o o k a t t h e s u n ! . . …" at bounding box center [502, 225] width 1005 height 450
drag, startPoint x: 525, startPoint y: 440, endPoint x: 520, endPoint y: 447, distance: 8.4
click at [520, 447] on div "Temporary Text H e y , V e g a ! W e d i d i t ! L o o k a t t h e s u n ! . . …" at bounding box center [502, 225] width 1005 height 450
click at [503, 418] on div at bounding box center [483, 415] width 162 height 36
click at [508, 409] on div at bounding box center [518, 414] width 23 height 21
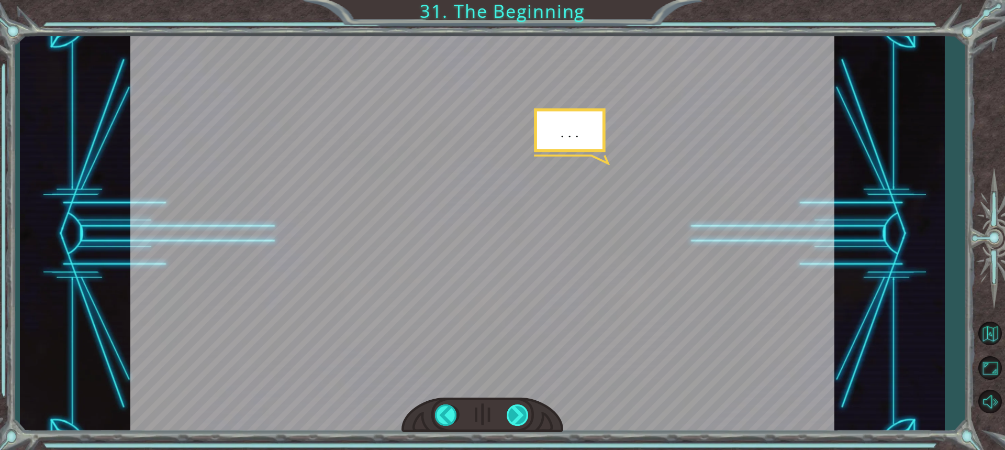
click at [510, 409] on div at bounding box center [518, 414] width 23 height 21
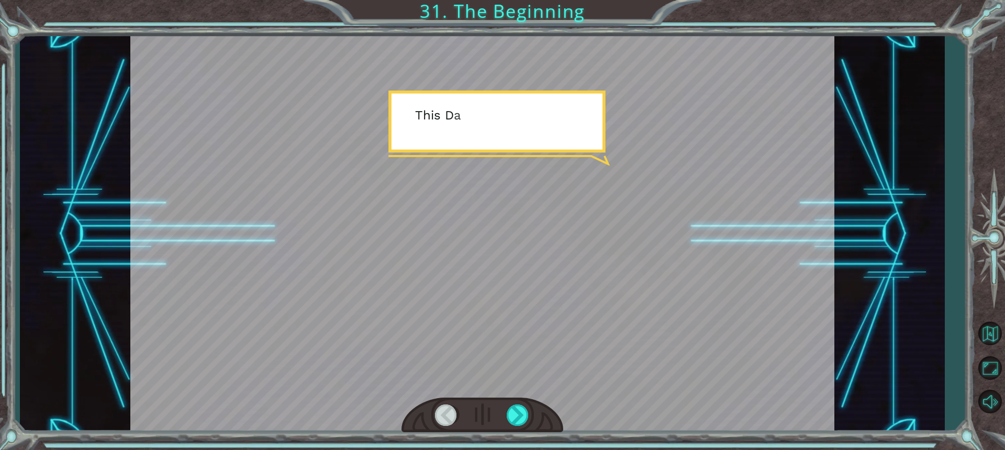
click at [503, 410] on div at bounding box center [483, 415] width 162 height 36
click at [511, 417] on div at bounding box center [518, 414] width 23 height 21
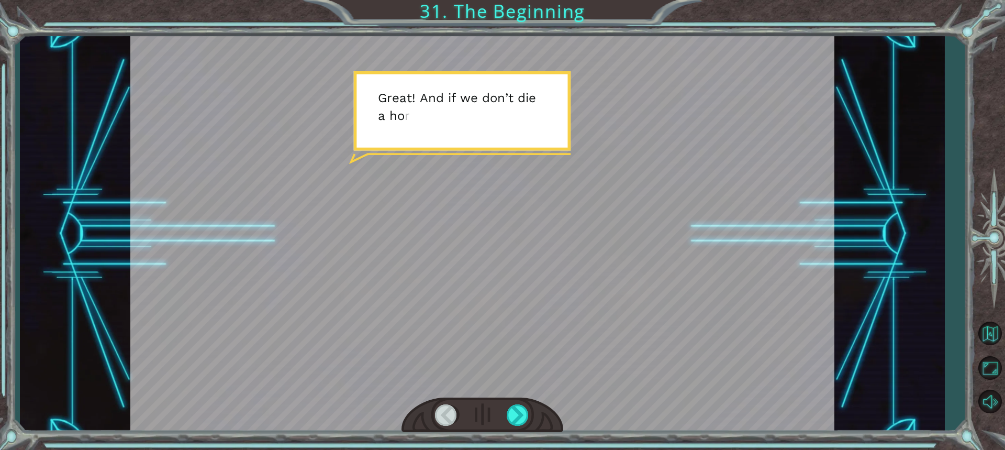
click at [514, 392] on div at bounding box center [482, 234] width 704 height 396
drag, startPoint x: 574, startPoint y: 403, endPoint x: 558, endPoint y: 408, distance: 16.7
click at [558, 408] on div at bounding box center [482, 234] width 704 height 396
click at [521, 419] on div at bounding box center [518, 414] width 23 height 21
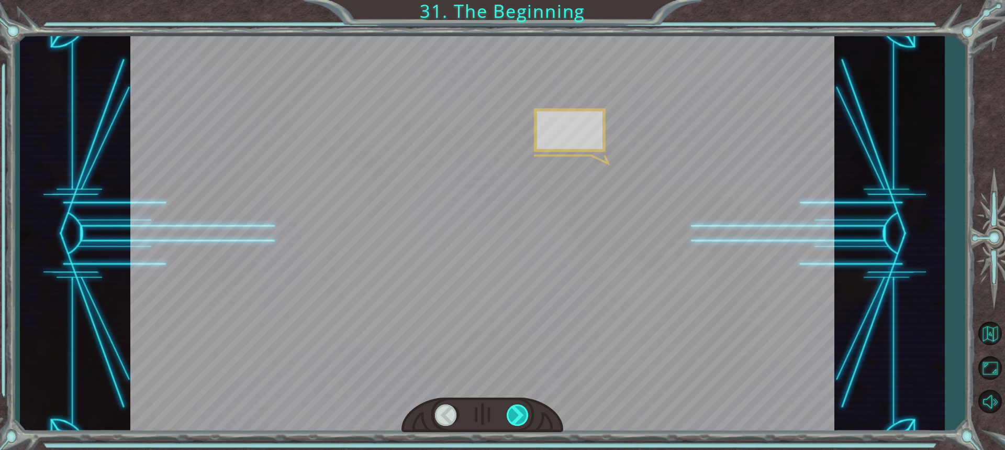
click at [520, 420] on div at bounding box center [518, 414] width 23 height 21
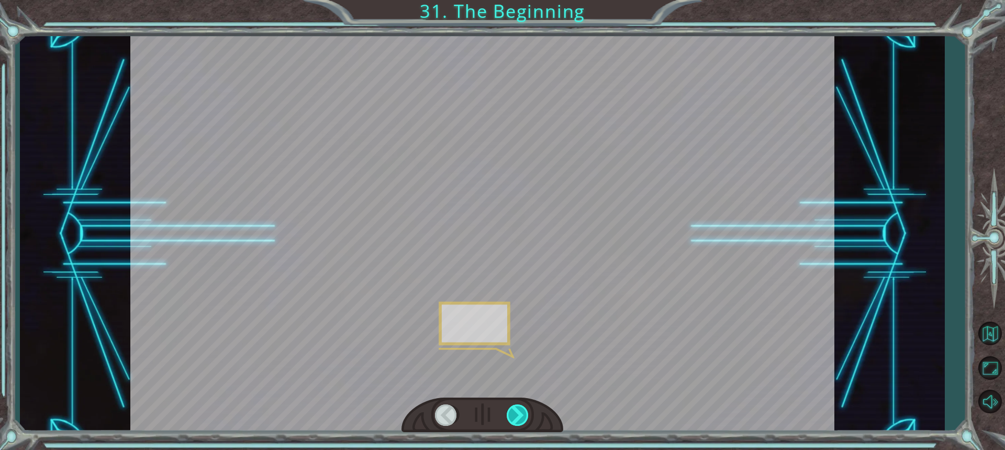
click at [520, 420] on div at bounding box center [518, 414] width 23 height 21
click at [518, 418] on div at bounding box center [518, 414] width 23 height 21
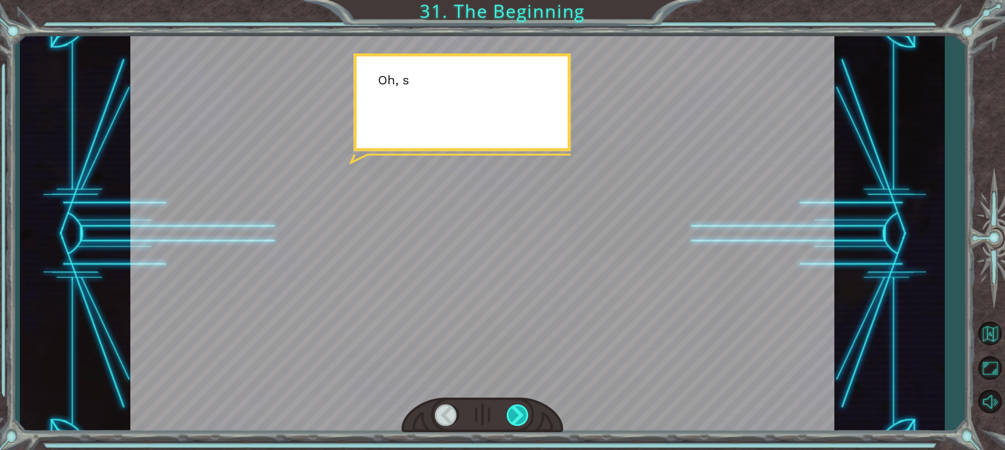
click at [516, 416] on div at bounding box center [518, 414] width 23 height 21
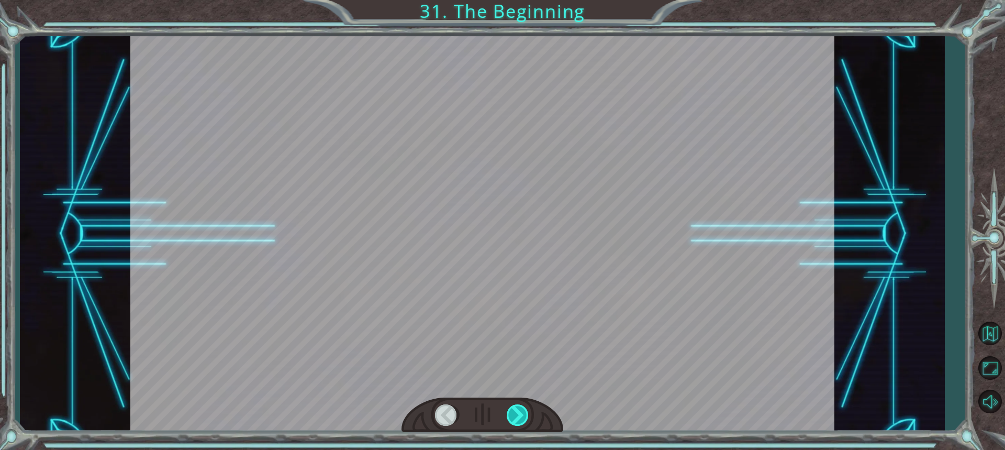
click at [516, 416] on div at bounding box center [518, 414] width 23 height 21
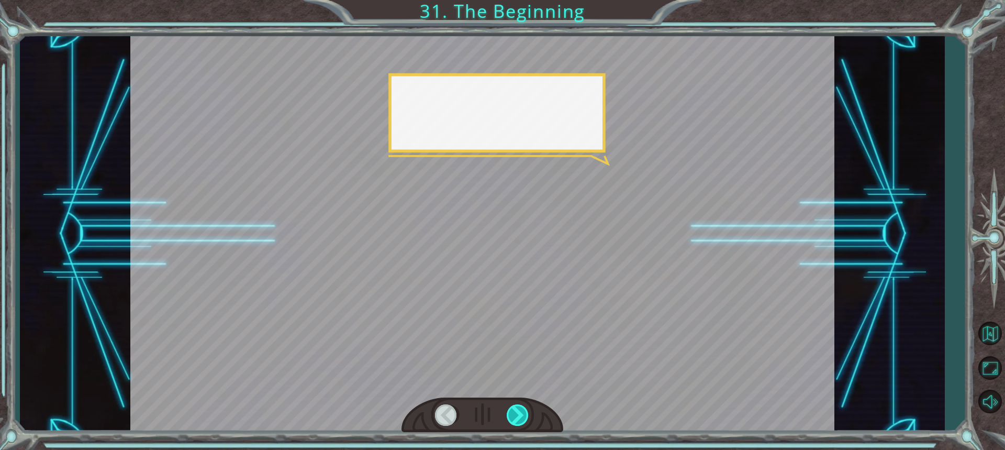
click at [516, 416] on div at bounding box center [518, 414] width 23 height 21
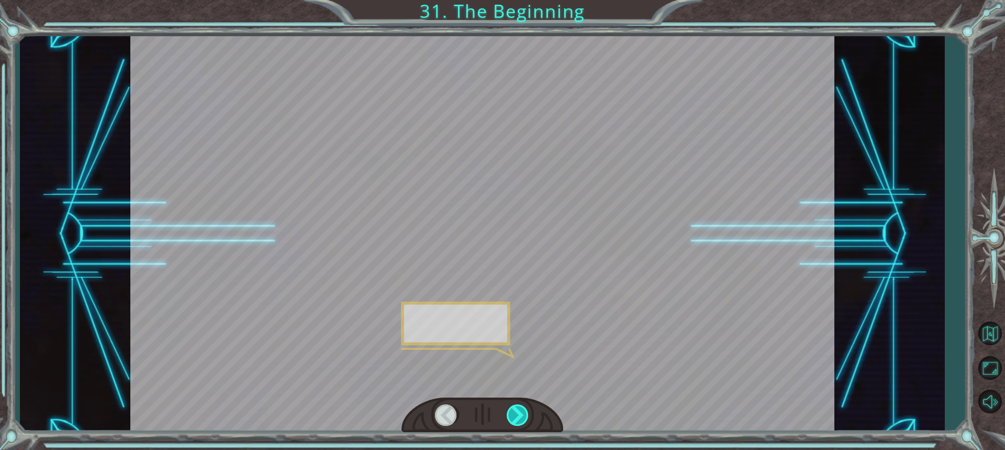
click at [512, 417] on div at bounding box center [518, 414] width 23 height 21
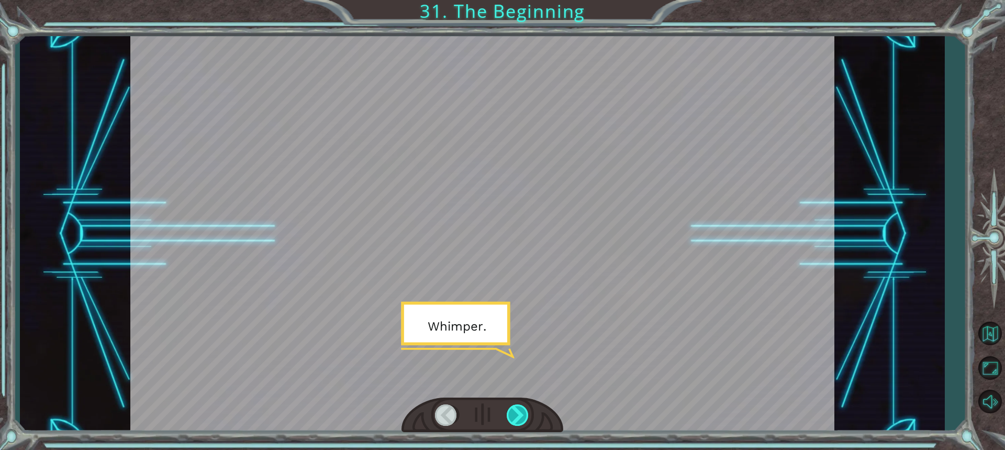
click at [512, 417] on div at bounding box center [518, 414] width 23 height 21
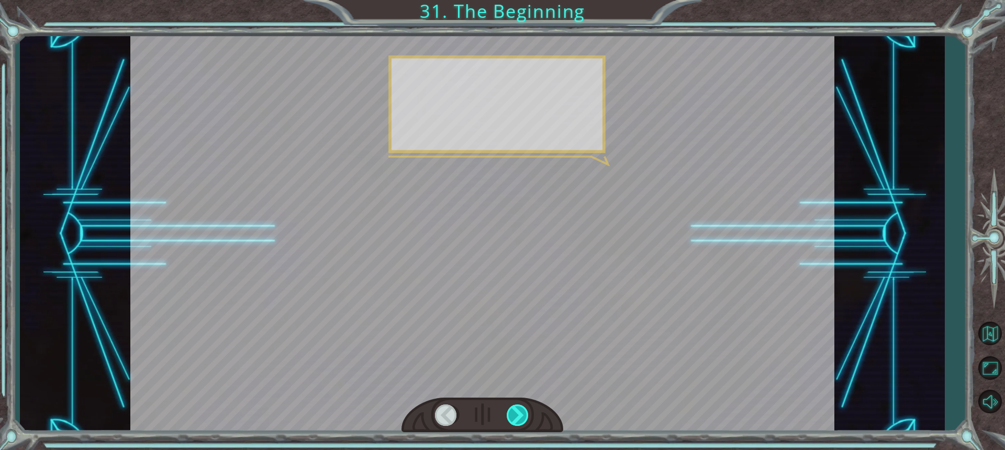
click at [512, 417] on div at bounding box center [518, 414] width 23 height 21
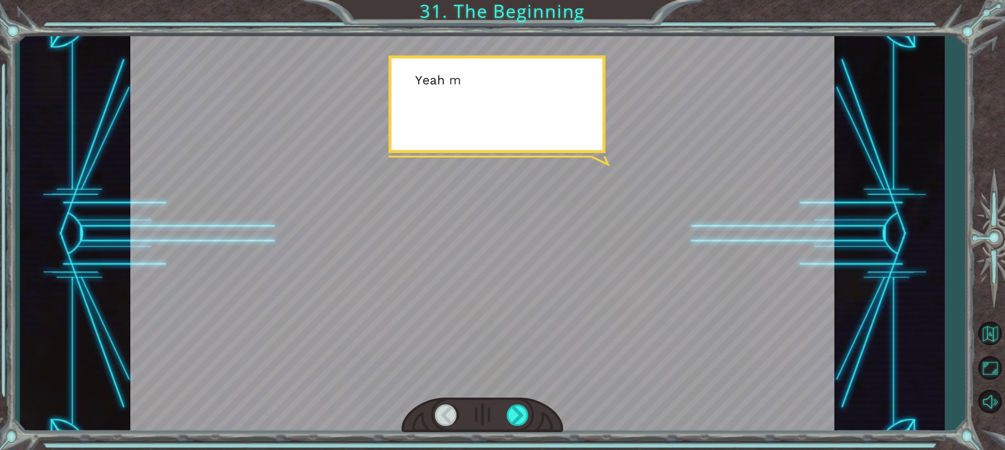
click at [503, 423] on div at bounding box center [483, 415] width 162 height 36
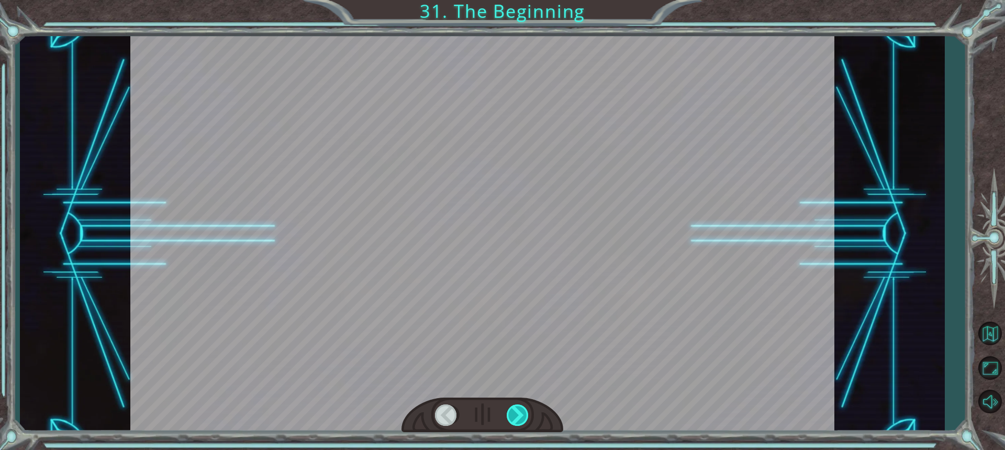
click at [517, 420] on div at bounding box center [518, 414] width 23 height 21
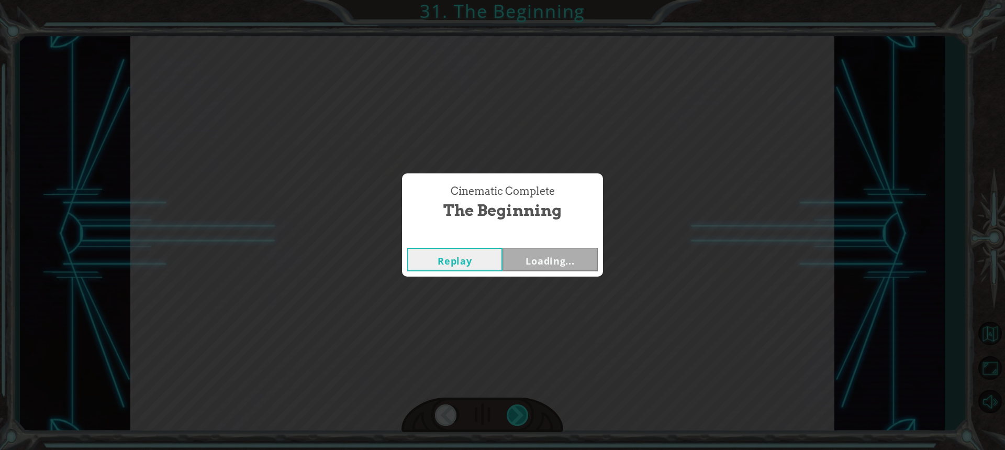
click at [517, 0] on div "Temporary Text H e y , V e g a ! W e d i d i t ! L o o k a t t h e s u n ! . . …" at bounding box center [502, 0] width 1005 height 0
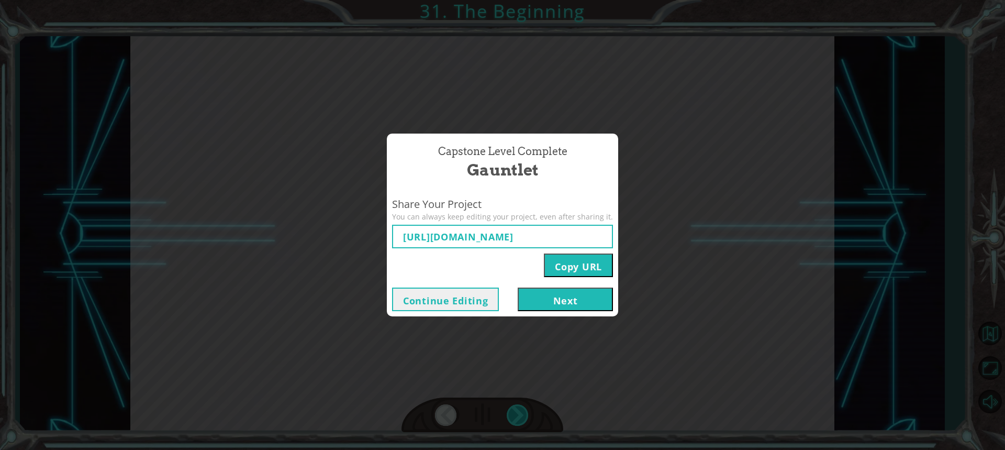
type input "[URL][DOMAIN_NAME]"
click at [517, 420] on div "Capstone Level Complete Gauntlet Share Your Project You can always keep editing…" at bounding box center [502, 225] width 1005 height 450
drag, startPoint x: 517, startPoint y: 420, endPoint x: 508, endPoint y: 416, distance: 9.1
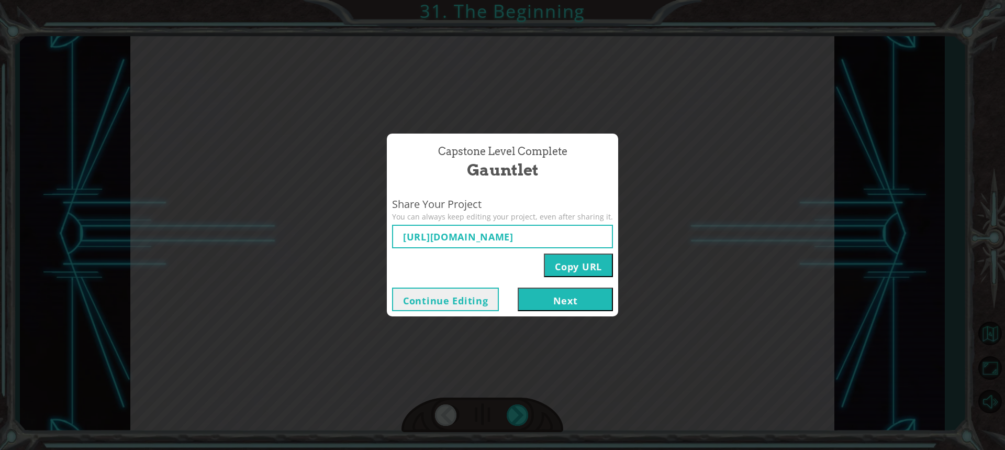
click at [508, 416] on div "Capstone Level Complete Gauntlet Share Your Project You can always keep editing…" at bounding box center [502, 225] width 1005 height 450
click at [540, 316] on div "Capstone Level Complete Gauntlet Share Your Project You can always keep editing…" at bounding box center [502, 225] width 1005 height 450
click at [529, 315] on div "Continue Editing Next" at bounding box center [502, 299] width 231 height 34
click at [588, 296] on button "Next" at bounding box center [565, 299] width 95 height 24
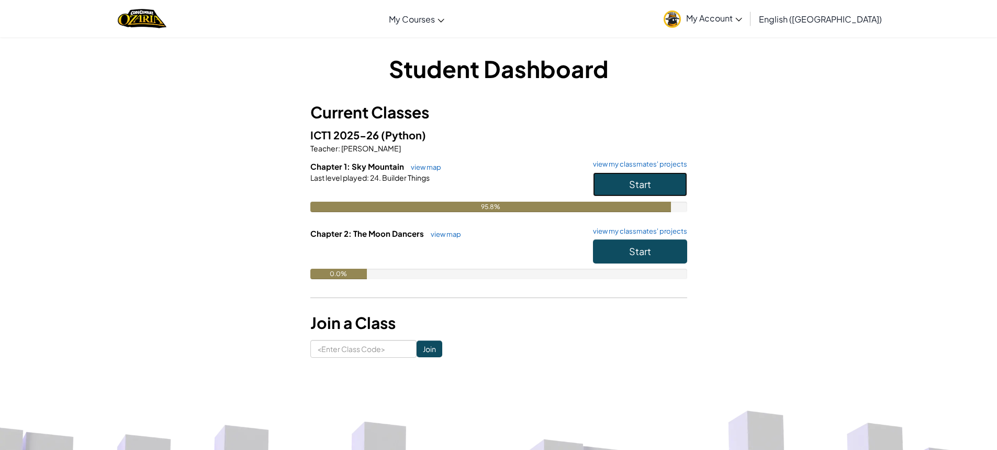
click at [651, 175] on button "Start" at bounding box center [640, 184] width 94 height 24
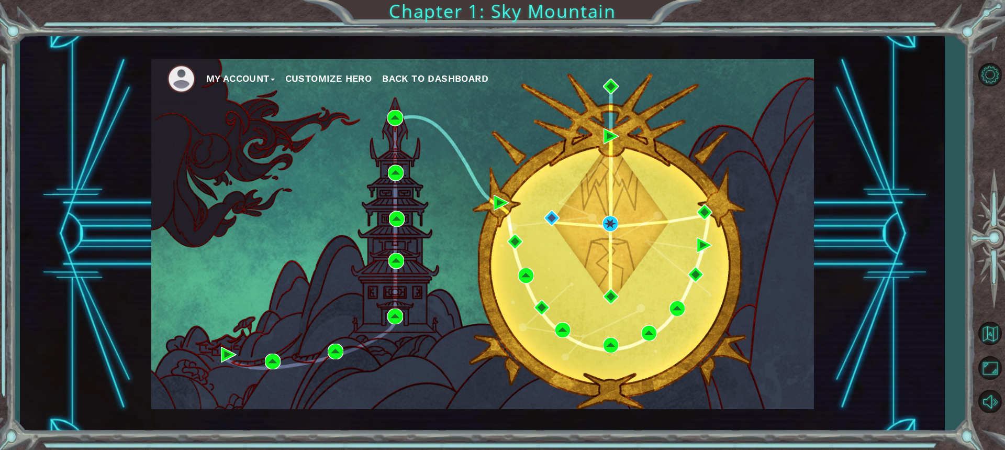
click at [600, 233] on div "My Account Customize Hero Back to Dashboard" at bounding box center [482, 234] width 663 height 350
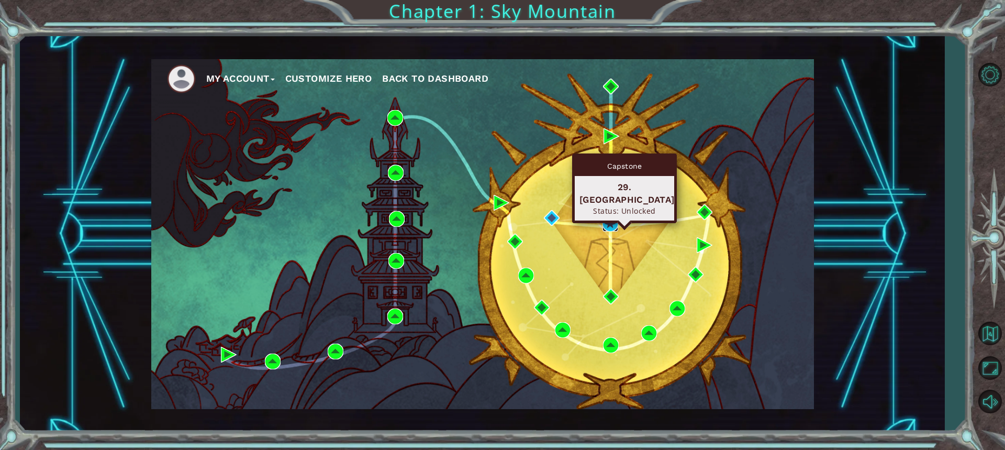
click at [608, 221] on img at bounding box center [611, 224] width 16 height 16
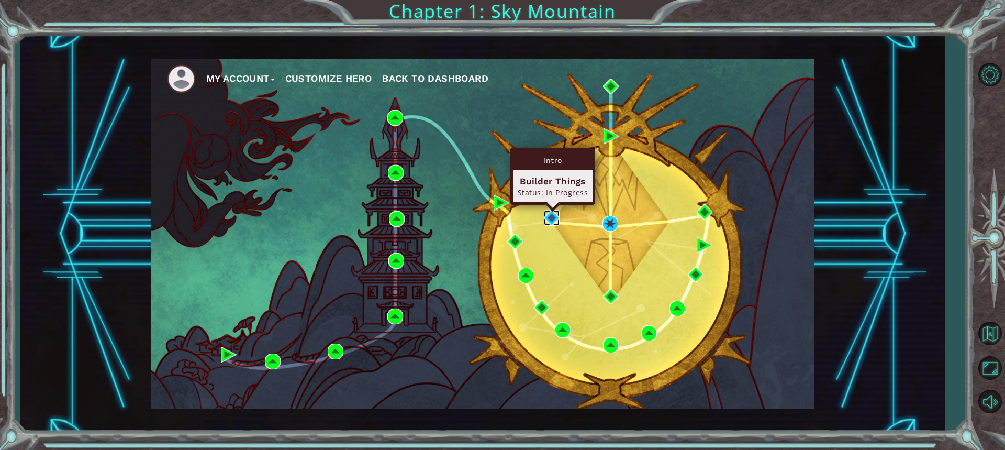
click at [548, 214] on img at bounding box center [552, 218] width 16 height 16
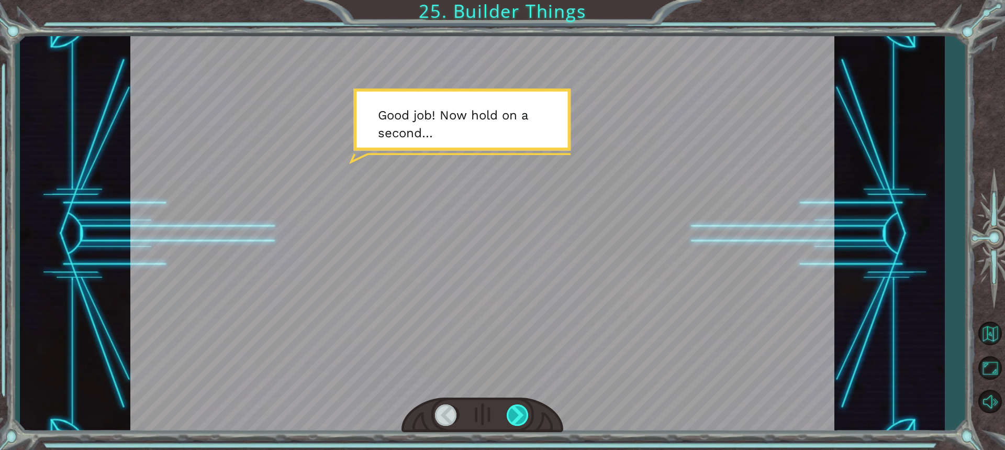
click at [521, 410] on div at bounding box center [518, 414] width 23 height 21
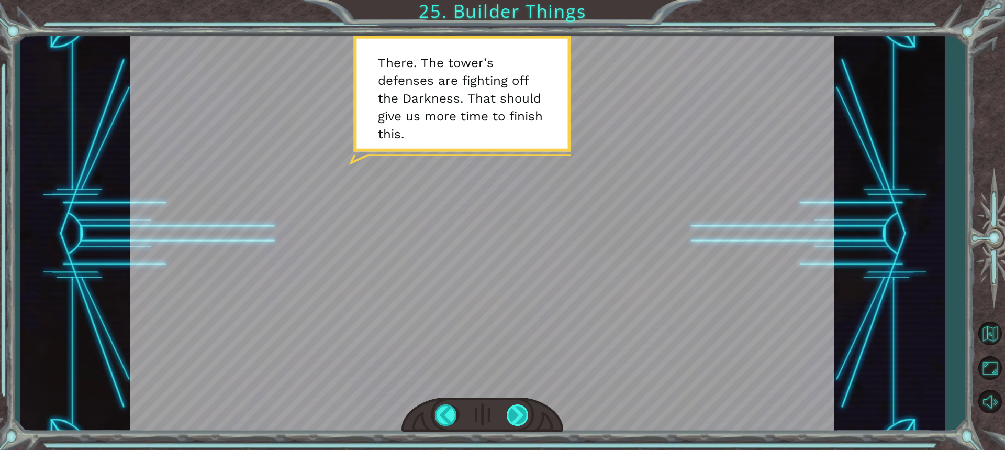
click at [512, 406] on div at bounding box center [518, 414] width 23 height 21
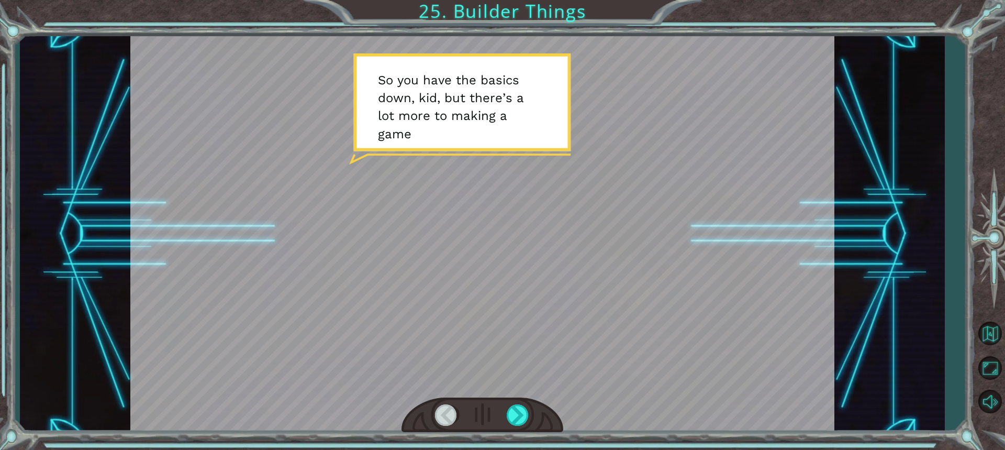
drag, startPoint x: 524, startPoint y: 434, endPoint x: 524, endPoint y: 449, distance: 14.7
click at [524, 449] on div "Temporary Text G o o d j o b ! N o w h o l d o n a s e c o n d … T h e r e . T …" at bounding box center [502, 225] width 1005 height 450
click at [525, 413] on div at bounding box center [518, 414] width 23 height 21
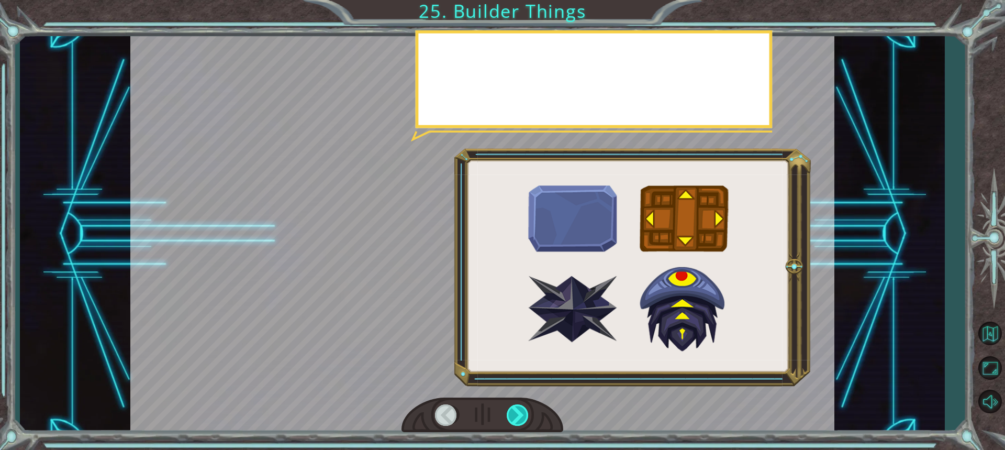
click at [525, 413] on div at bounding box center [518, 414] width 23 height 21
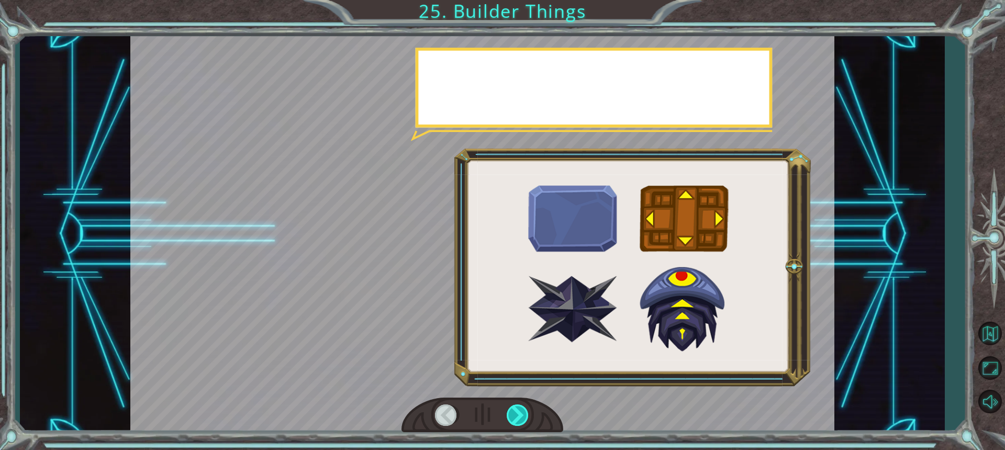
click at [525, 413] on div at bounding box center [518, 414] width 23 height 21
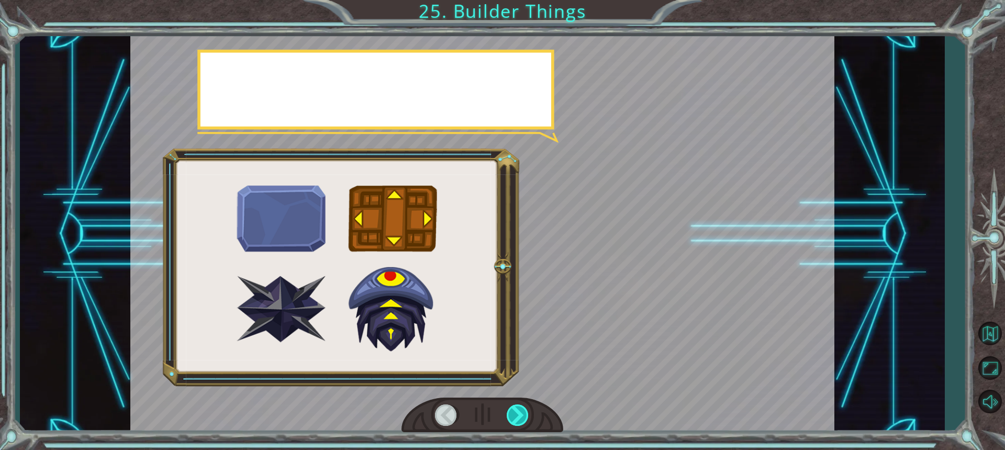
click at [525, 410] on div at bounding box center [518, 414] width 23 height 21
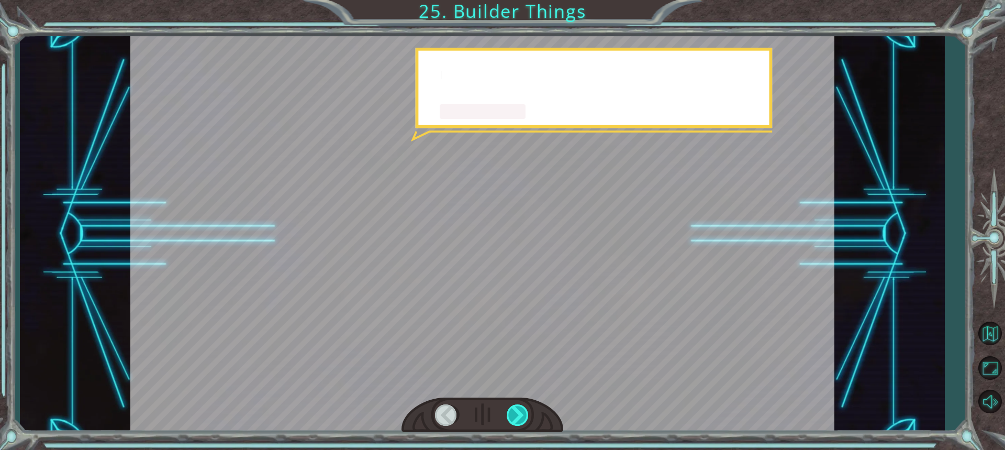
click at [526, 405] on div at bounding box center [518, 414] width 23 height 21
drag, startPoint x: 529, startPoint y: 403, endPoint x: 518, endPoint y: 406, distance: 11.3
click at [529, 400] on div at bounding box center [483, 415] width 162 height 36
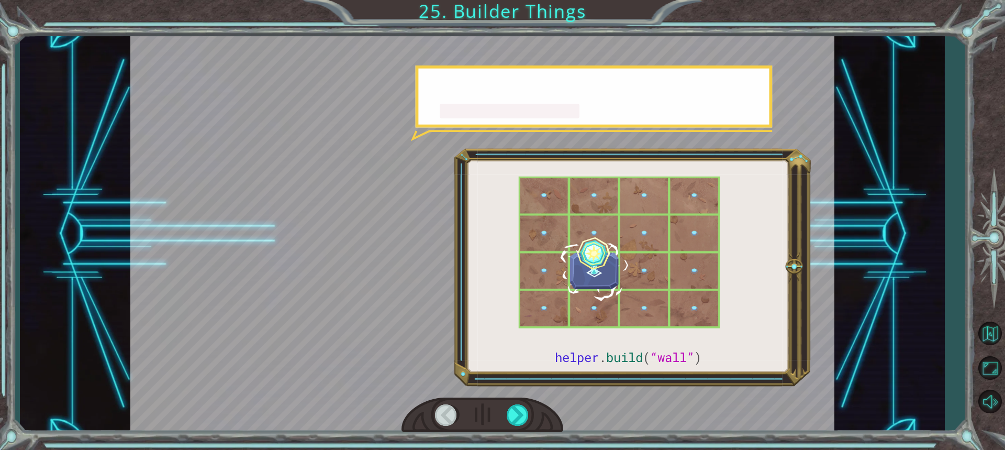
drag, startPoint x: 518, startPoint y: 409, endPoint x: 515, endPoint y: 427, distance: 18.6
click at [515, 427] on div at bounding box center [483, 415] width 162 height 36
click at [491, 390] on div at bounding box center [482, 234] width 704 height 396
drag, startPoint x: 491, startPoint y: 392, endPoint x: 497, endPoint y: 403, distance: 13.4
click at [497, 402] on div at bounding box center [482, 234] width 704 height 396
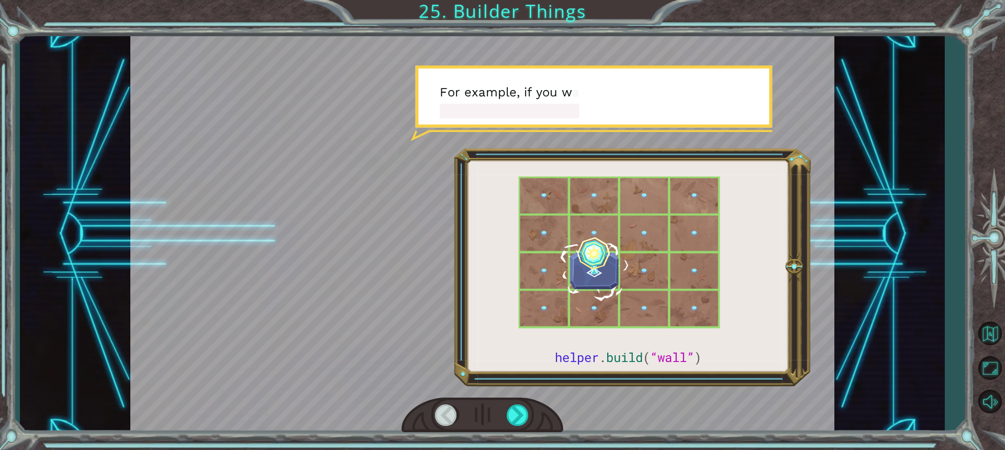
drag, startPoint x: 510, startPoint y: 419, endPoint x: 522, endPoint y: 435, distance: 19.5
click at [516, 429] on div at bounding box center [483, 415] width 162 height 36
click at [525, 436] on div "helper . build ( “wall” ) G o o d j o b ! N o w h o l d o n a s e c o n d … T h…" at bounding box center [502, 225] width 1005 height 450
click at [527, 429] on div at bounding box center [483, 415] width 162 height 36
click at [532, 427] on div at bounding box center [483, 415] width 162 height 36
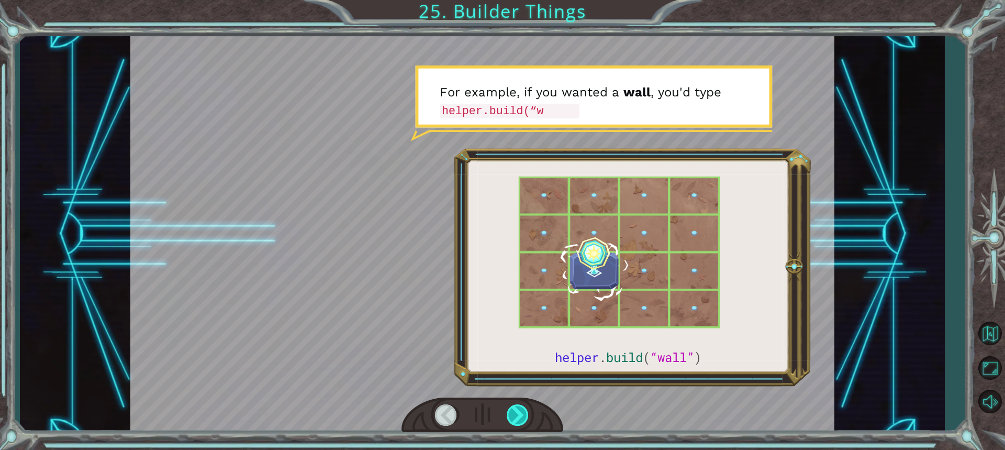
click at [522, 409] on div at bounding box center [518, 414] width 23 height 21
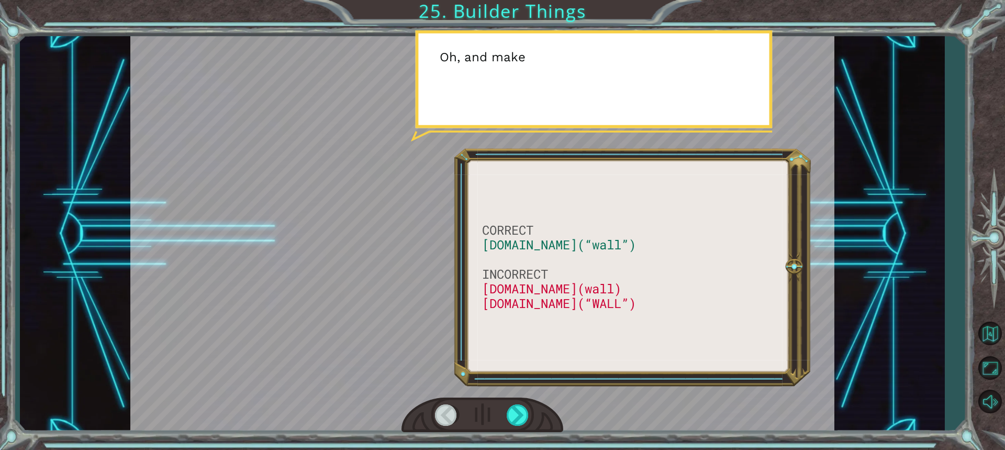
click at [522, 400] on div at bounding box center [483, 415] width 162 height 36
click at [521, 401] on div at bounding box center [483, 415] width 162 height 36
click at [521, 402] on div at bounding box center [483, 415] width 162 height 36
click at [513, 416] on div at bounding box center [518, 414] width 23 height 21
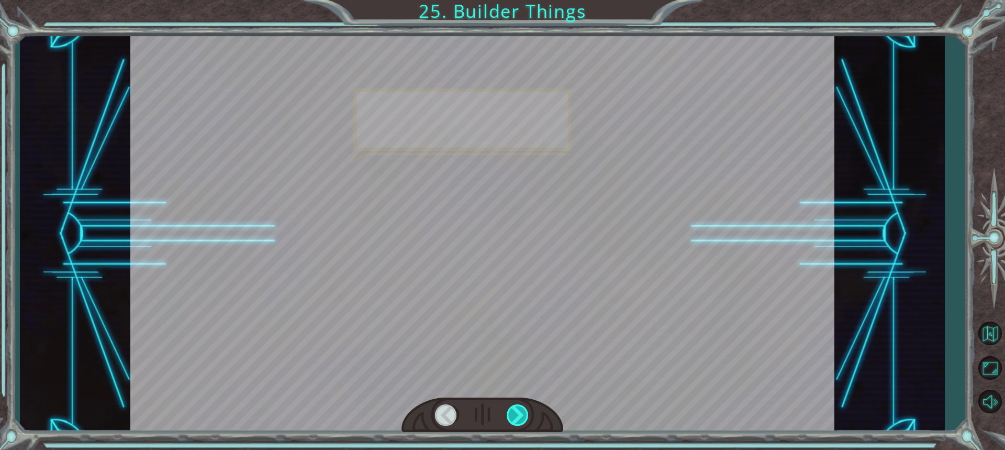
click at [513, 416] on div at bounding box center [518, 414] width 23 height 21
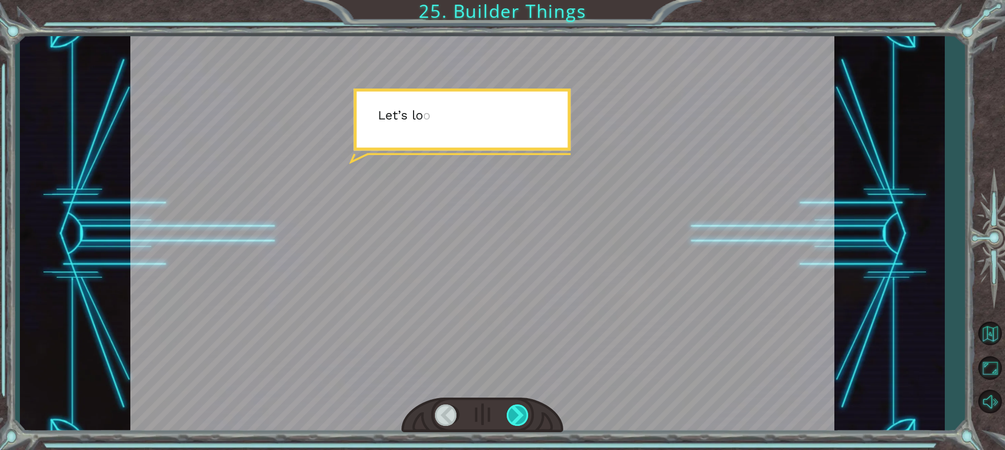
click at [513, 416] on div at bounding box center [518, 414] width 23 height 21
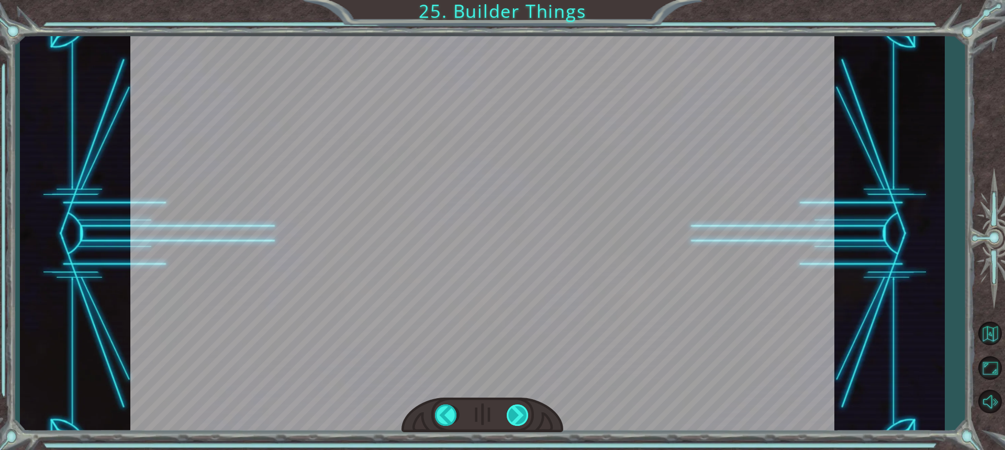
click at [513, 0] on div "CORRECT [DOMAIN_NAME](“wall”) INCORRECT [DOMAIN_NAME](wall) [DOMAIN_NAME](“WALL…" at bounding box center [502, 0] width 1005 height 0
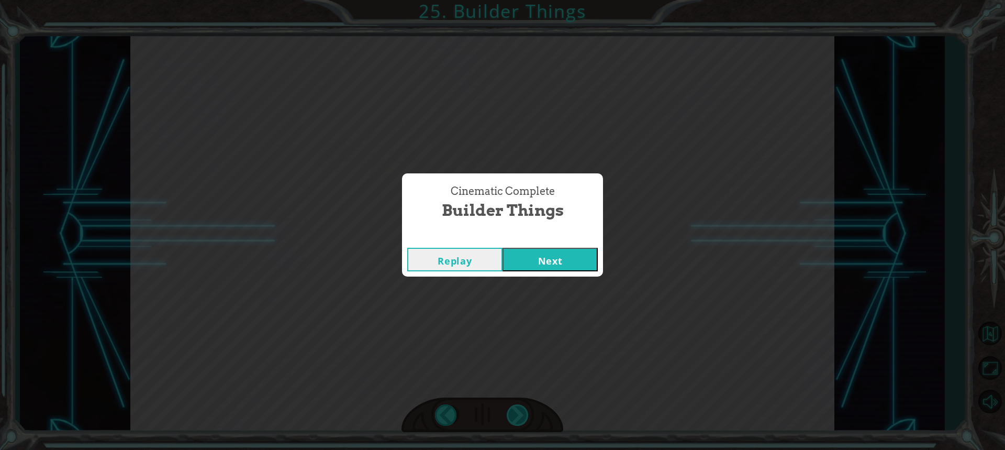
click at [513, 416] on div "Cinematic Complete Builder Things Replay Next" at bounding box center [502, 225] width 1005 height 450
click at [546, 266] on button "Next" at bounding box center [550, 260] width 95 height 24
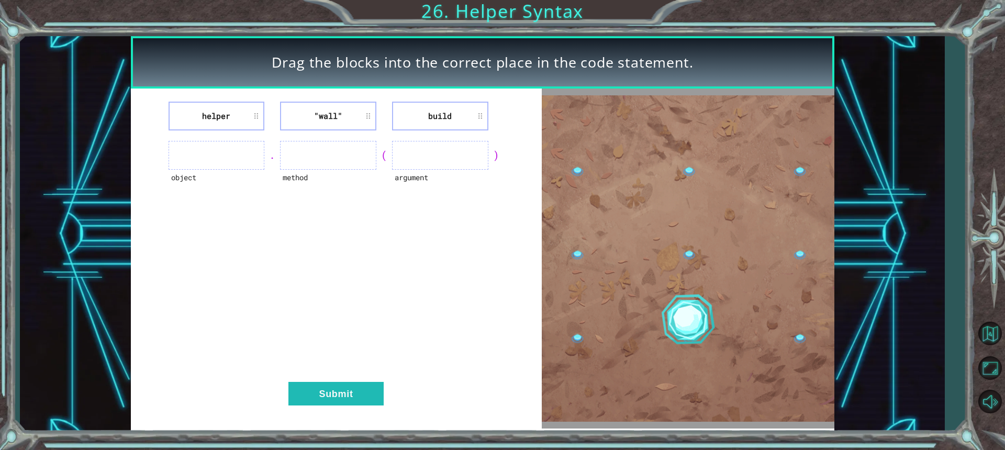
click at [295, 157] on ul at bounding box center [328, 155] width 96 height 29
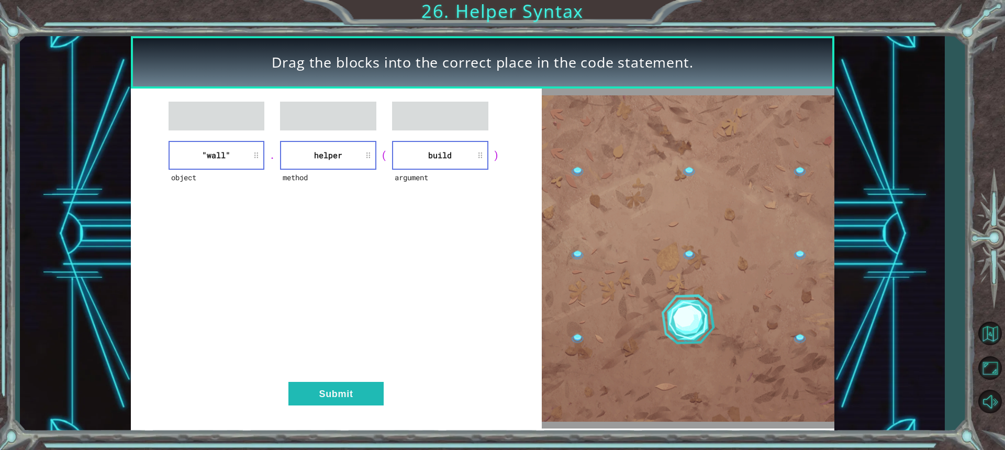
drag, startPoint x: 313, startPoint y: 406, endPoint x: 322, endPoint y: 398, distance: 12.3
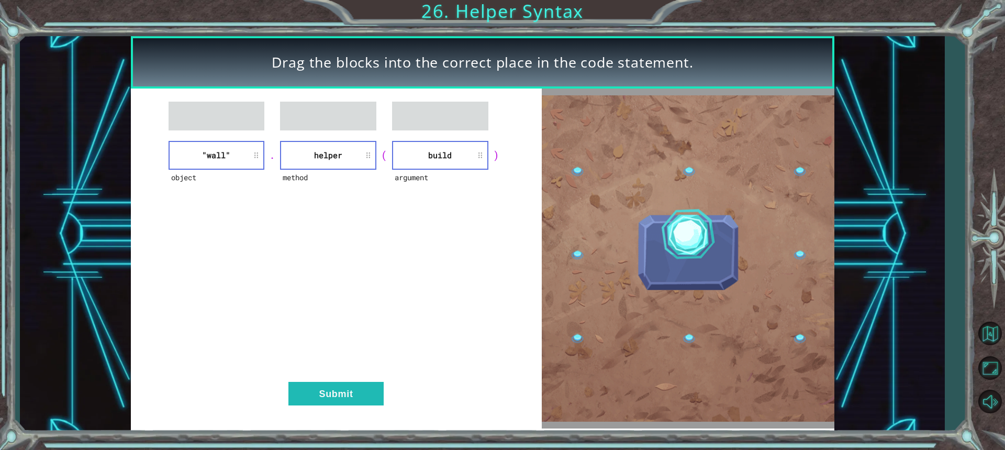
click at [313, 406] on div "object "wall" . method helper ( argument build ) Submit" at bounding box center [336, 258] width 411 height 340
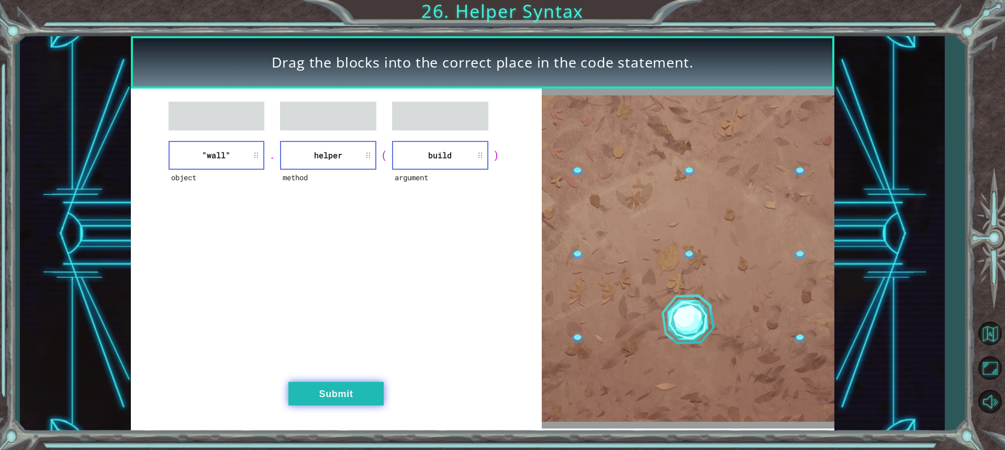
click at [320, 396] on button "Submit" at bounding box center [335, 394] width 95 height 24
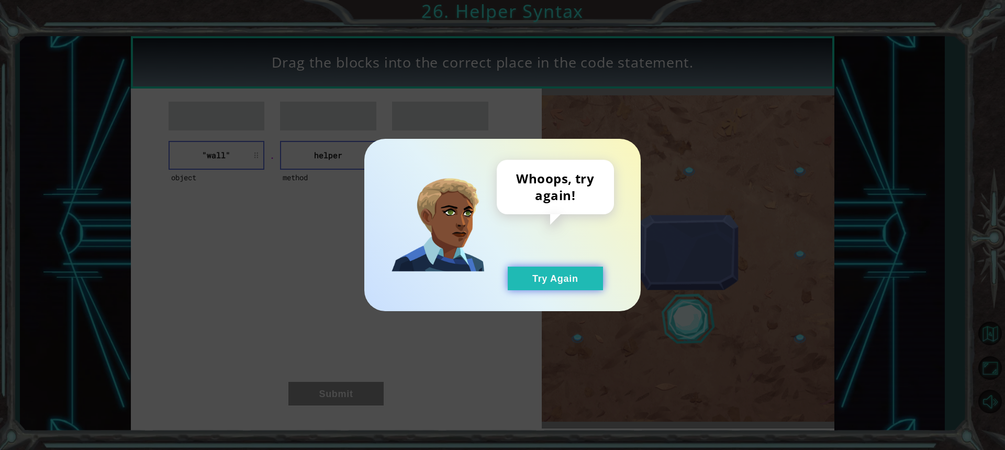
click at [563, 275] on button "Try Again" at bounding box center [555, 278] width 95 height 24
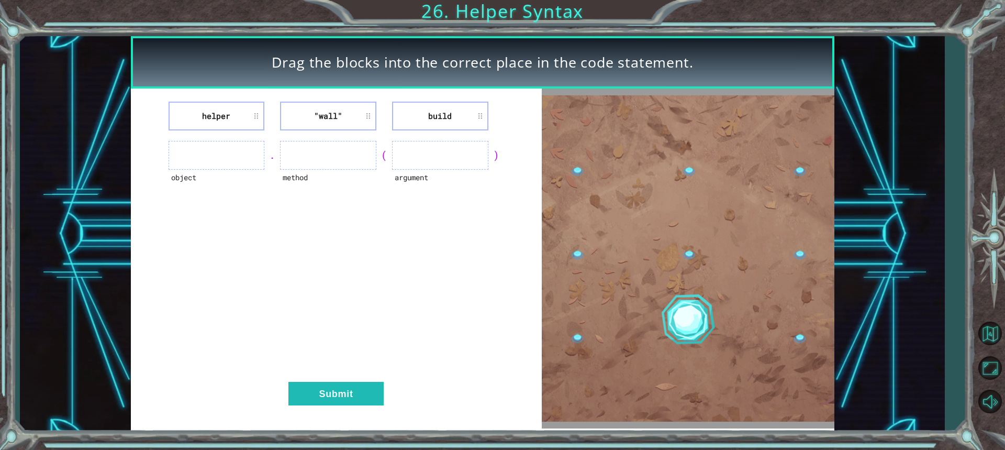
drag, startPoint x: 425, startPoint y: 98, endPoint x: 398, endPoint y: 121, distance: 35.3
click at [401, 131] on div "helper "wall" build object . method ( argument ) Submit" at bounding box center [336, 258] width 411 height 340
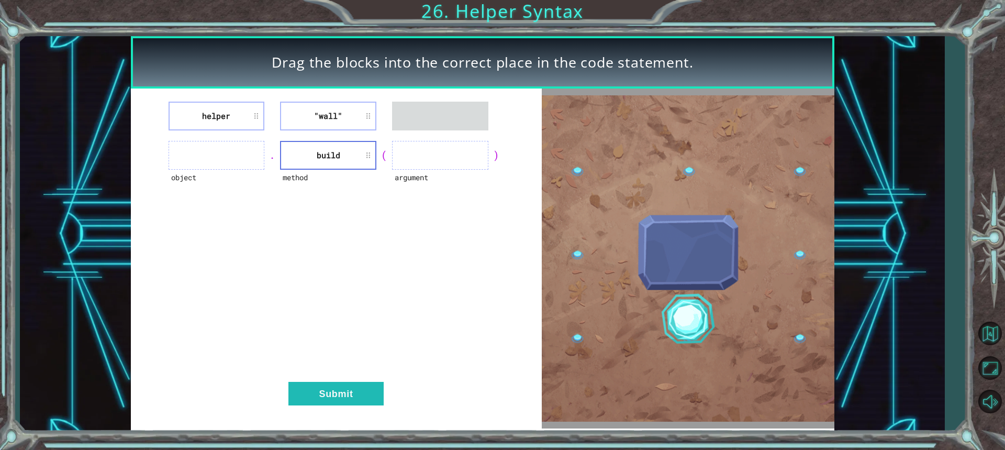
drag, startPoint x: 328, startPoint y: 121, endPoint x: 346, endPoint y: 131, distance: 19.7
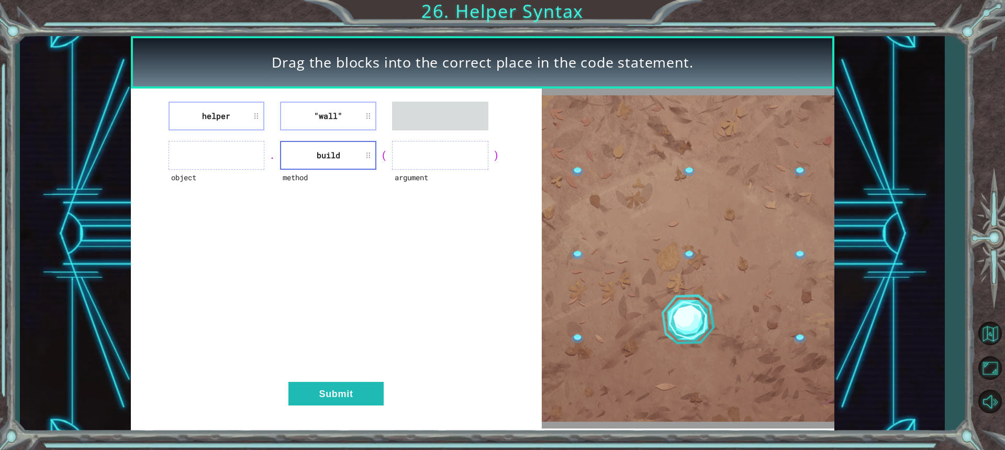
click at [388, 136] on div "helper "wall" object . method build ( argument ) Submit" at bounding box center [336, 258] width 411 height 340
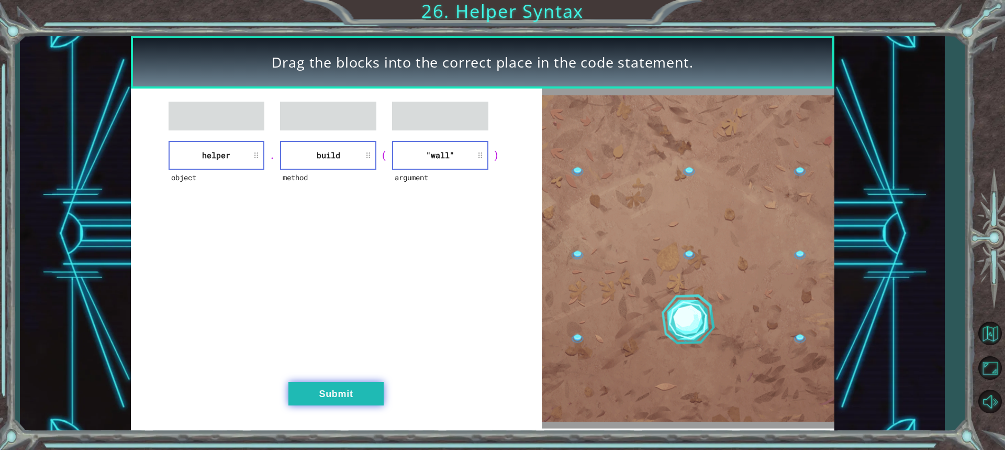
drag, startPoint x: 307, startPoint y: 375, endPoint x: 320, endPoint y: 390, distance: 20.0
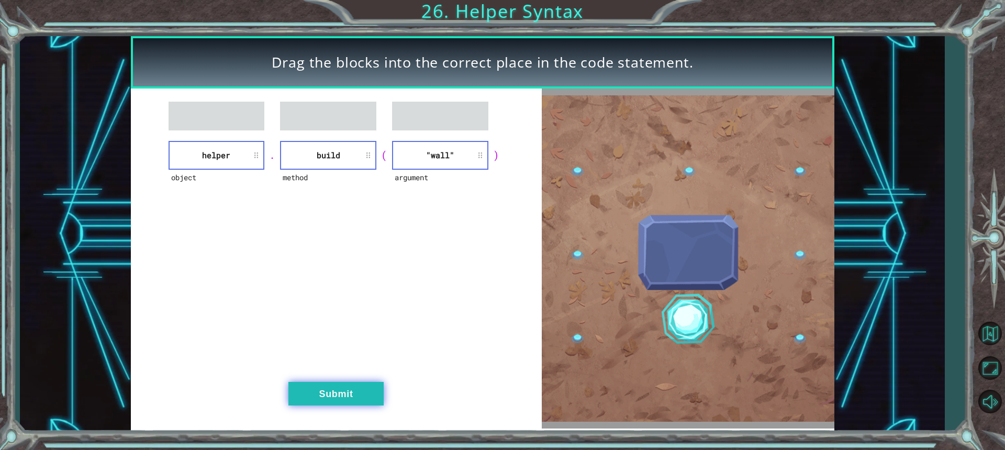
click at [314, 386] on div "object helper . method build ( argument "wall" ) Submit" at bounding box center [336, 258] width 411 height 340
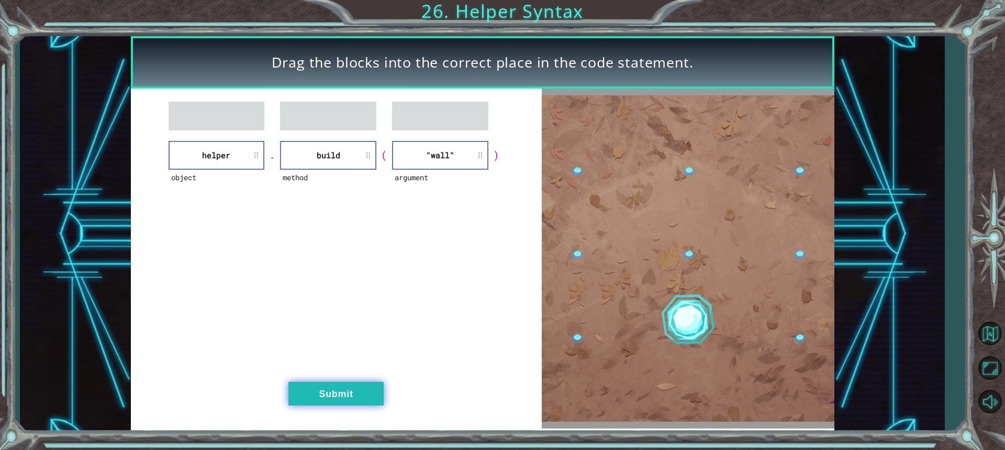
click at [332, 393] on button "Submit" at bounding box center [335, 394] width 95 height 24
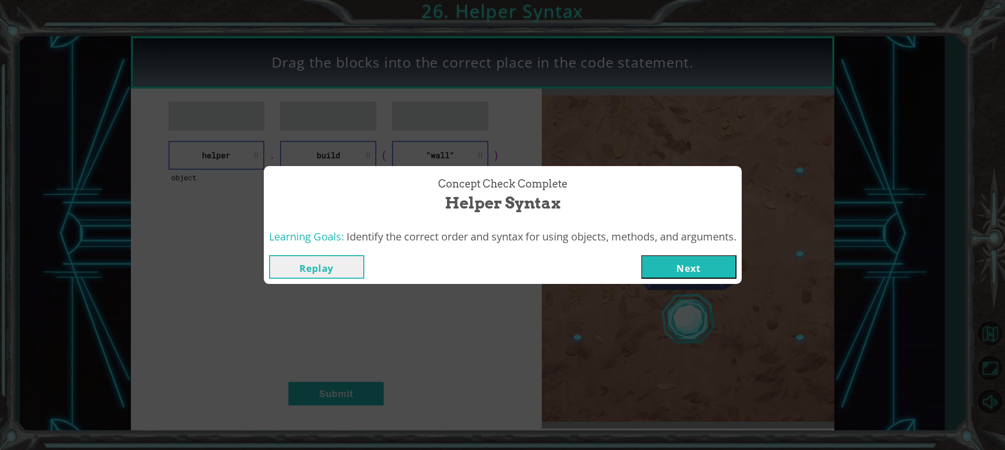
click at [669, 273] on button "Next" at bounding box center [688, 267] width 95 height 24
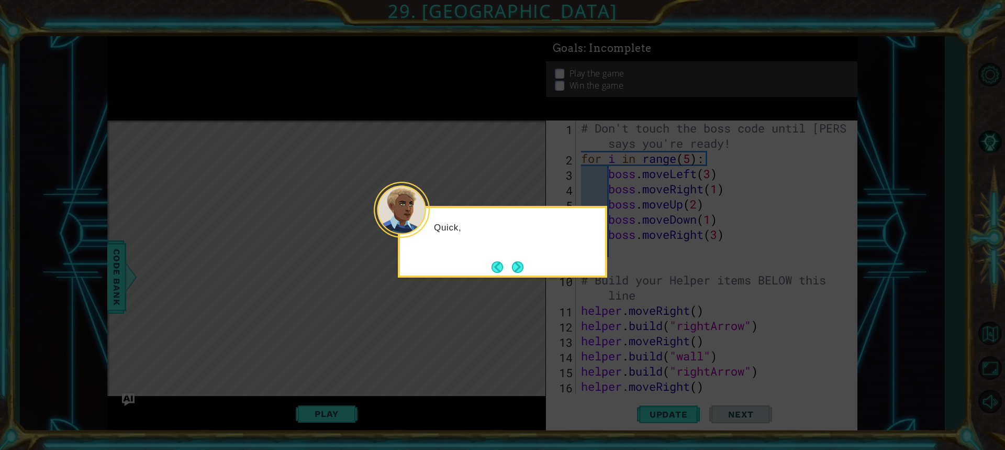
scroll to position [152, 0]
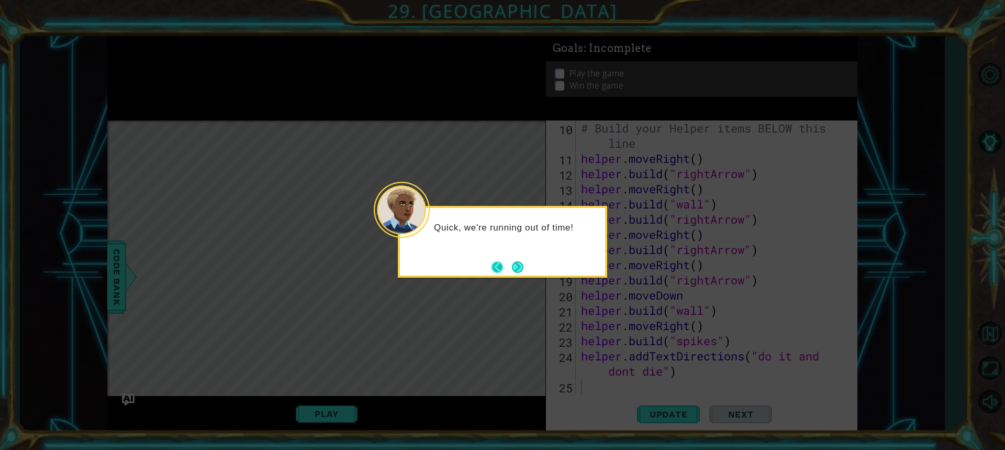
click at [508, 262] on button "Back" at bounding box center [502, 267] width 20 height 12
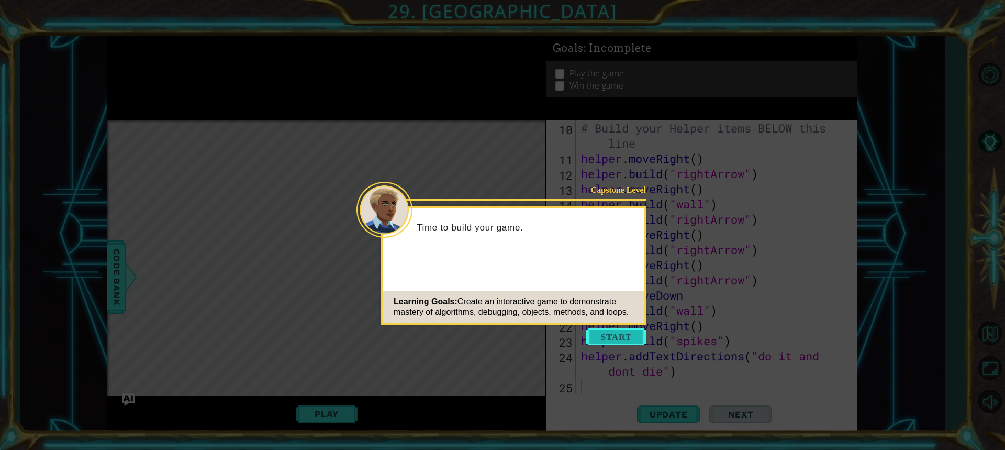
click at [613, 333] on button "Start" at bounding box center [616, 336] width 60 height 17
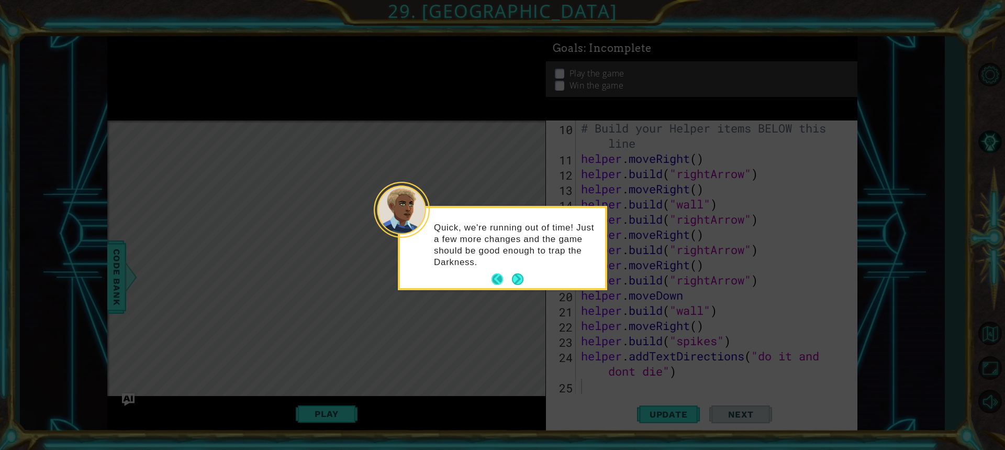
click at [507, 278] on button "Back" at bounding box center [502, 279] width 20 height 12
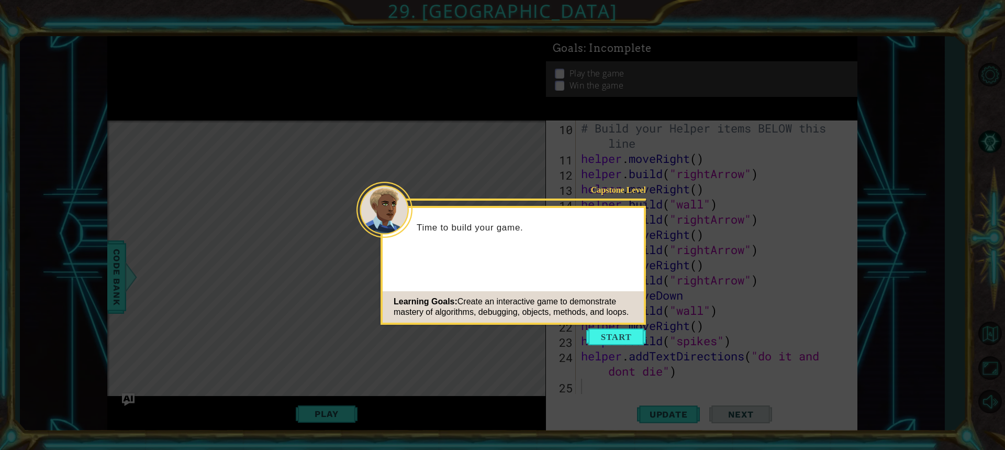
drag, startPoint x: 587, startPoint y: 326, endPoint x: 602, endPoint y: 351, distance: 28.9
click at [587, 331] on body "1 ההההההההההההההההההההההההההההההההההההההההההההההההההההההההההההההההההההההההההההה…" at bounding box center [502, 225] width 1005 height 450
click at [597, 344] on button "Start" at bounding box center [616, 336] width 60 height 17
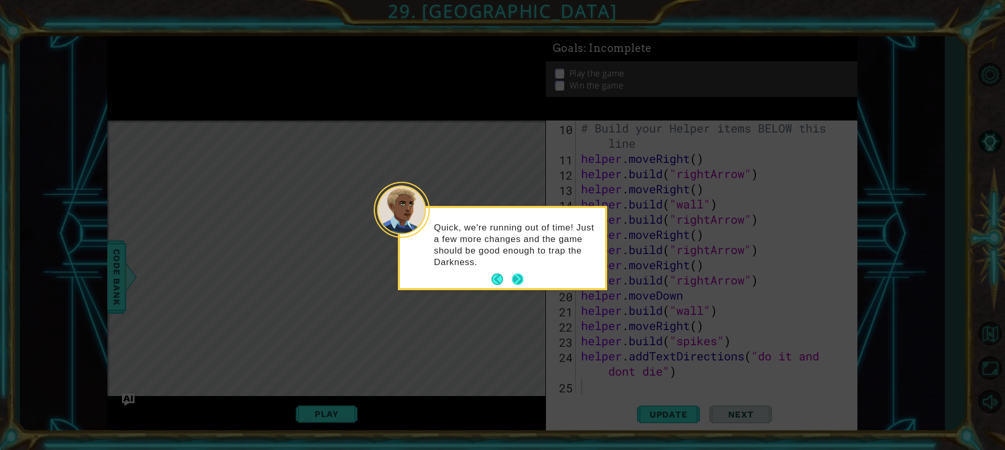
click at [522, 280] on button "Next" at bounding box center [518, 279] width 12 height 12
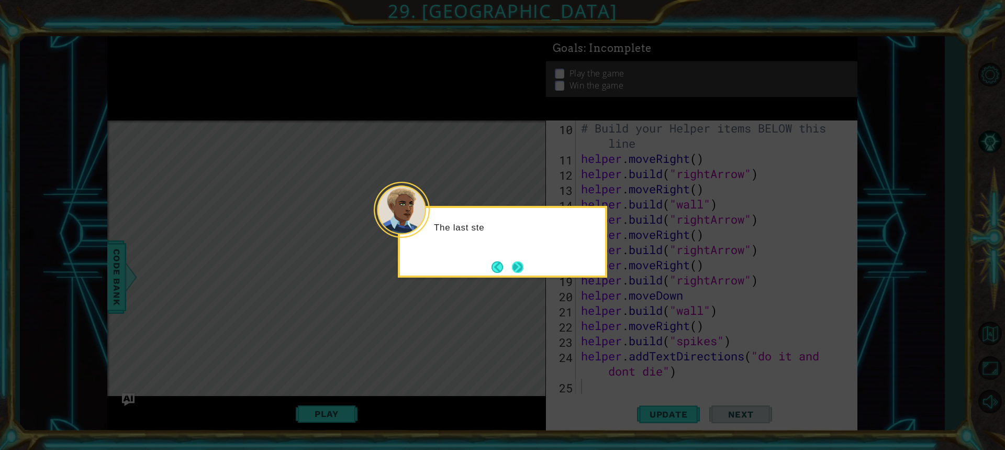
click at [518, 277] on body "1 ההההההההההההההההההההההההההההההההההההההההההההההההההההההההההההההההההההההההההההה…" at bounding box center [502, 225] width 1005 height 450
click at [520, 273] on button "Next" at bounding box center [518, 267] width 12 height 12
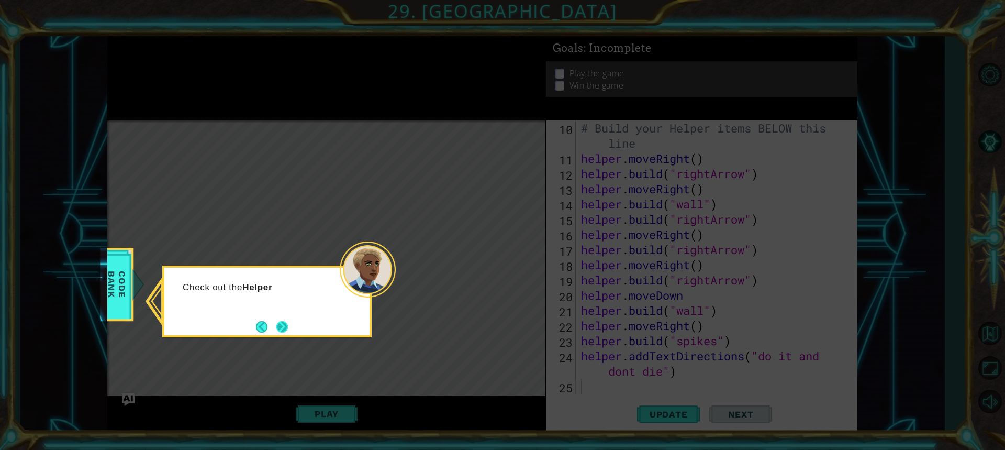
click at [285, 321] on button "Next" at bounding box center [282, 327] width 12 height 12
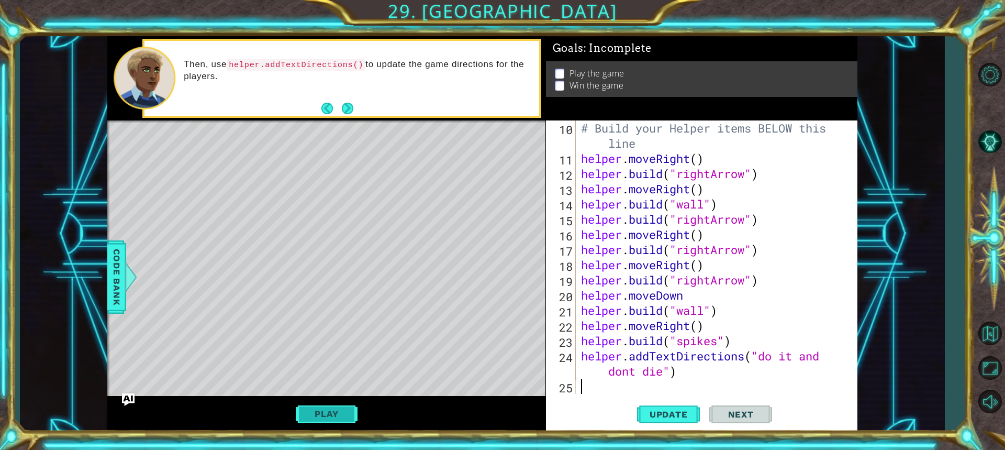
click at [345, 417] on button "Play" at bounding box center [326, 414] width 61 height 20
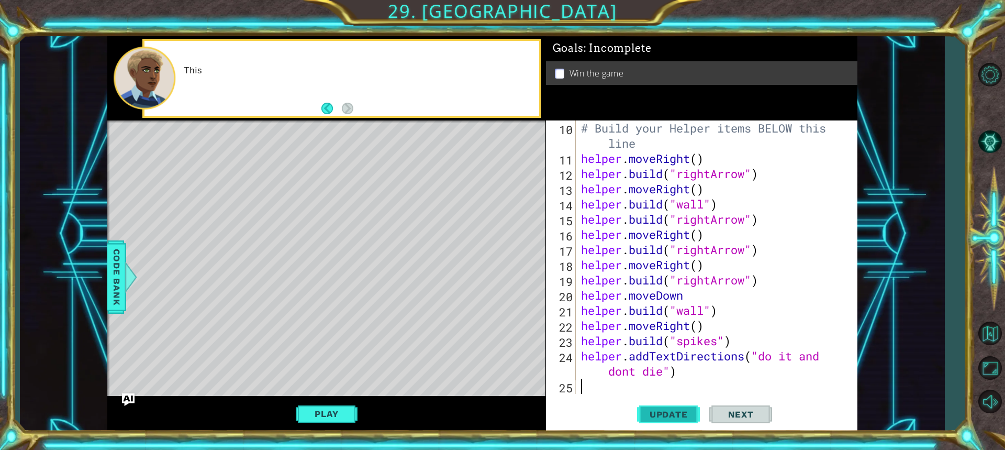
click at [646, 416] on span "Update" at bounding box center [668, 414] width 59 height 10
click at [643, 416] on span "Update" at bounding box center [668, 414] width 59 height 10
click at [641, 417] on span "Update" at bounding box center [668, 414] width 59 height 10
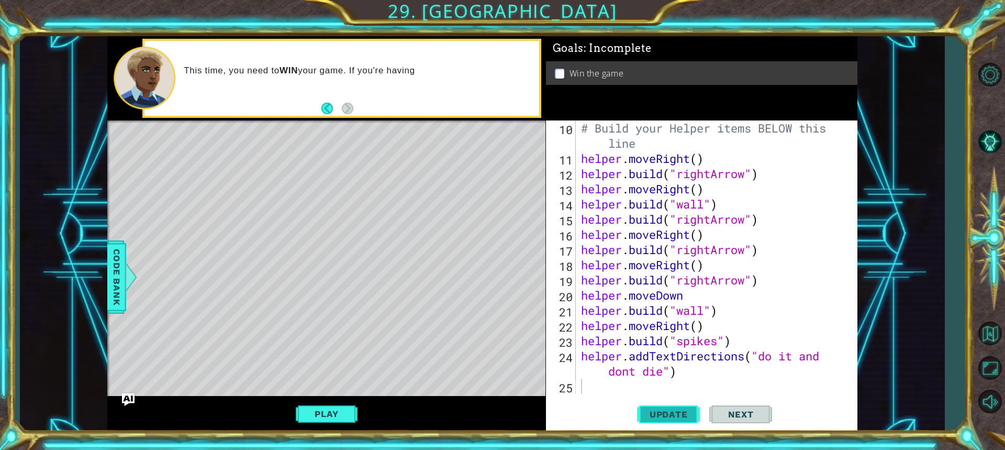
click at [641, 417] on span "Update" at bounding box center [668, 414] width 59 height 10
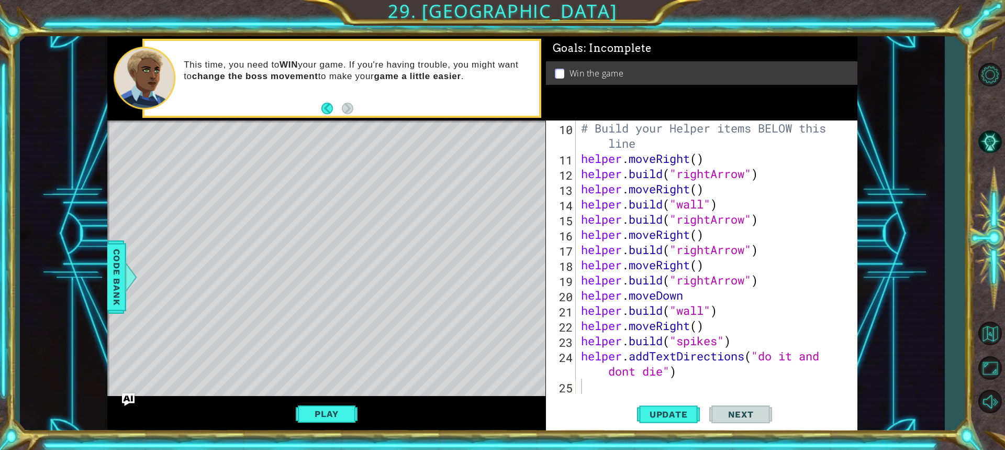
drag, startPoint x: 306, startPoint y: 409, endPoint x: 324, endPoint y: 402, distance: 19.2
click at [317, 407] on button "Play" at bounding box center [326, 414] width 61 height 20
